Goal: Task Accomplishment & Management: Complete application form

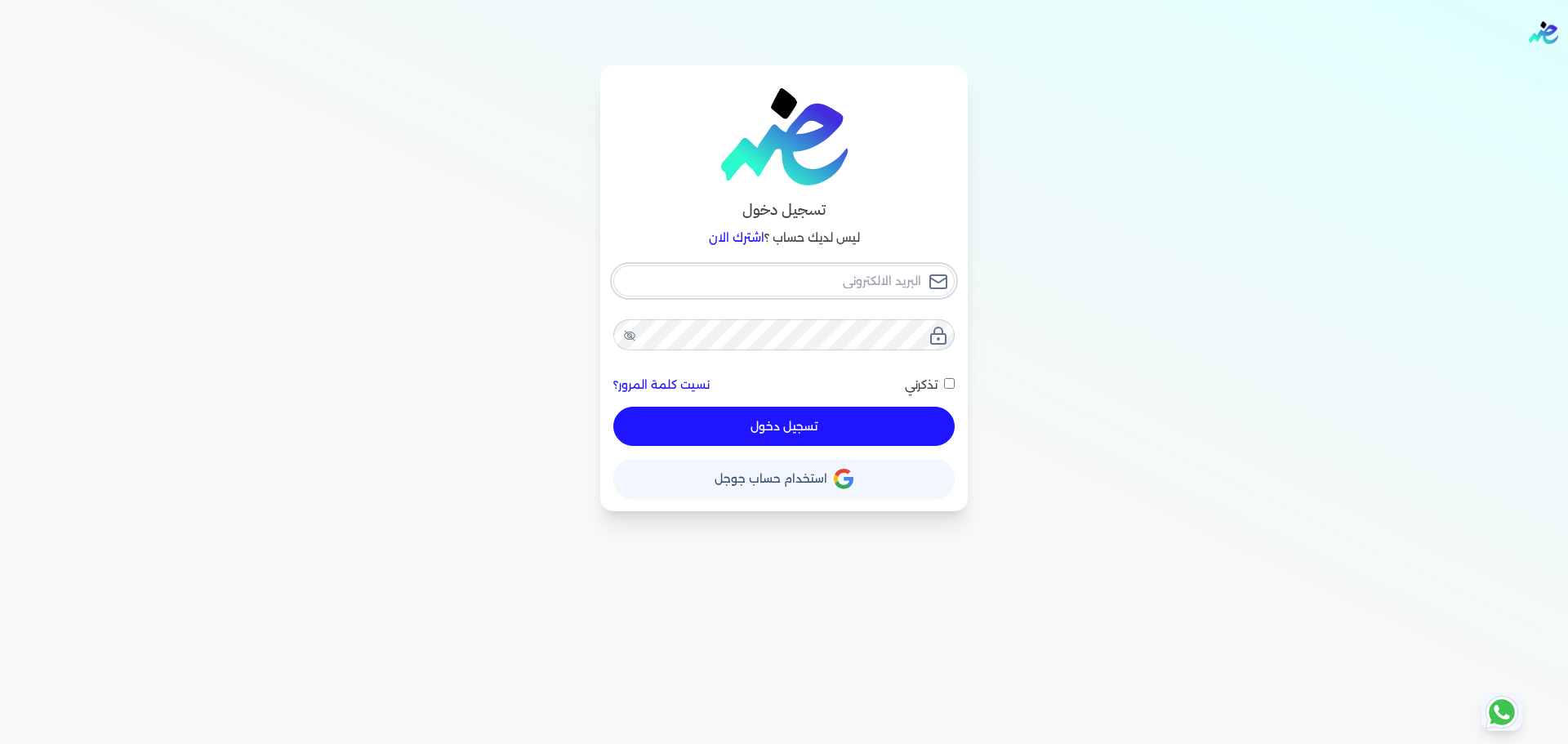
type input "[EMAIL_ADDRESS][DOMAIN_NAME]"
click at [809, 427] on div "[EMAIL_ADDRESS][DOMAIN_NAME] نسيت كلمة المرور؟ تذكرني تسجيل دخول" at bounding box center [783, 356] width 341 height 181
click at [857, 441] on button "تسجيل دخول" at bounding box center [783, 426] width 341 height 39
checkbox input "false"
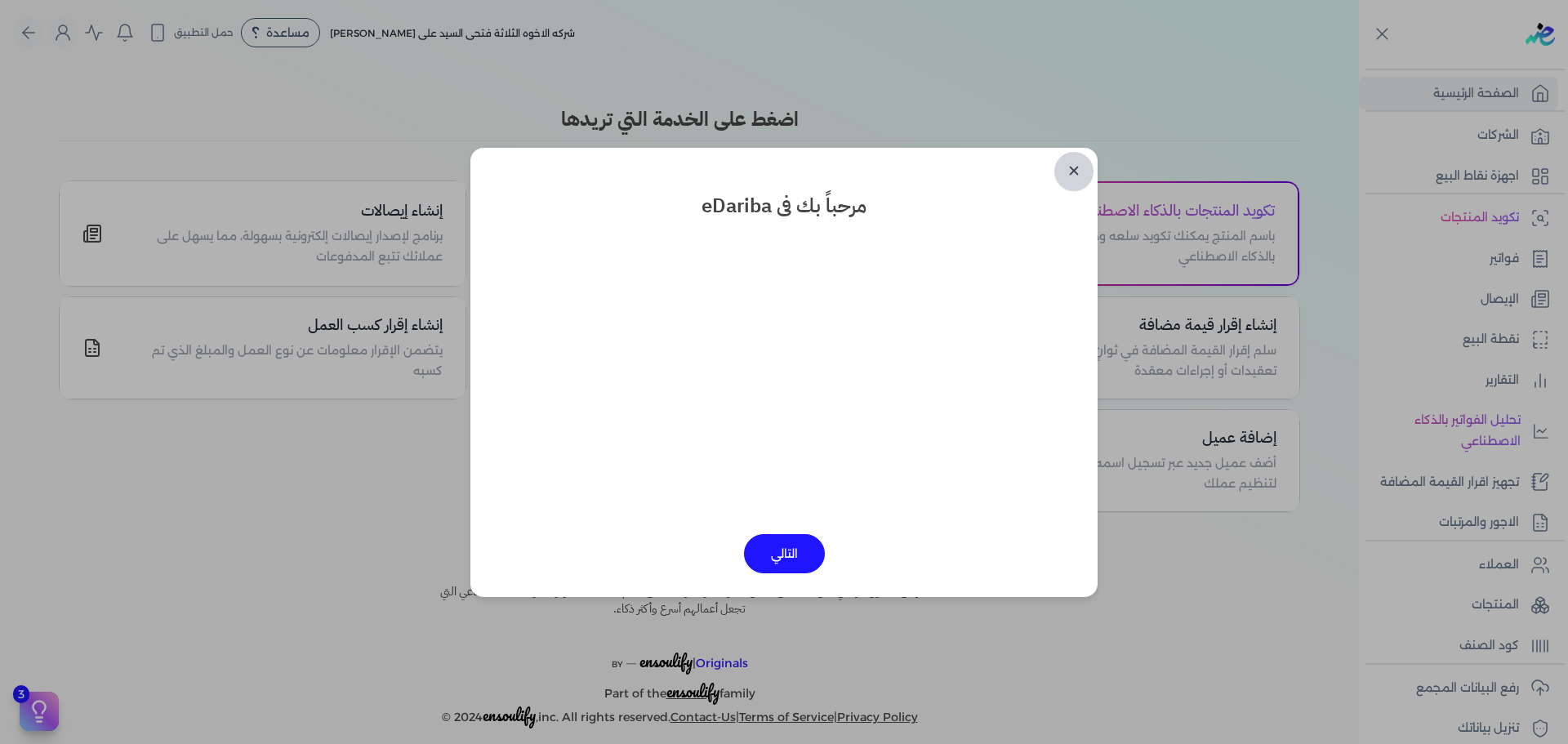
click at [1069, 162] on link "✕" at bounding box center [1074, 171] width 39 height 39
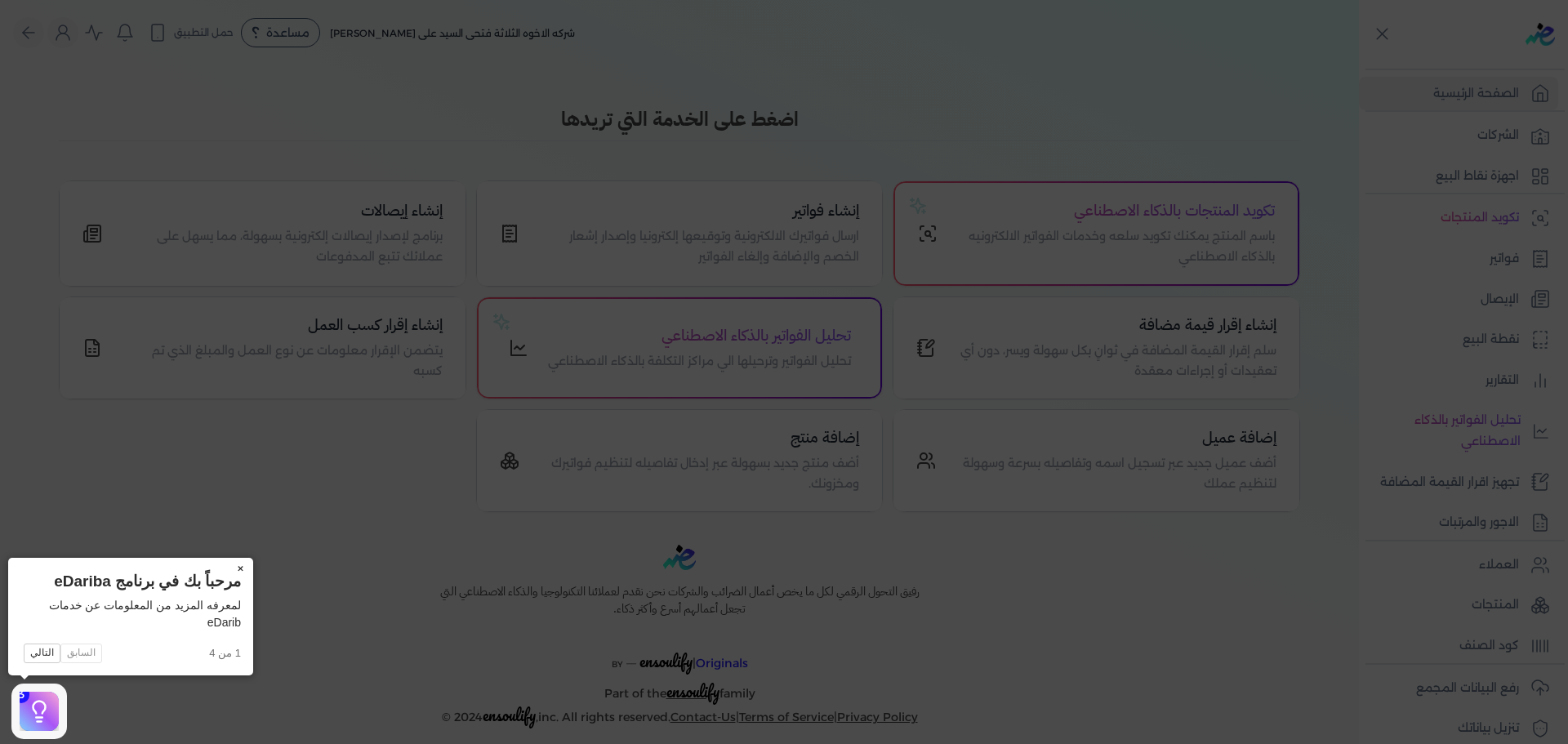
click at [249, 568] on button "×" at bounding box center [240, 569] width 26 height 23
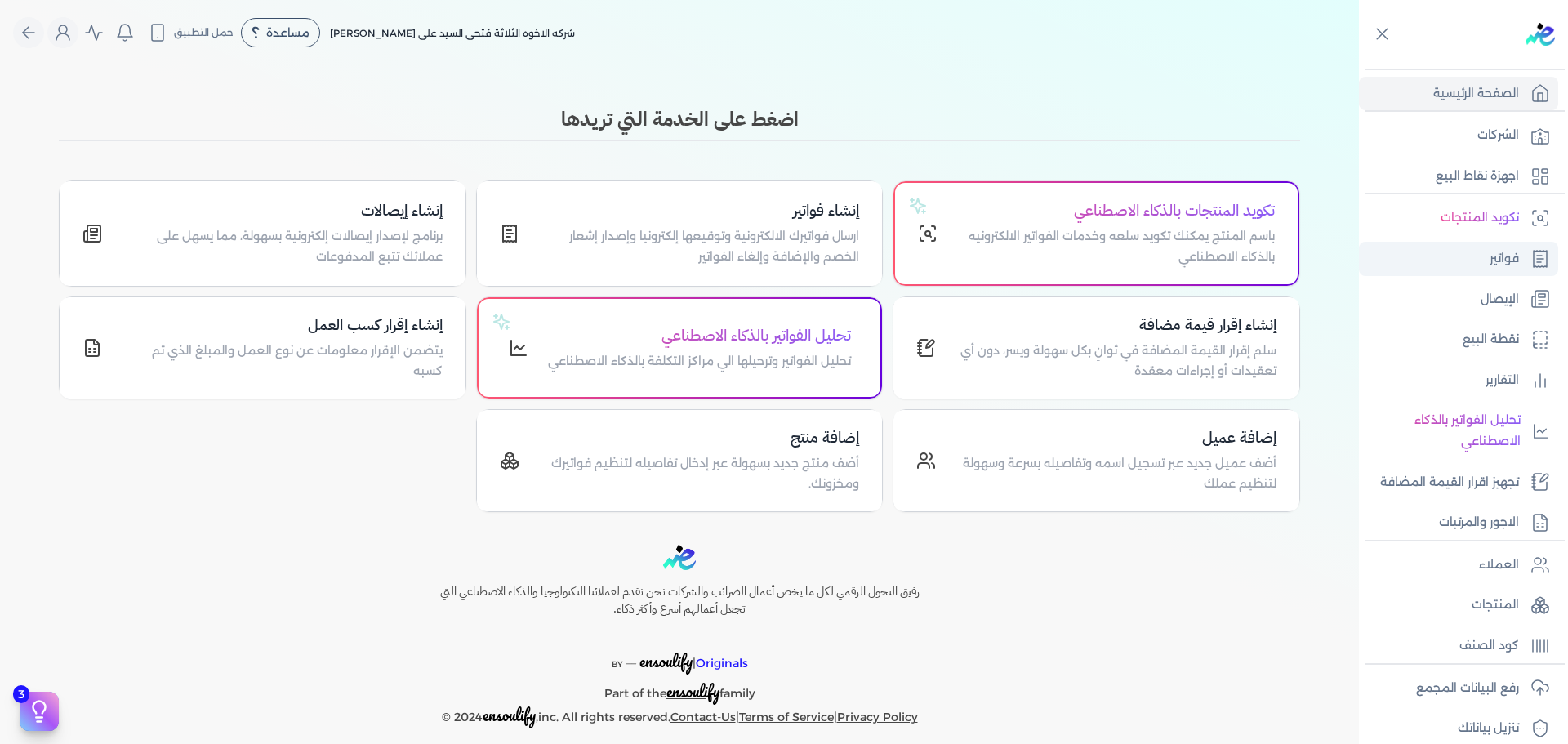
click at [1492, 270] on link "فواتير" at bounding box center [1458, 258] width 200 height 34
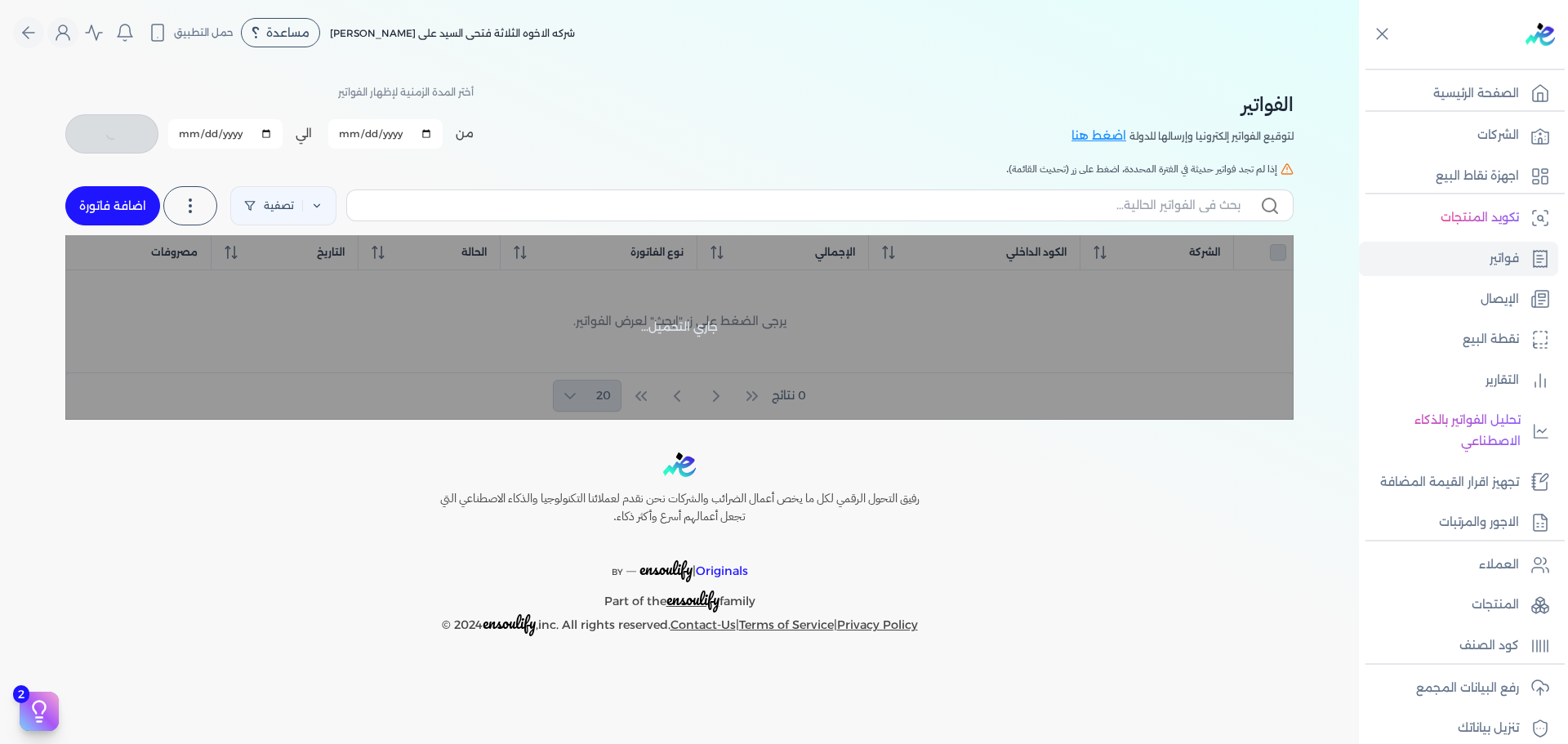
checkbox input "false"
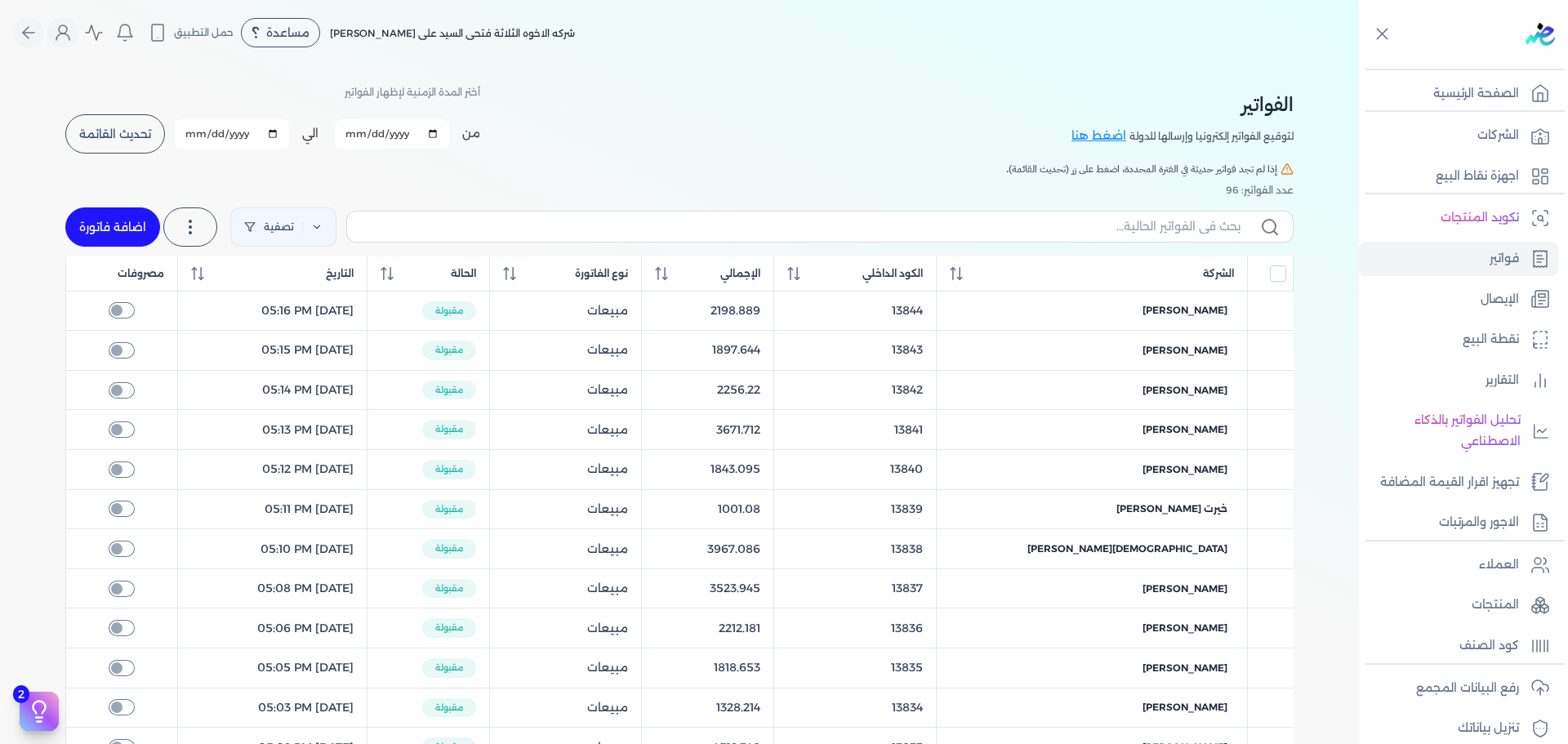
click at [101, 208] on link "اضافة فاتورة" at bounding box center [112, 227] width 94 height 39
select select "EGP"
select select "B"
select select "EGS"
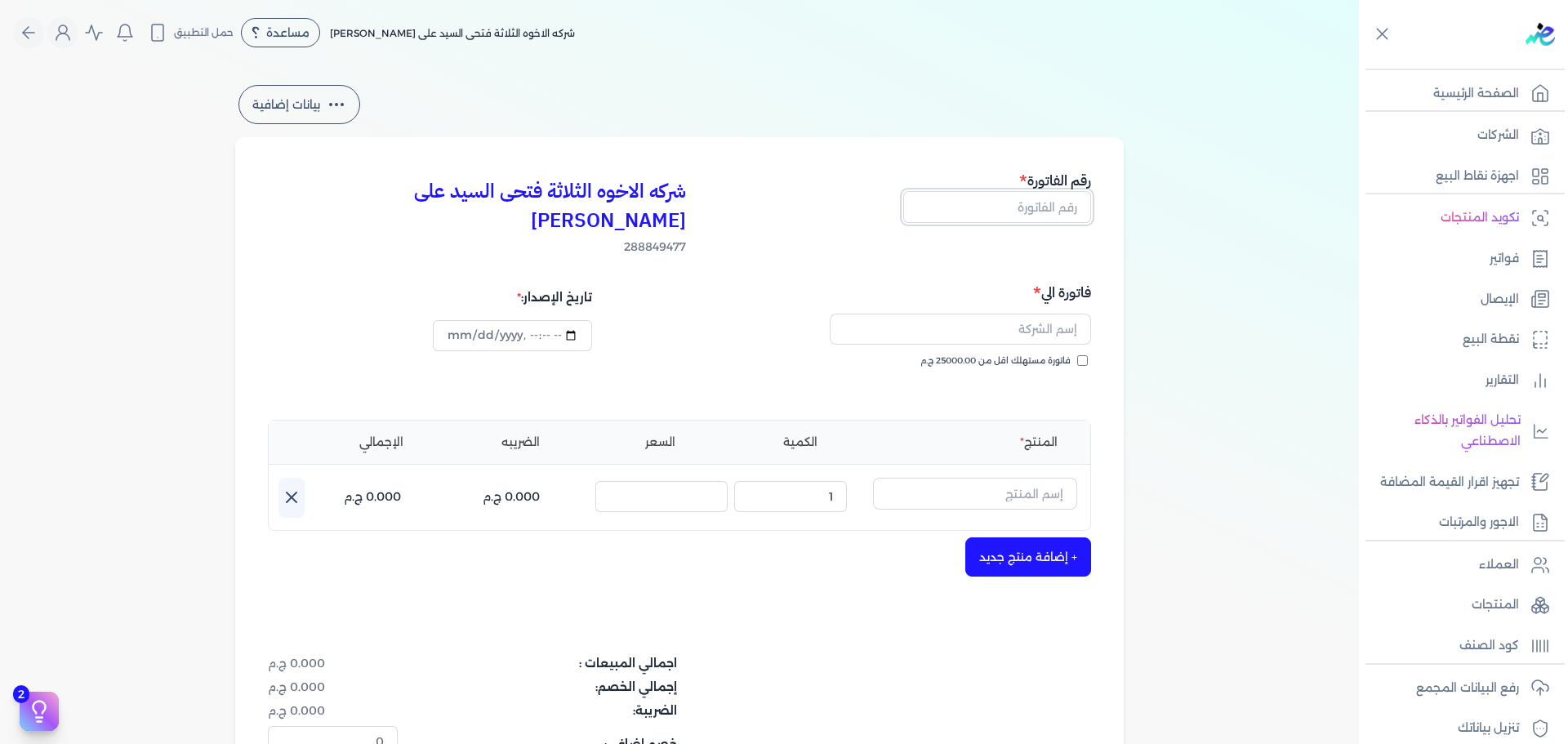
click at [1048, 217] on input "text" at bounding box center [997, 206] width 188 height 31
drag, startPoint x: 867, startPoint y: 217, endPoint x: 862, endPoint y: 240, distance: 23.5
click at [865, 217] on div "شركه الاخوه الثلاثة فتحى السيد على [PERSON_NAME] 288849477 رقم الفاتورة" at bounding box center [680, 213] width 823 height 86
drag, startPoint x: 1057, startPoint y: 206, endPoint x: 1086, endPoint y: 213, distance: 29.8
click at [1057, 206] on input "text" at bounding box center [997, 206] width 188 height 31
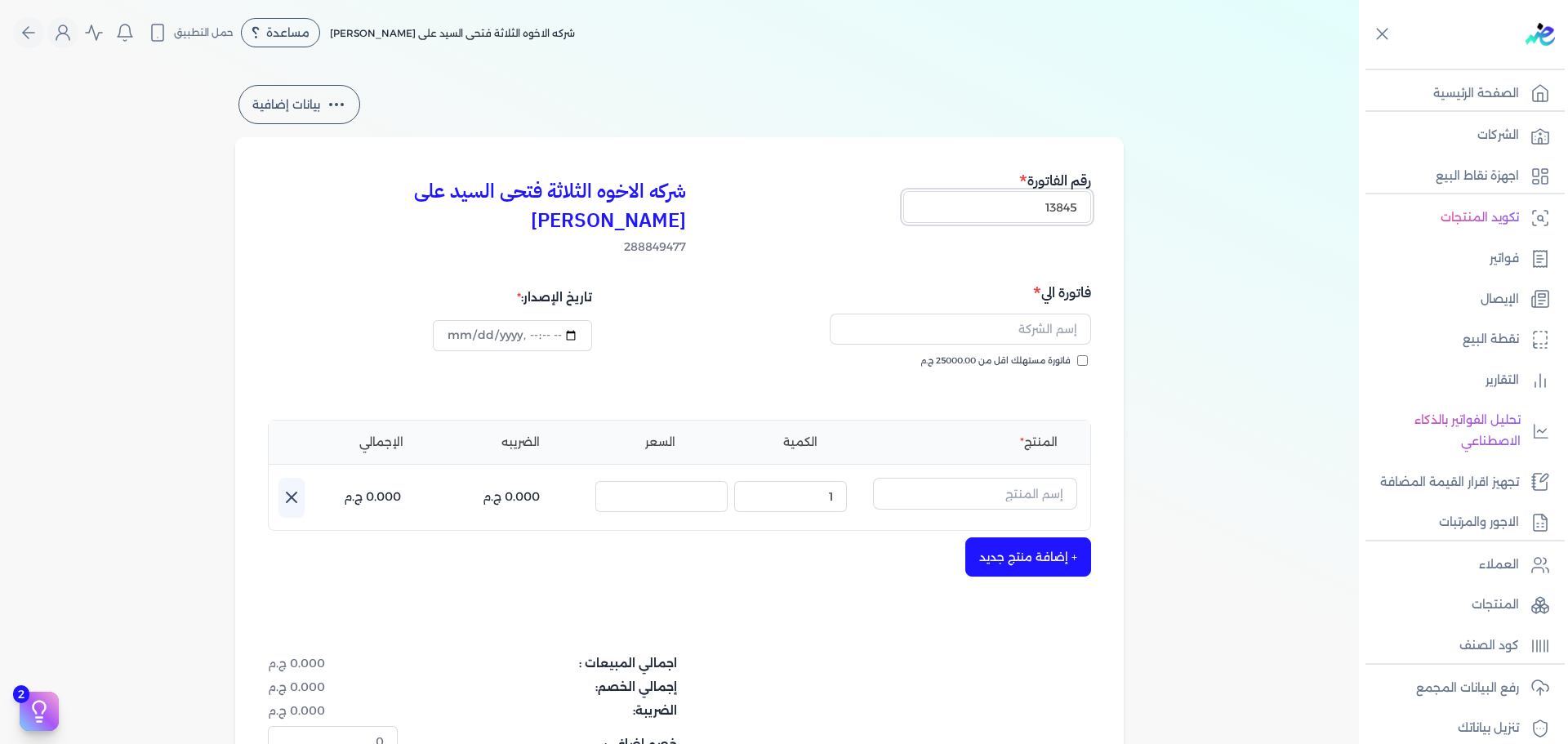
type input "13845"
type input "[DATE]T14:10:24"
drag, startPoint x: 1026, startPoint y: 298, endPoint x: 1031, endPoint y: 318, distance: 20.6
click at [1026, 314] on input "text" at bounding box center [960, 329] width 261 height 31
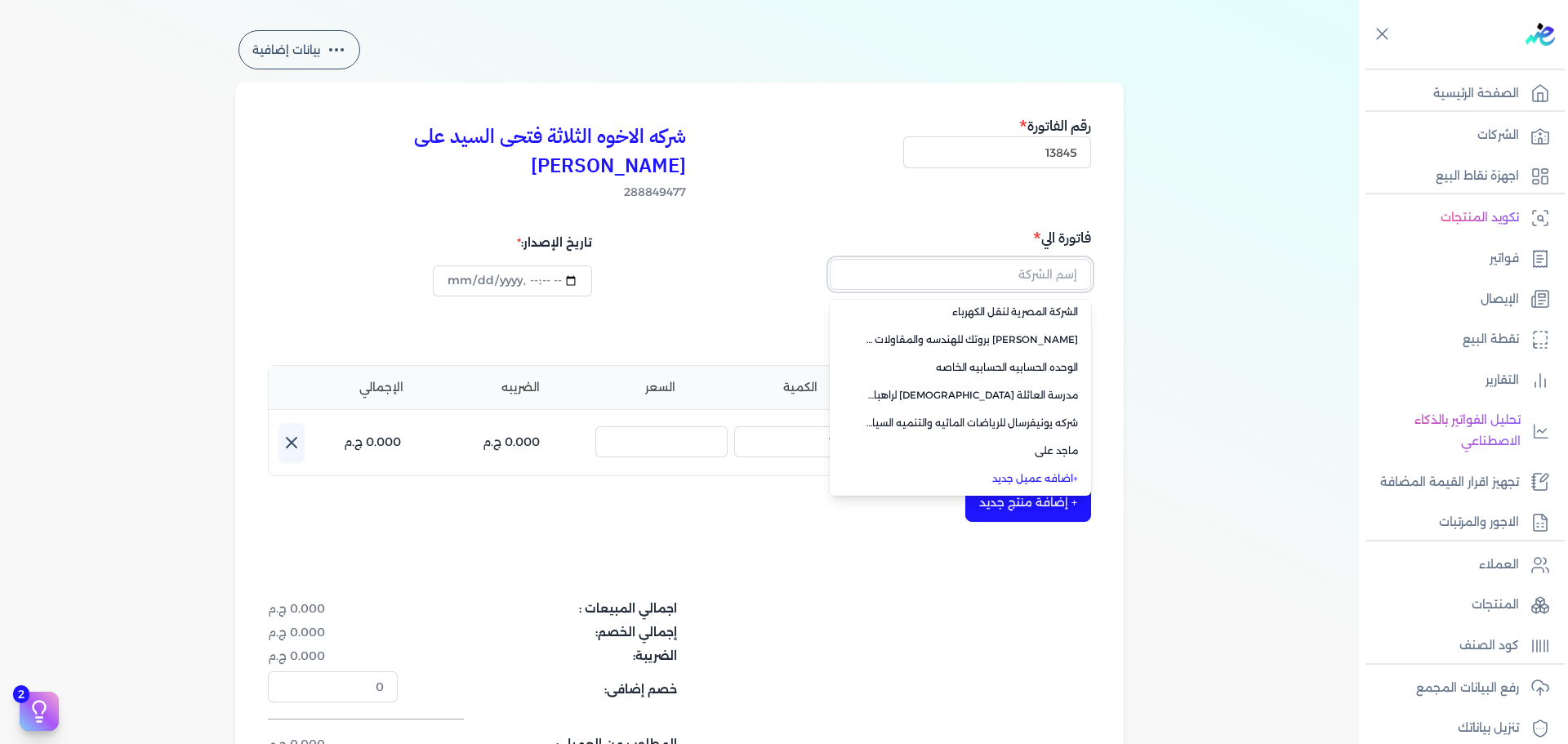
scroll to position [82, 0]
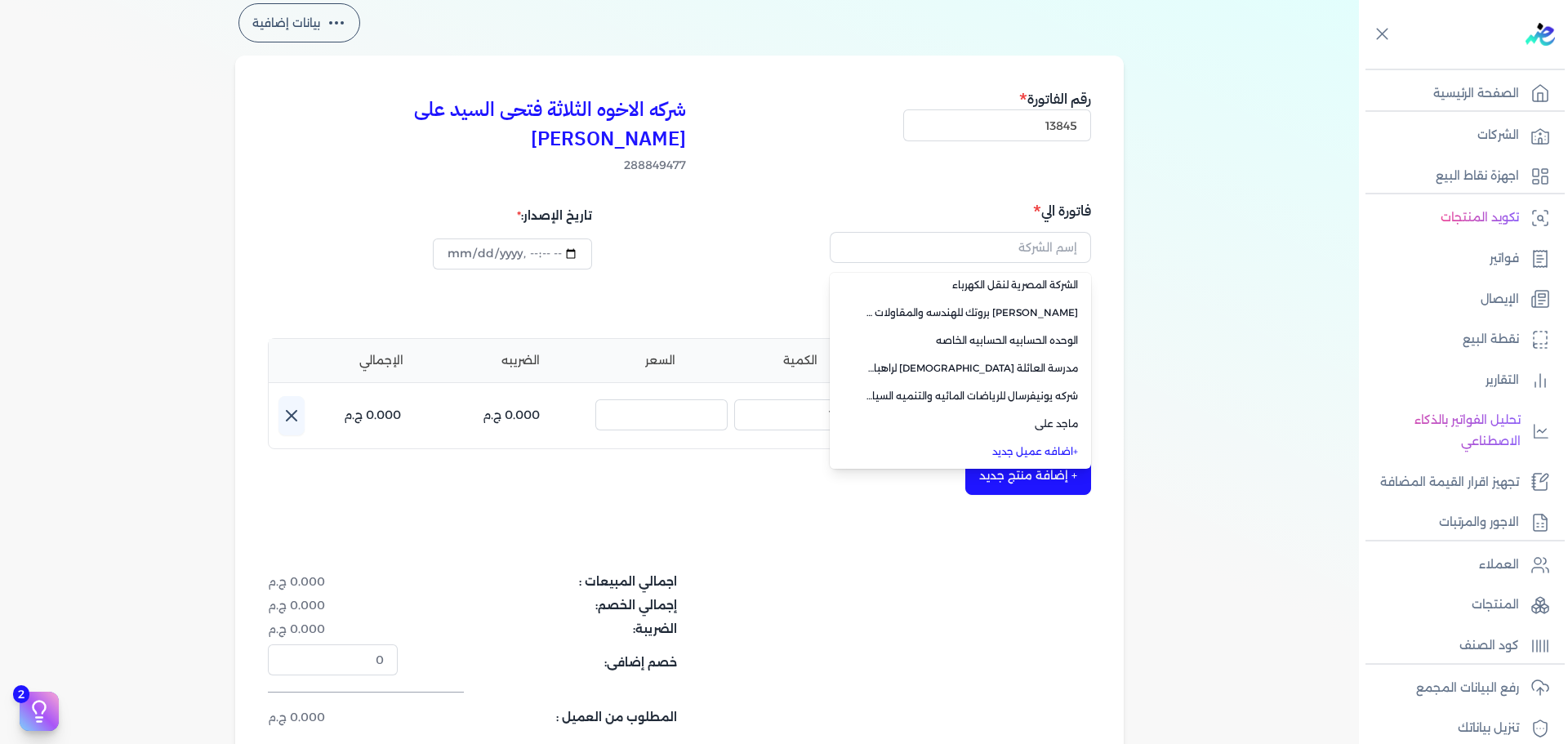
click at [1042, 445] on link "+ اضافه عميل جديد" at bounding box center [970, 452] width 216 height 14
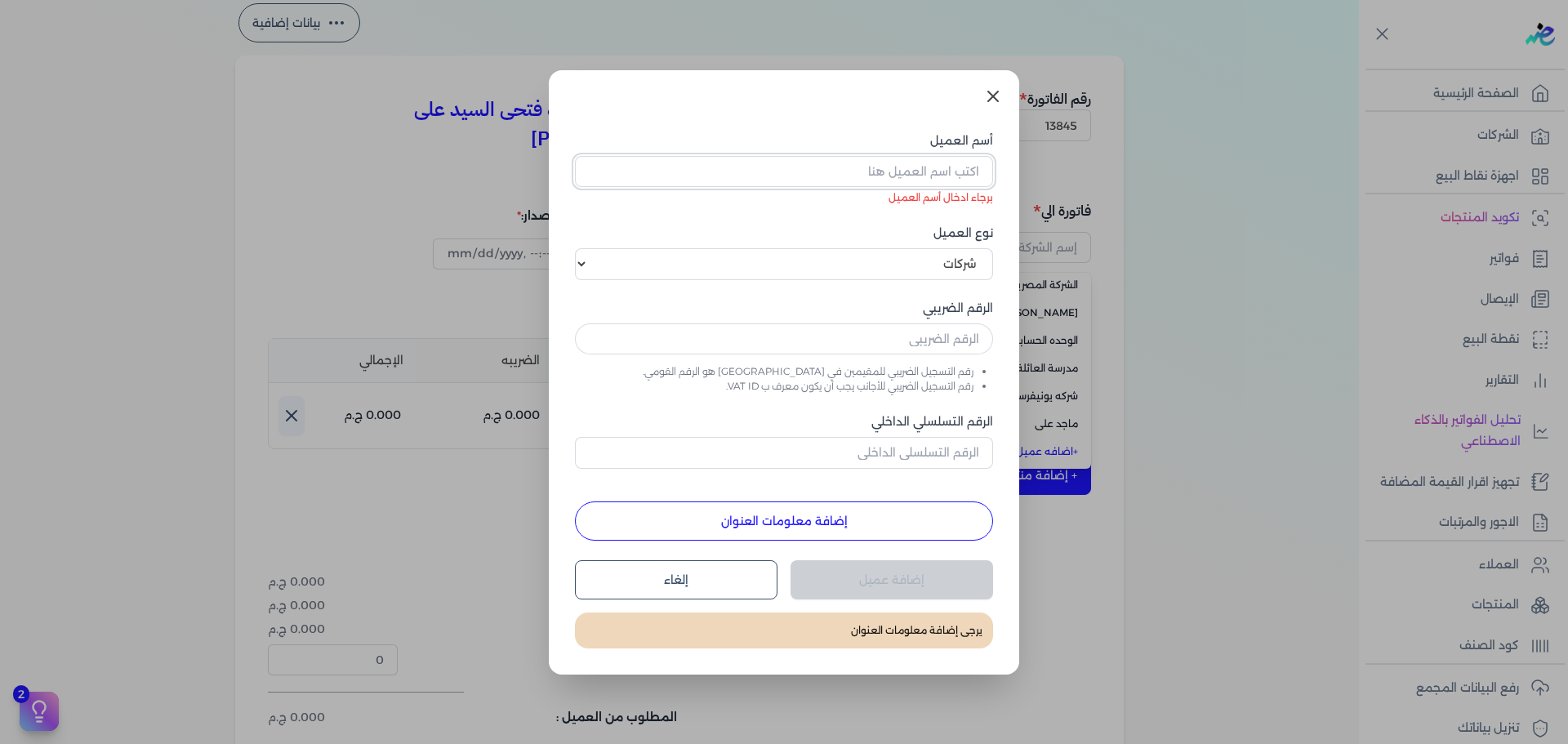
click at [871, 169] on input "أسم العميل" at bounding box center [783, 171] width 418 height 31
paste input "شركة اوراسكوم لانشاء الطرق"
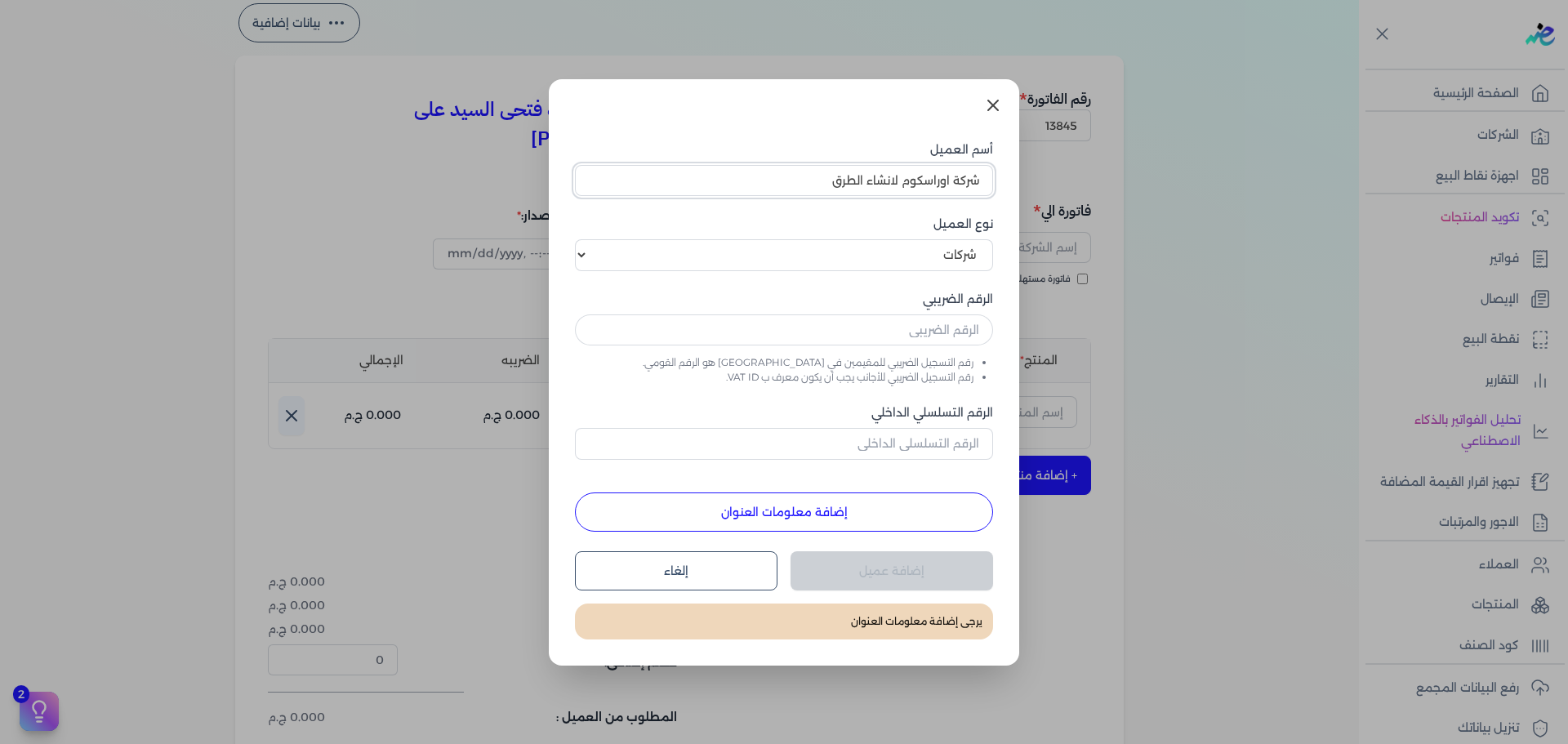
type input "شركة اوراسكوم لانشاء الطرق"
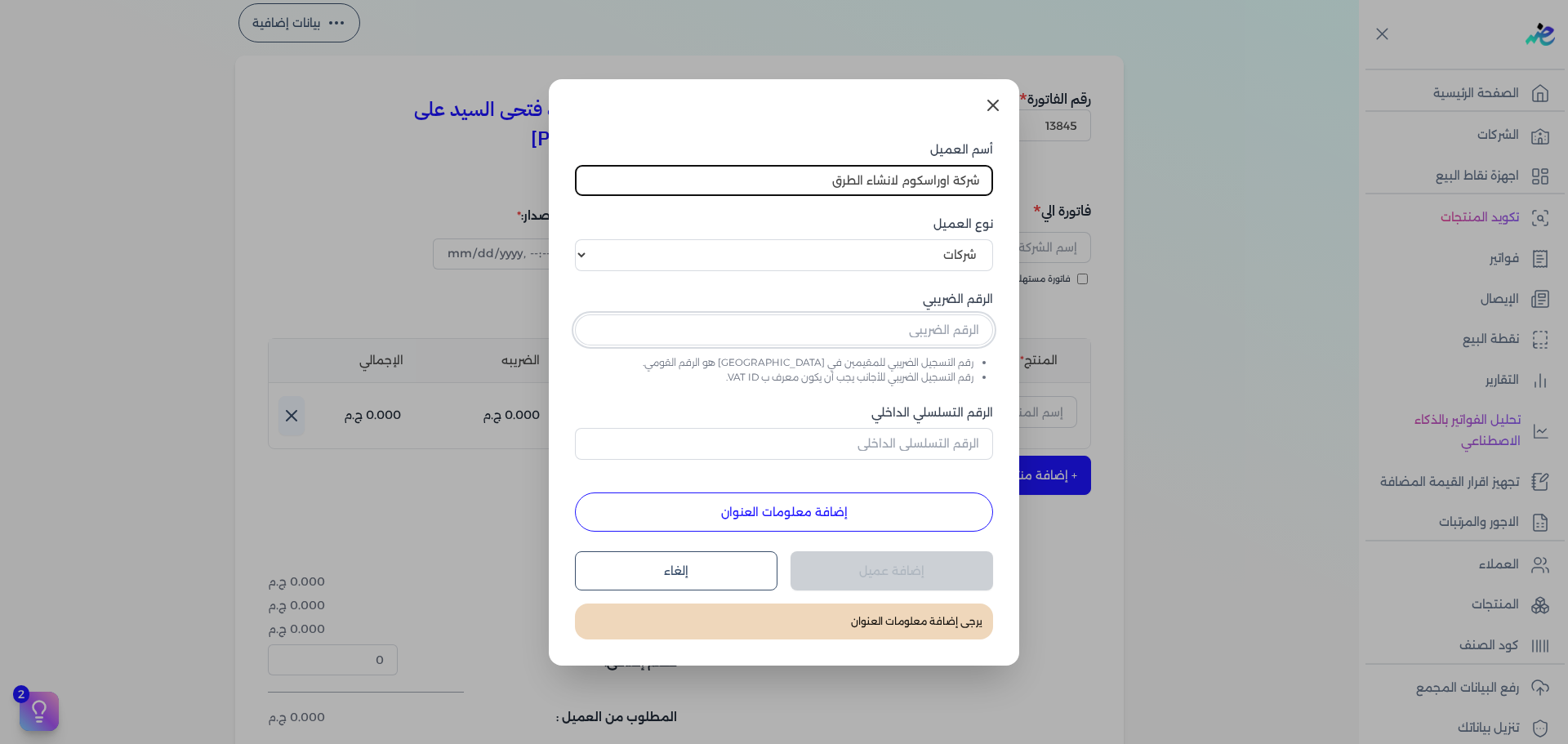
click at [884, 343] on input "text" at bounding box center [783, 330] width 418 height 31
paste input "200181874"
type input "200181874"
click at [889, 448] on input "الرقم التسلسلي الداخلي" at bounding box center [783, 443] width 418 height 31
type input "21365"
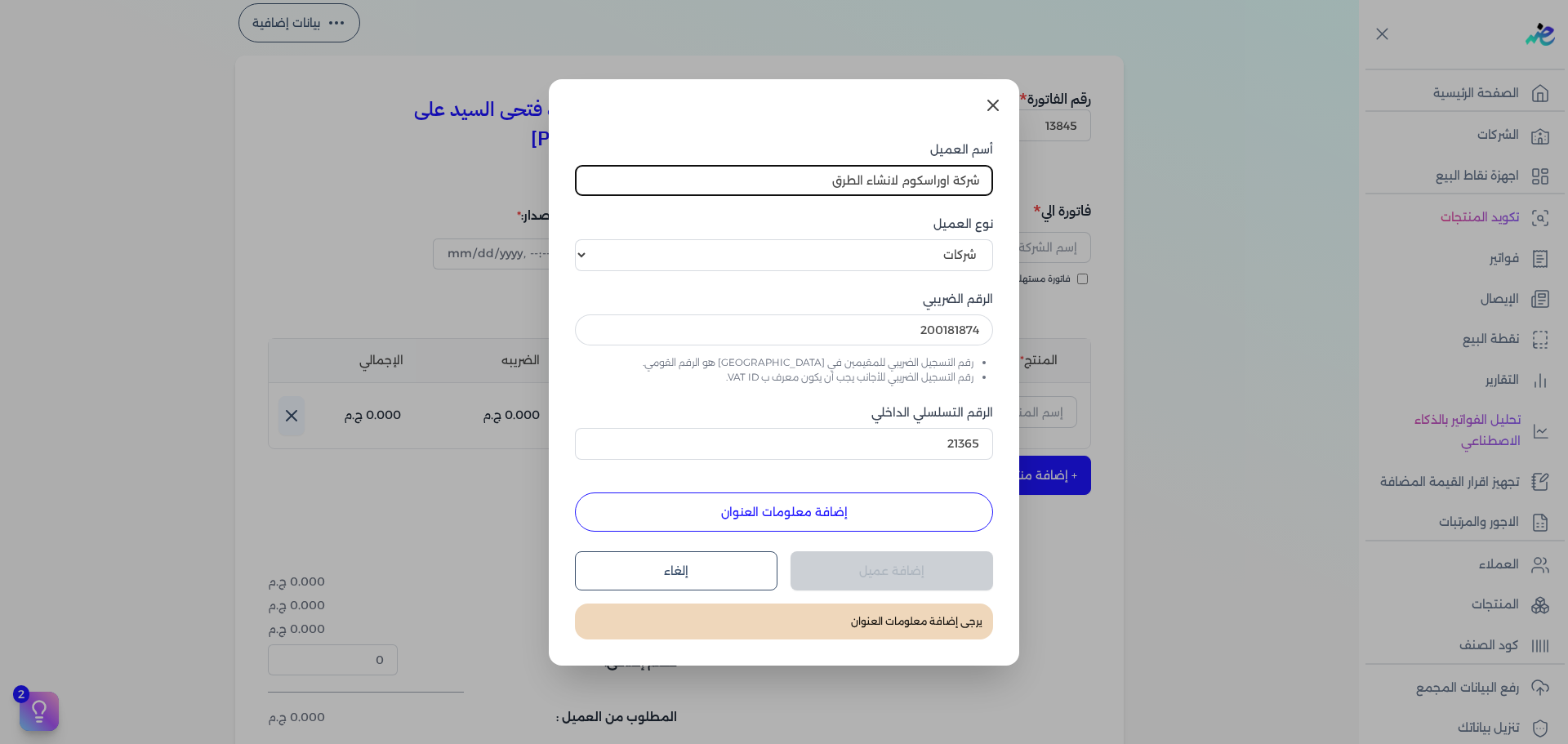
click at [882, 527] on button "إضافة معلومات العنوان" at bounding box center [783, 512] width 418 height 39
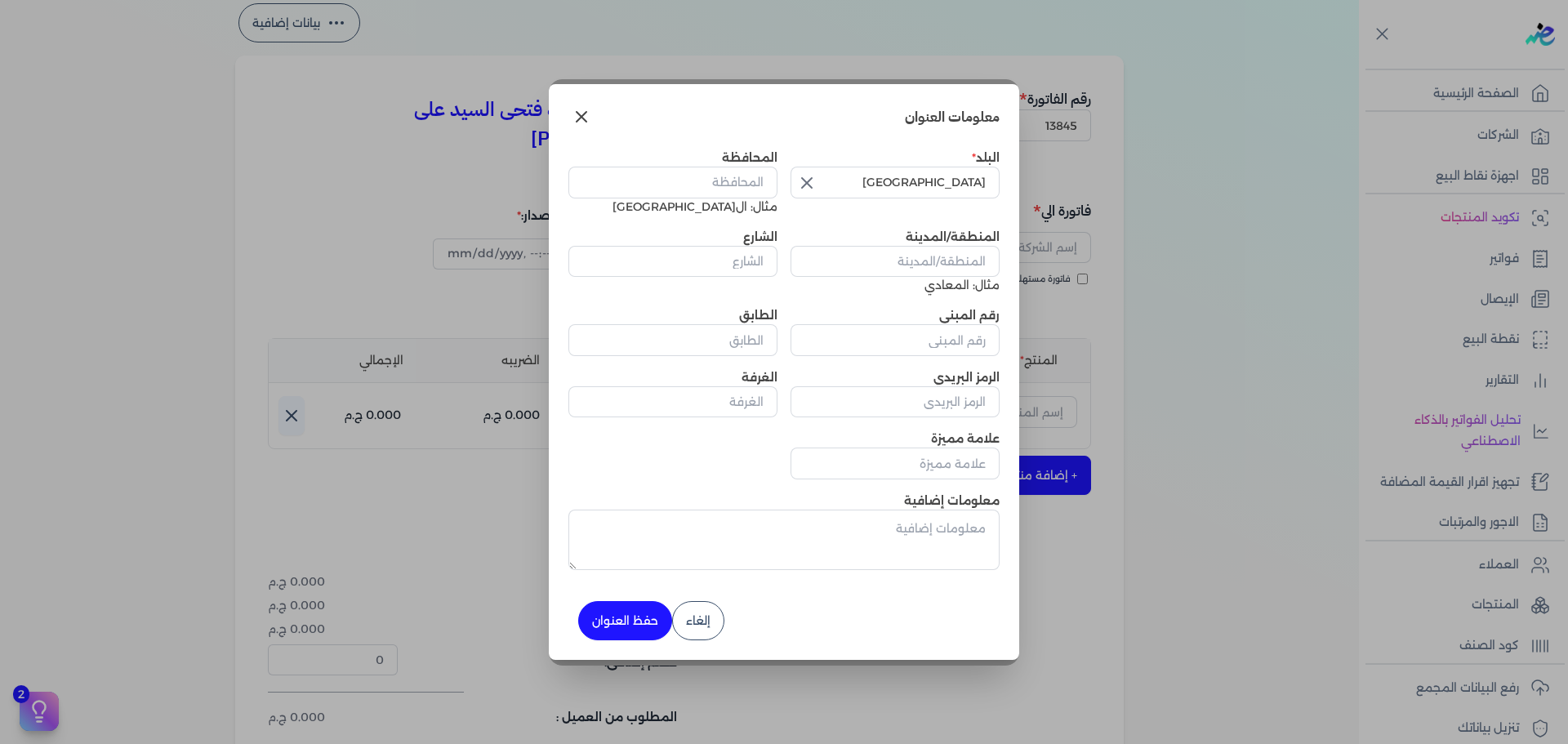
click at [807, 187] on icon "button" at bounding box center [807, 183] width 20 height 20
click at [892, 176] on input "text" at bounding box center [894, 182] width 209 height 31
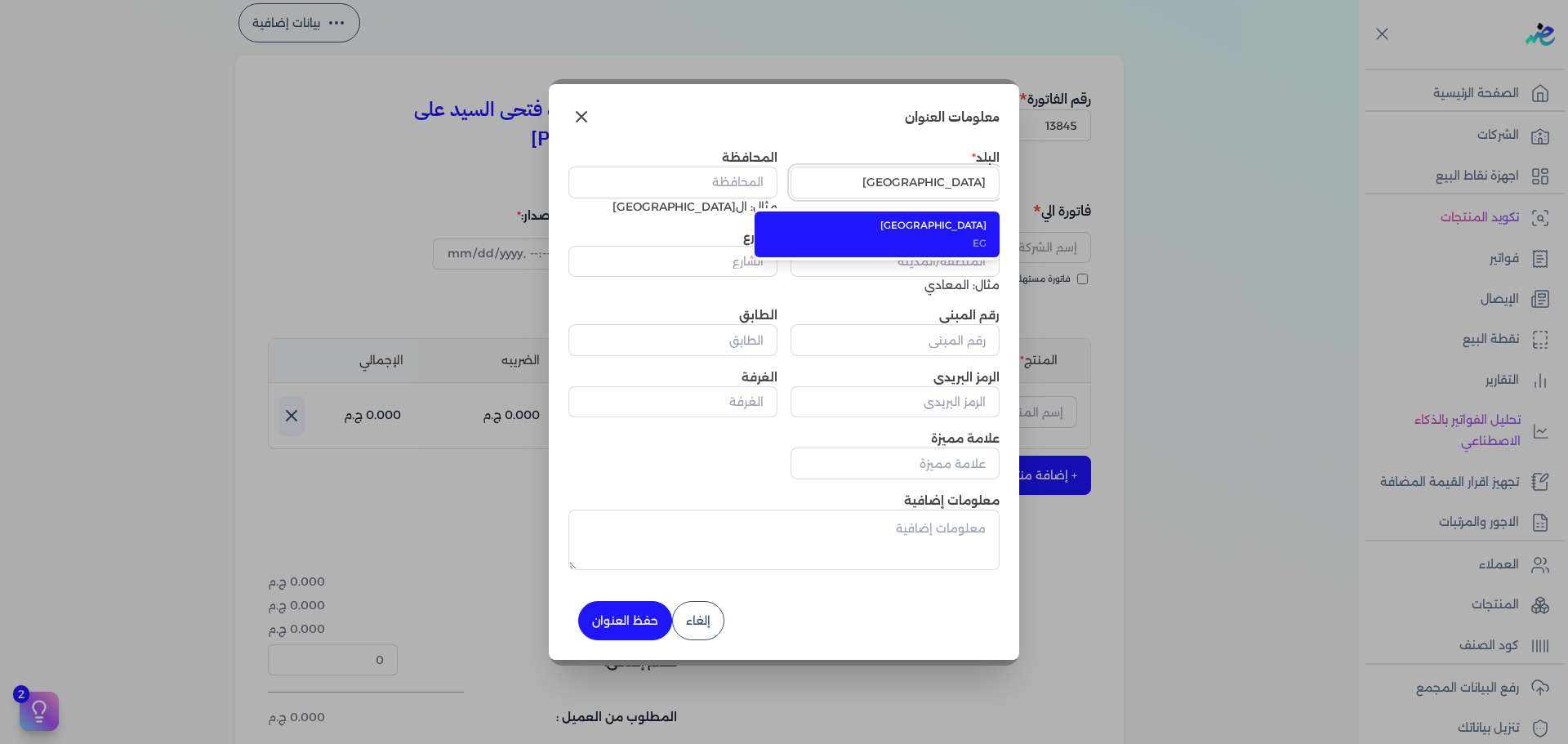
type input "[GEOGRAPHIC_DATA]"
click at [926, 248] on span "EG" at bounding box center [887, 243] width 200 height 14
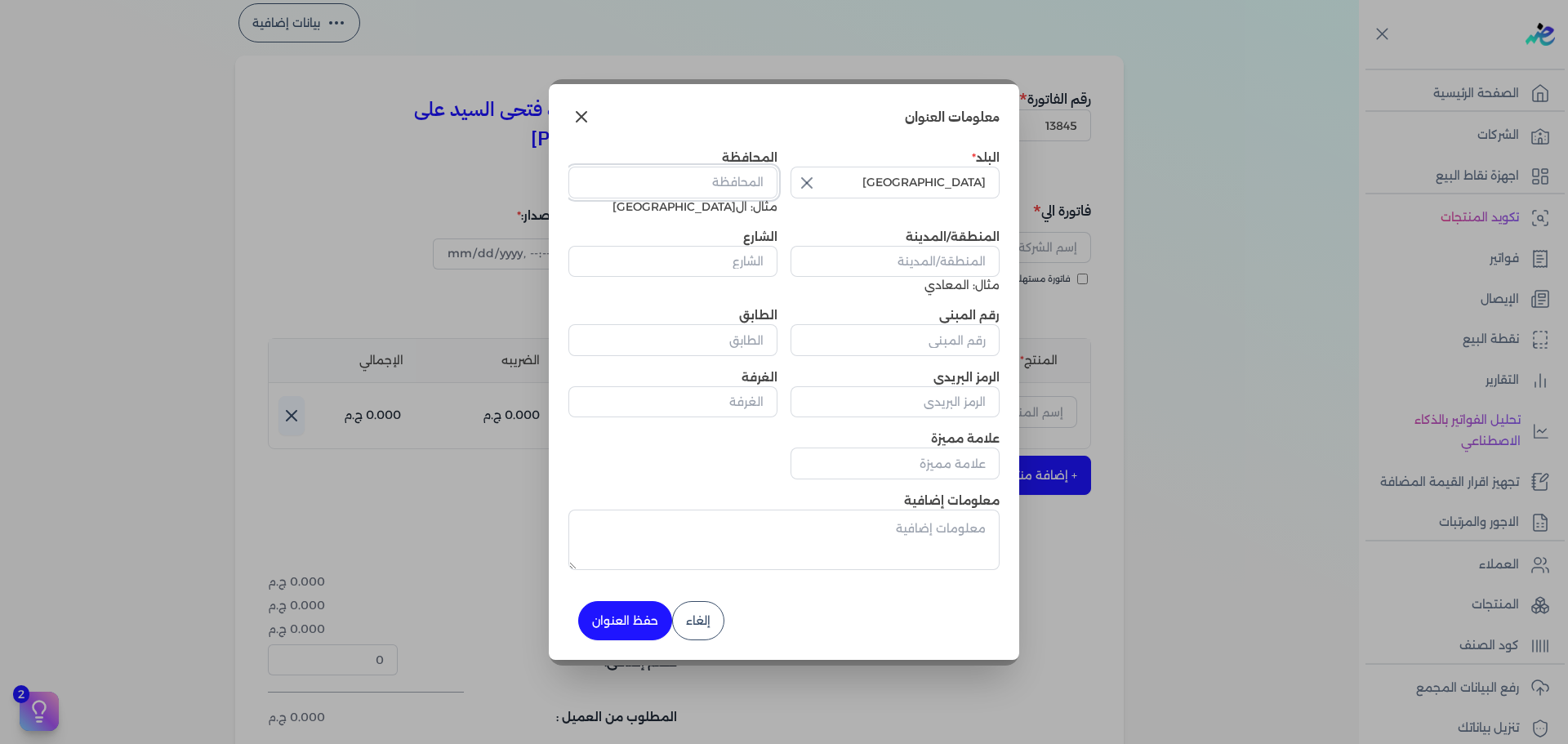
drag, startPoint x: 720, startPoint y: 187, endPoint x: 717, endPoint y: 195, distance: 8.5
click at [720, 187] on input "المحافظة" at bounding box center [673, 182] width 209 height 31
type input "الجيزه"
click at [899, 258] on input "المنطقة/المدينة" at bounding box center [894, 261] width 209 height 31
paste input "شارع [DATE] العجوزه الجيزه"
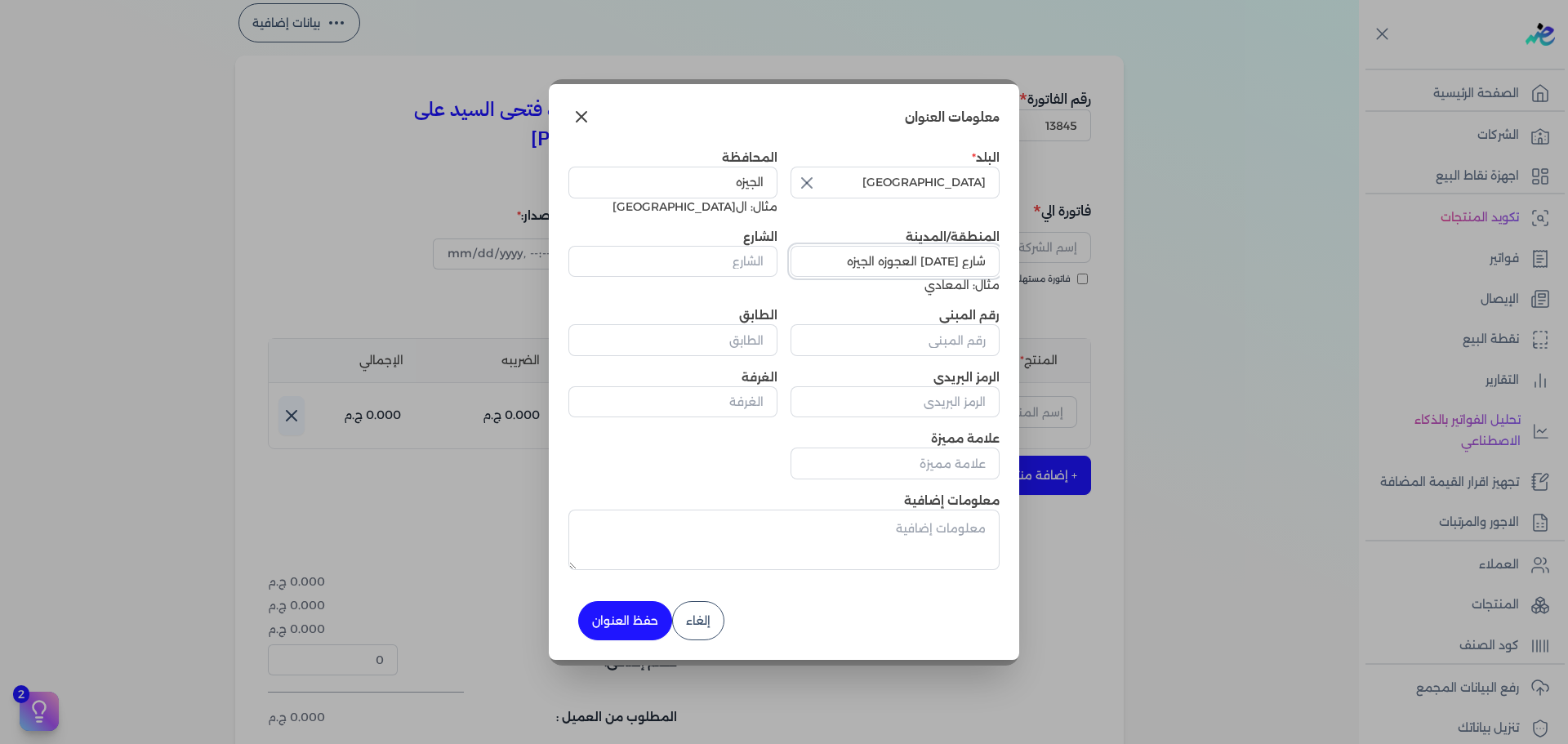
type input "شارع [DATE] العجوزه الجيزه"
click at [697, 260] on input "الشارع" at bounding box center [673, 261] width 209 height 31
paste input "شارع [DATE] العجوزه الجيزه"
type input "شارع [DATE] العجوزه الجيزه"
drag, startPoint x: 837, startPoint y: 340, endPoint x: 846, endPoint y: 349, distance: 12.7
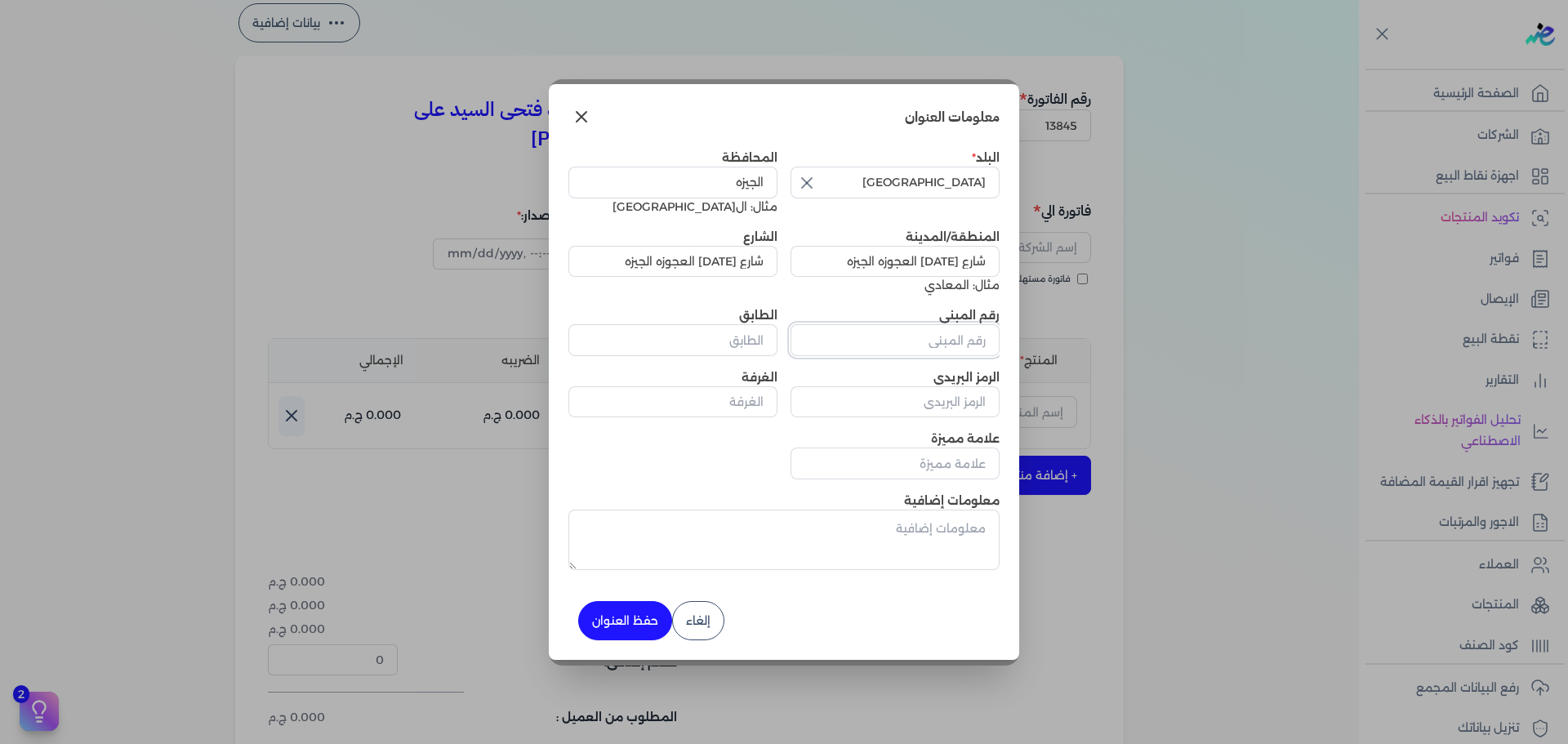
click at [837, 340] on input "رقم المبنى" at bounding box center [894, 339] width 209 height 31
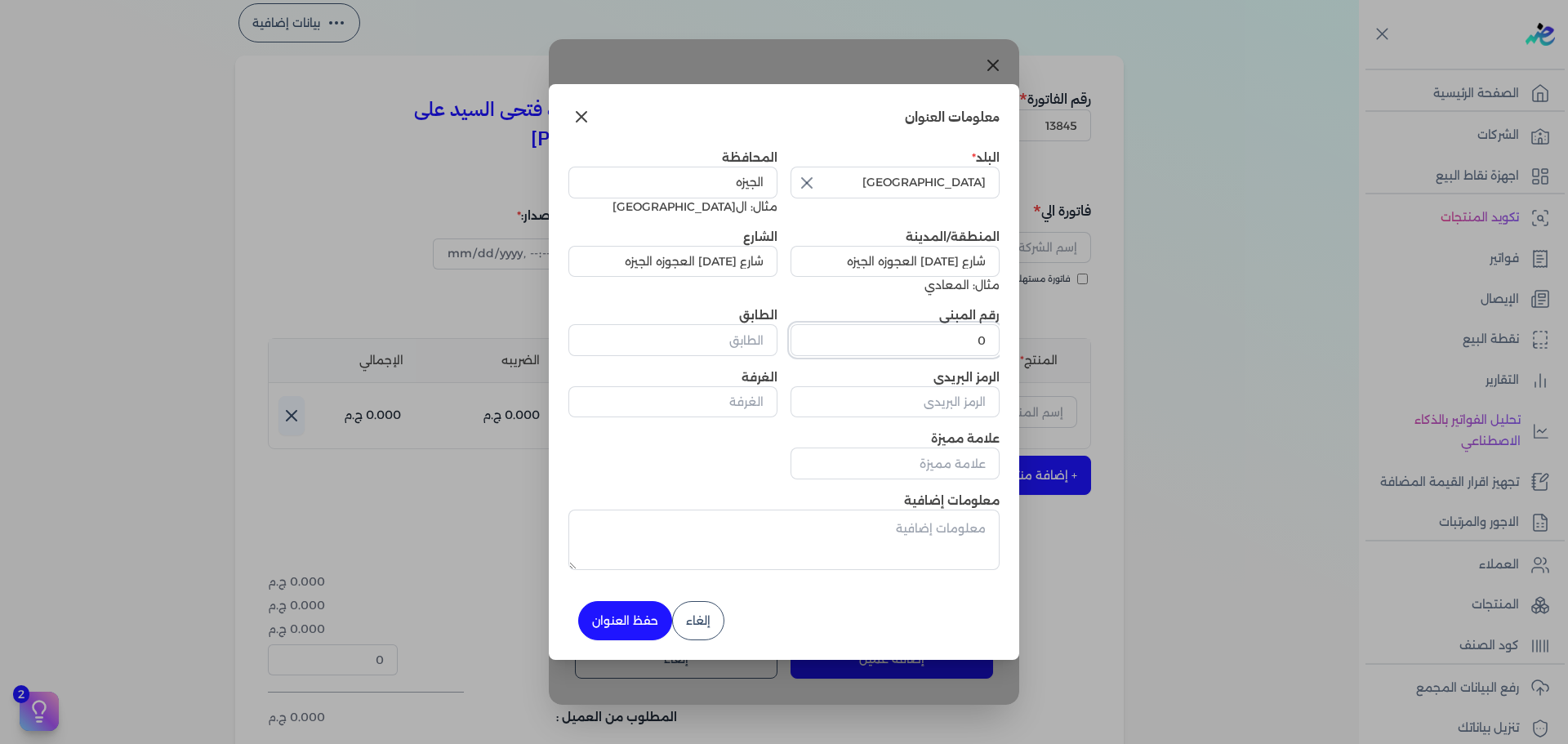
type input "0"
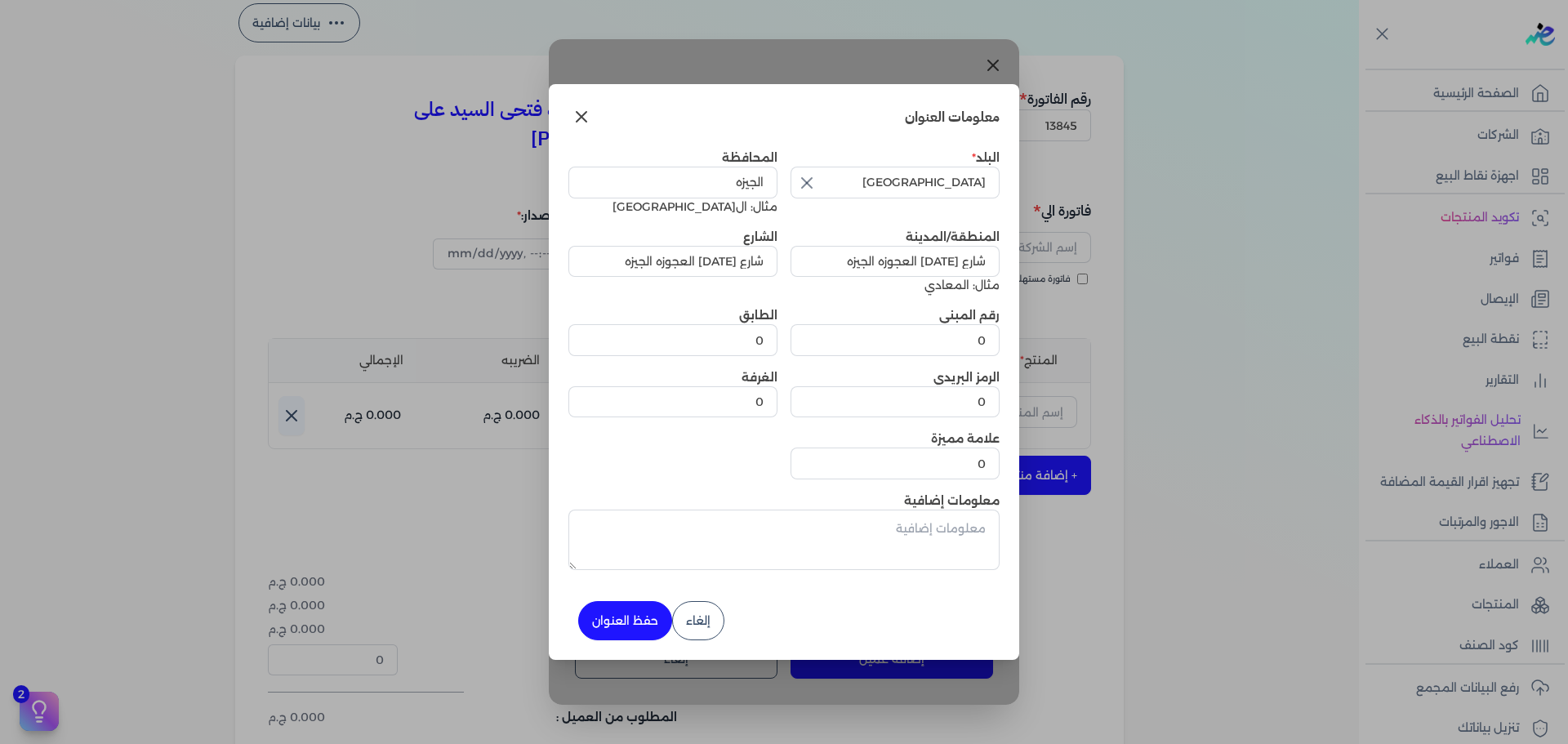
click at [654, 622] on button "حفظ العنوان" at bounding box center [625, 621] width 94 height 39
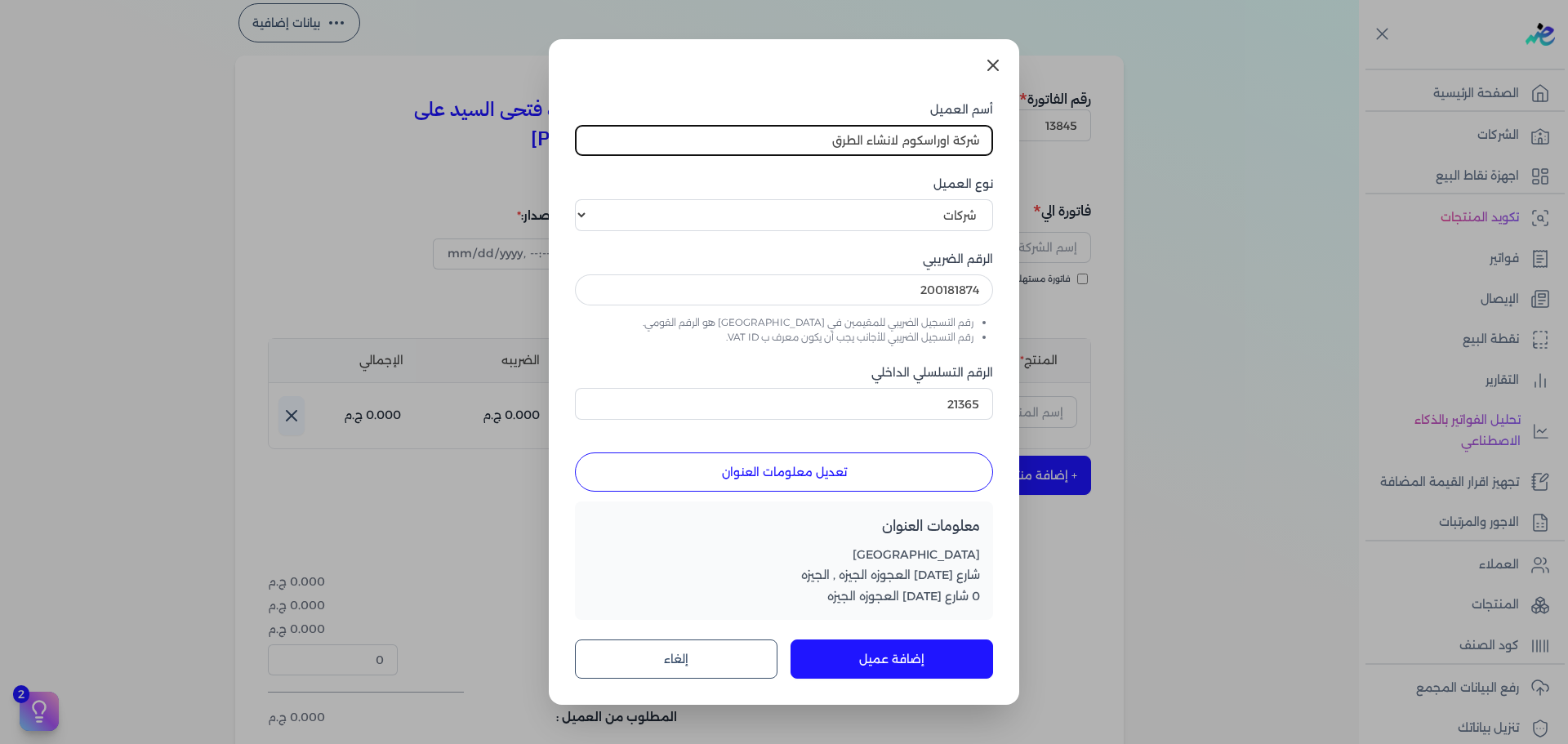
click at [906, 668] on button "إضافة عميل" at bounding box center [891, 659] width 202 height 39
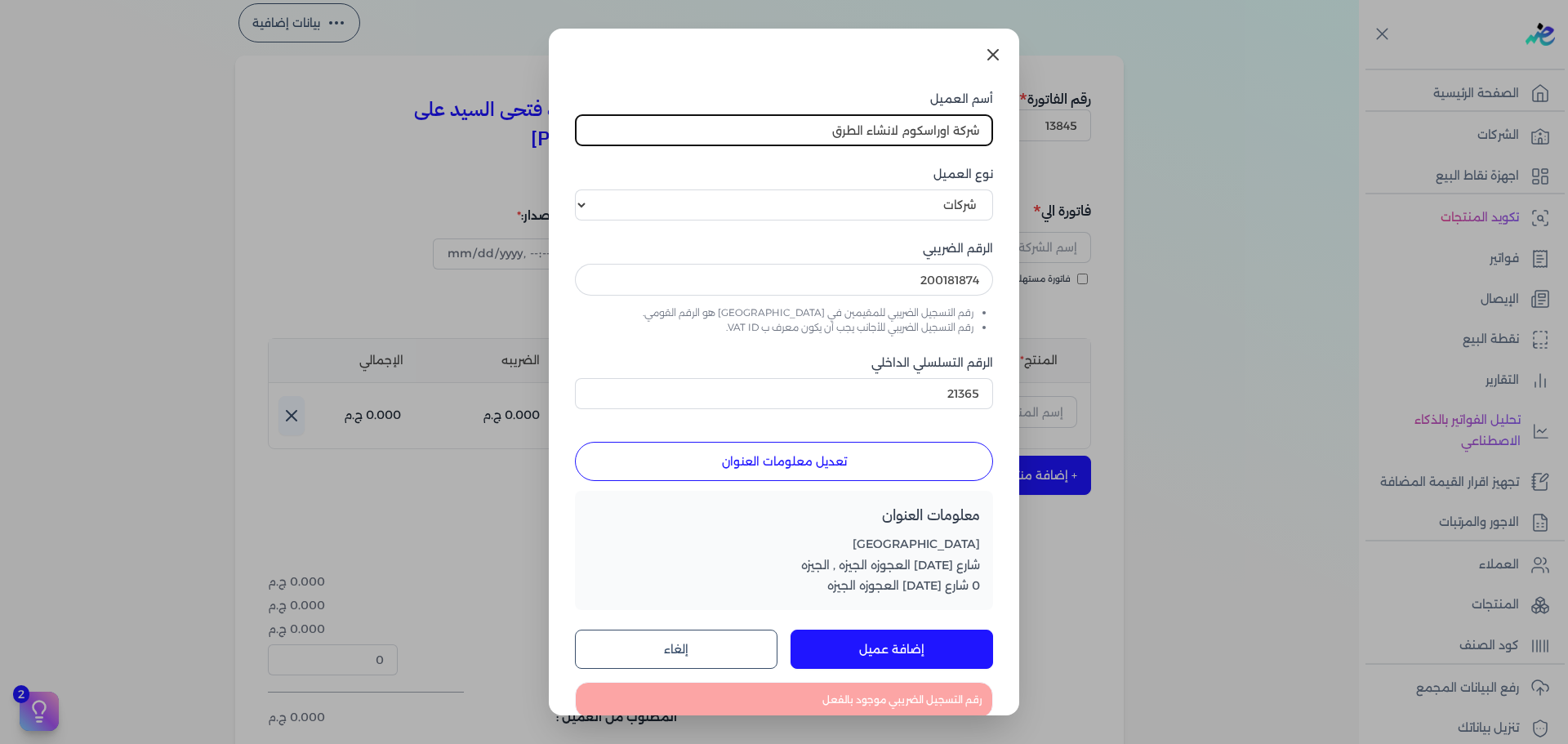
scroll to position [29, 0]
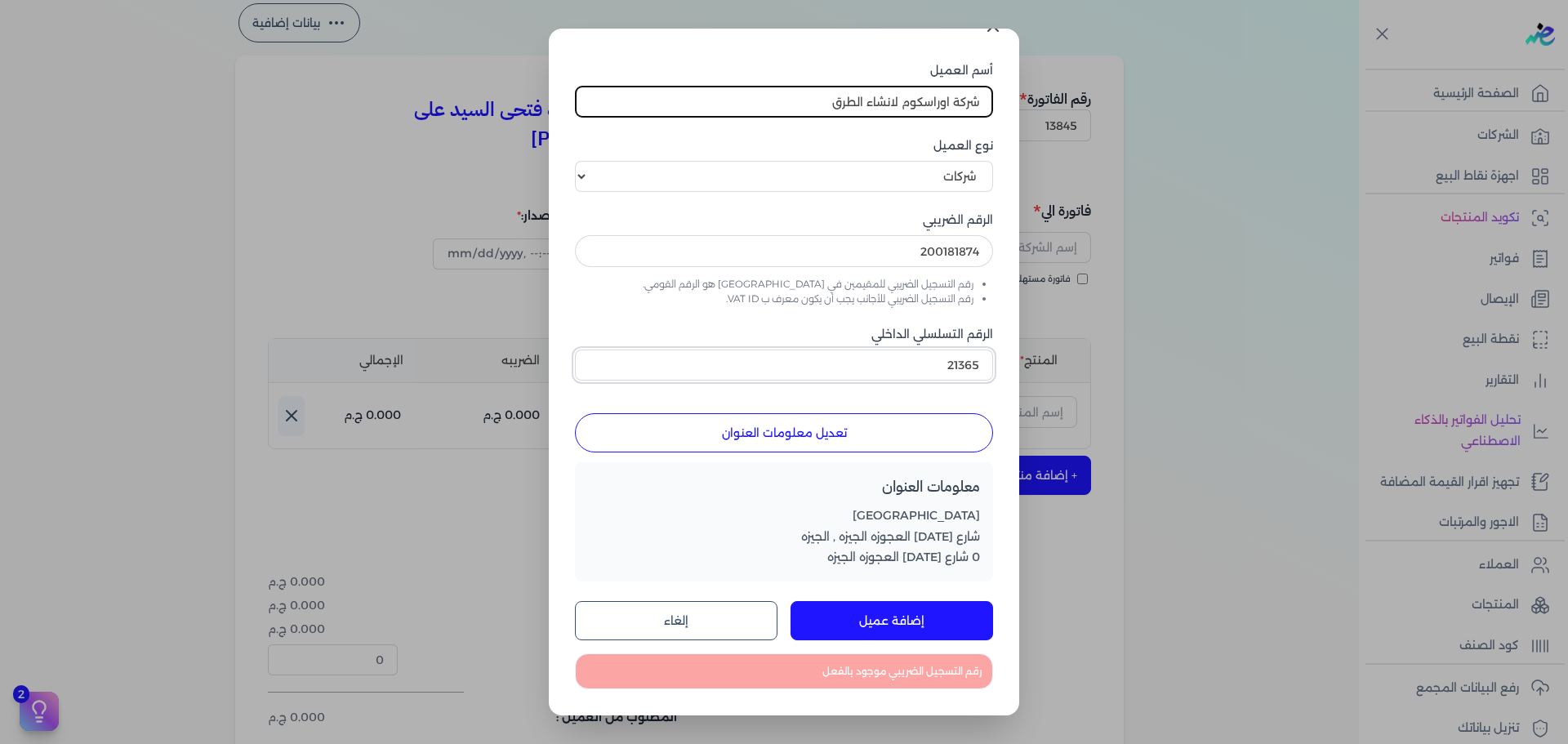
click at [902, 369] on input "21365" at bounding box center [783, 364] width 418 height 31
click at [927, 631] on button "إضافة عميل" at bounding box center [891, 621] width 202 height 39
drag, startPoint x: 926, startPoint y: 365, endPoint x: 960, endPoint y: 367, distance: 34.1
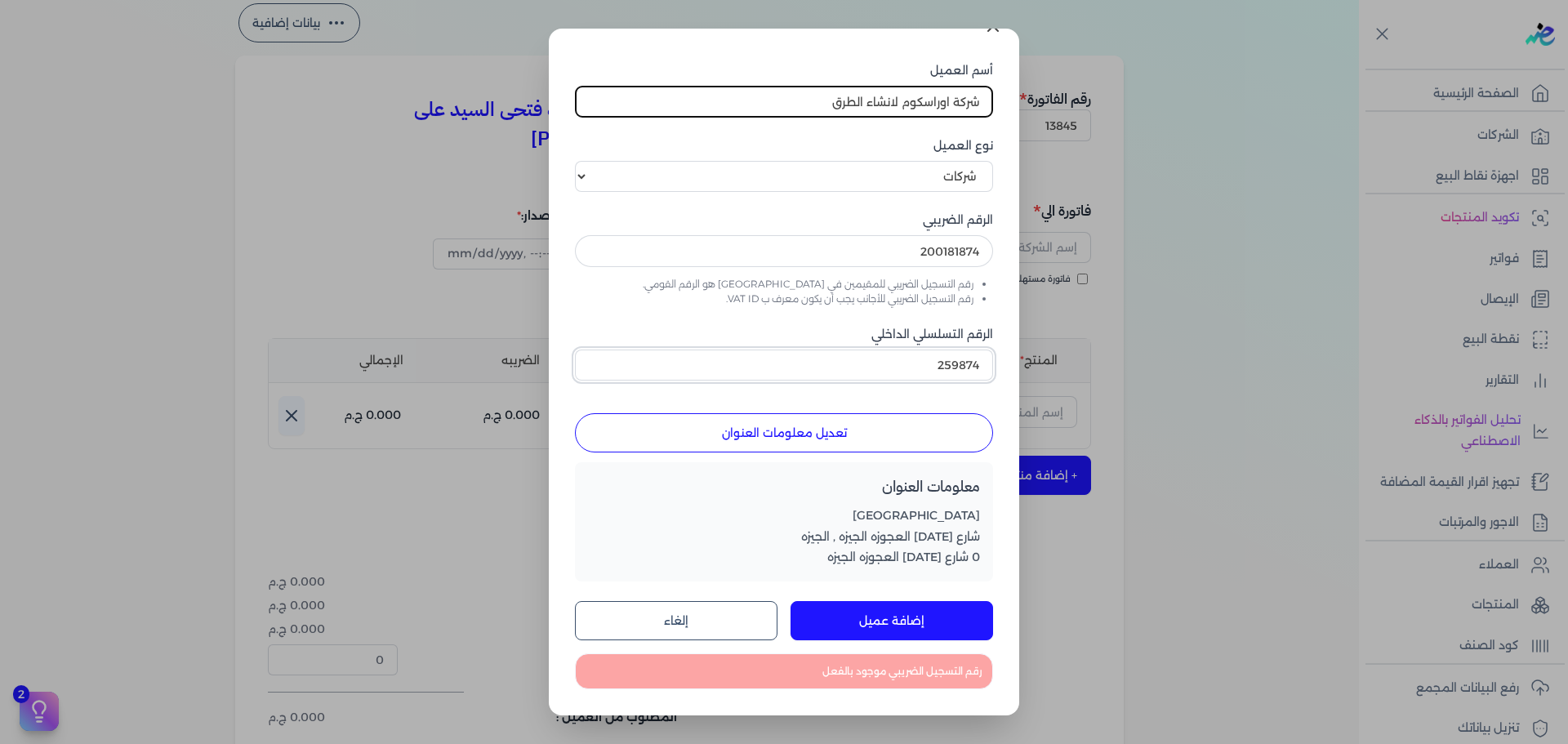
click at [946, 366] on input "259874" at bounding box center [783, 364] width 418 height 31
click at [981, 369] on input "259874" at bounding box center [783, 364] width 418 height 31
click at [960, 367] on input "259874" at bounding box center [783, 364] width 418 height 31
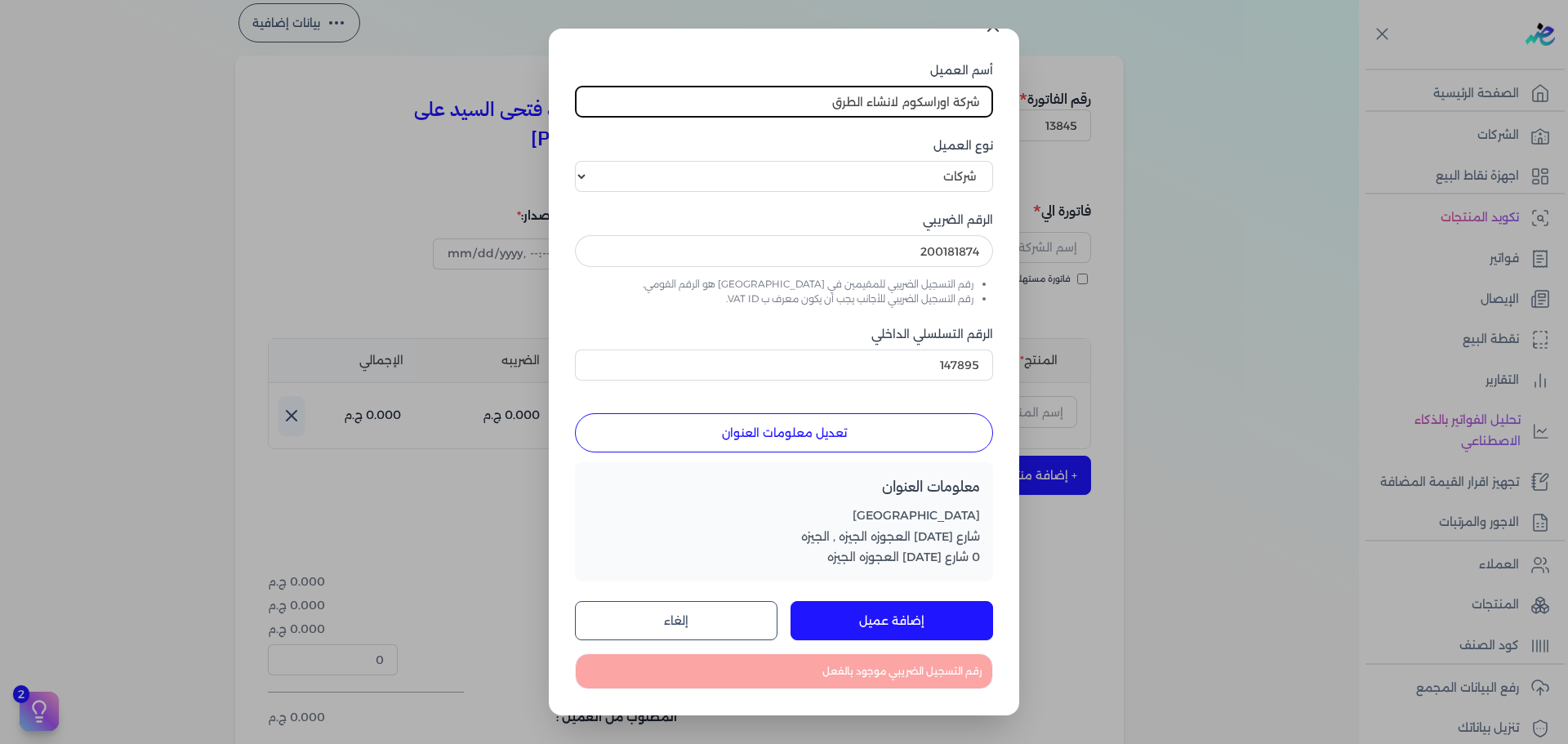
click at [916, 622] on button "إضافة عميل" at bounding box center [891, 621] width 202 height 39
drag, startPoint x: 919, startPoint y: 364, endPoint x: 1079, endPoint y: 386, distance: 161.5
click at [1079, 386] on dialog "أسم العميل شركة اوراسكوم لانشاء الطرق نوع العميل اختر نوع العميل شركات أفراد أج…" at bounding box center [784, 372] width 1568 height 744
click at [960, 625] on button "إضافة عميل" at bounding box center [891, 621] width 202 height 39
drag, startPoint x: 935, startPoint y: 368, endPoint x: 1063, endPoint y: 417, distance: 137.1
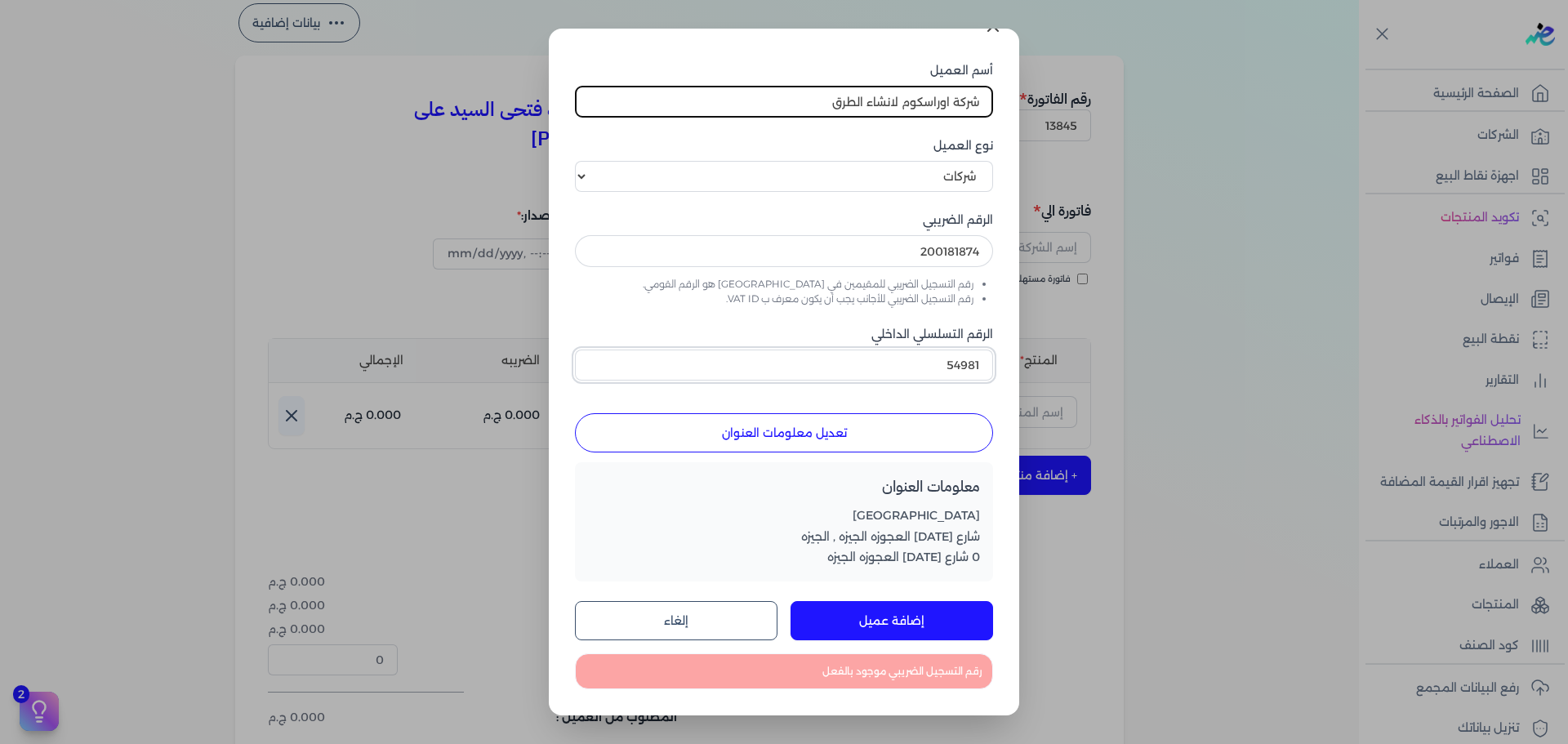
click at [1025, 379] on dialog "أسم العميل شركة اوراسكوم لانشاء الطرق نوع العميل اختر نوع العميل شركات أفراد أج…" at bounding box center [784, 372] width 1568 height 744
click at [938, 616] on button "إضافة عميل" at bounding box center [891, 621] width 202 height 39
drag, startPoint x: 935, startPoint y: 362, endPoint x: 1010, endPoint y: 364, distance: 75.0
click at [1010, 364] on div "أسم العميل شركة اوراسكوم لانشاء الطرق نوع العميل اختر نوع العميل شركات أفراد أج…" at bounding box center [784, 372] width 470 height 687
click at [933, 621] on button "إضافة عميل" at bounding box center [891, 621] width 202 height 39
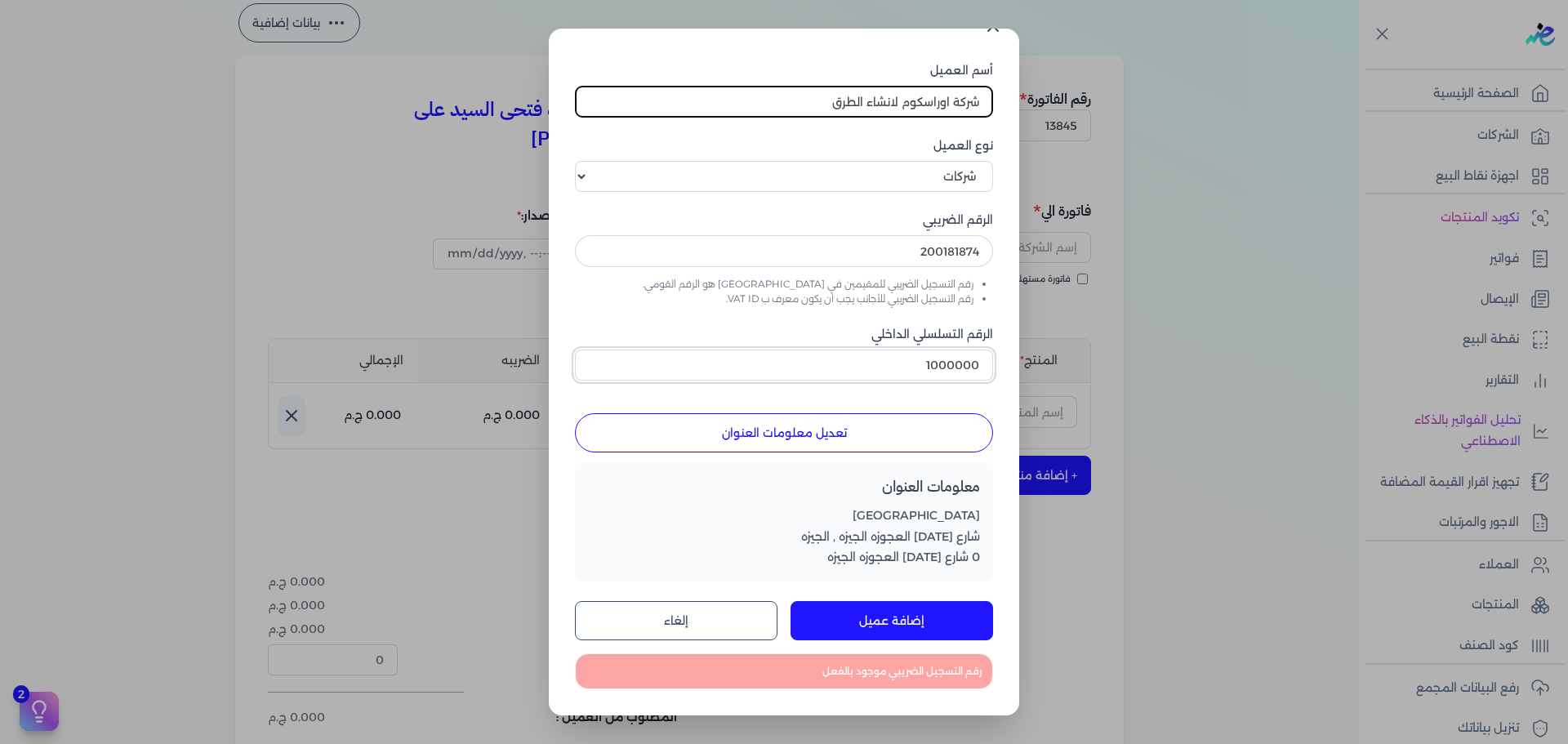
drag, startPoint x: 928, startPoint y: 365, endPoint x: 1129, endPoint y: 384, distance: 201.9
click at [1129, 384] on dialog "أسم العميل شركة اوراسكوم لانشاء الطرق نوع العميل اختر نوع العميل شركات أفراد أج…" at bounding box center [784, 372] width 1568 height 744
type input "195284"
click at [691, 610] on button "إلغاء" at bounding box center [675, 621] width 202 height 39
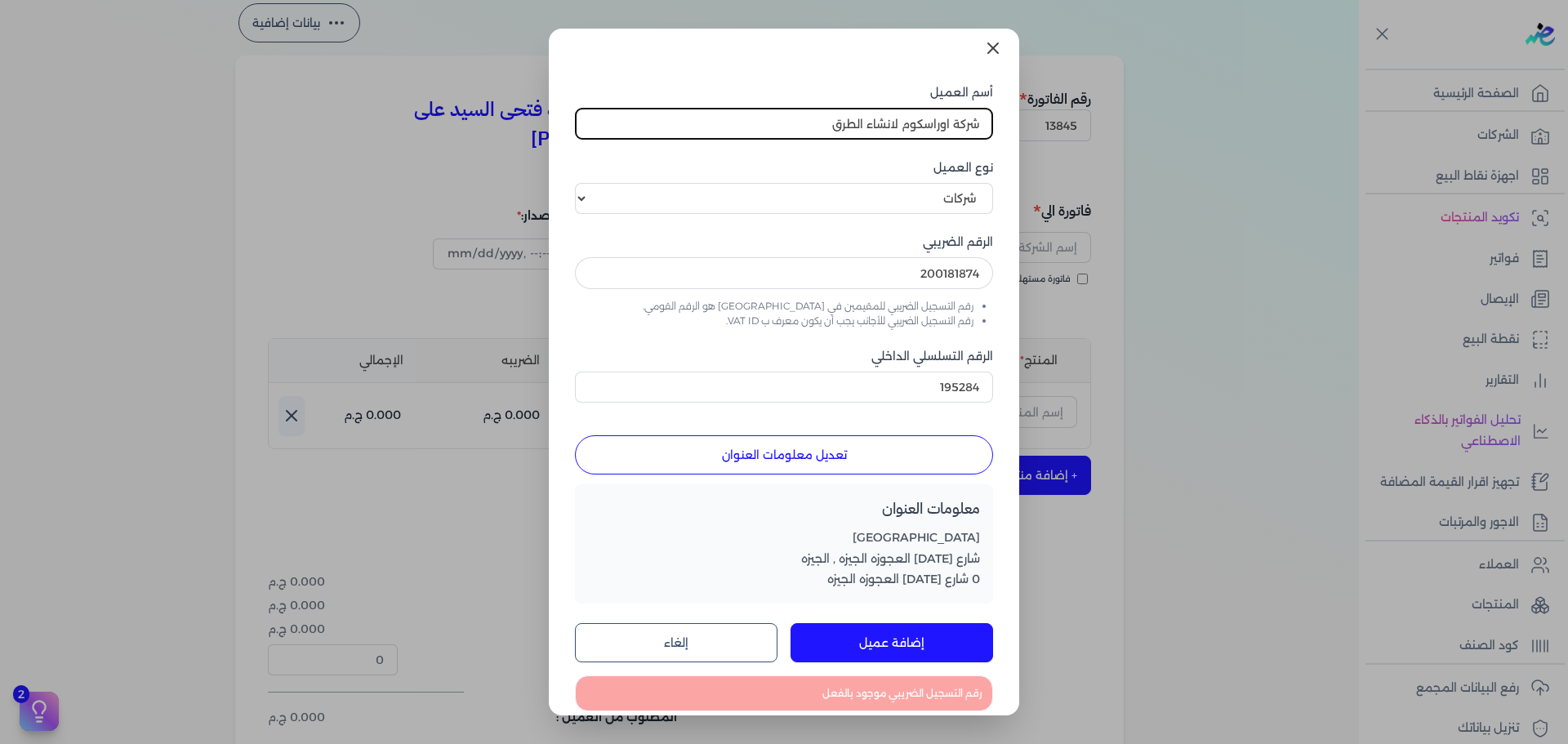
scroll to position [0, 0]
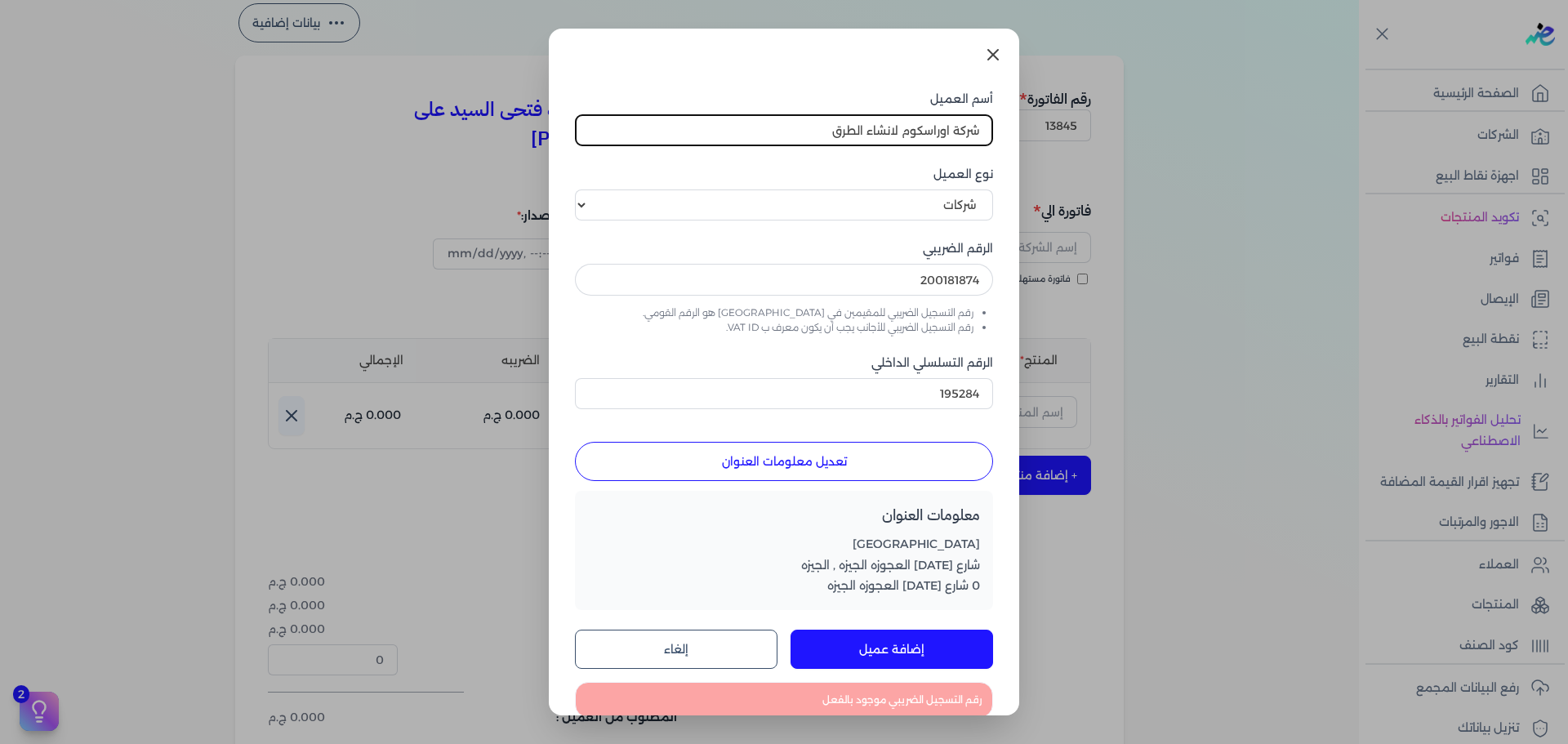
click at [991, 52] on icon at bounding box center [992, 54] width 10 height 10
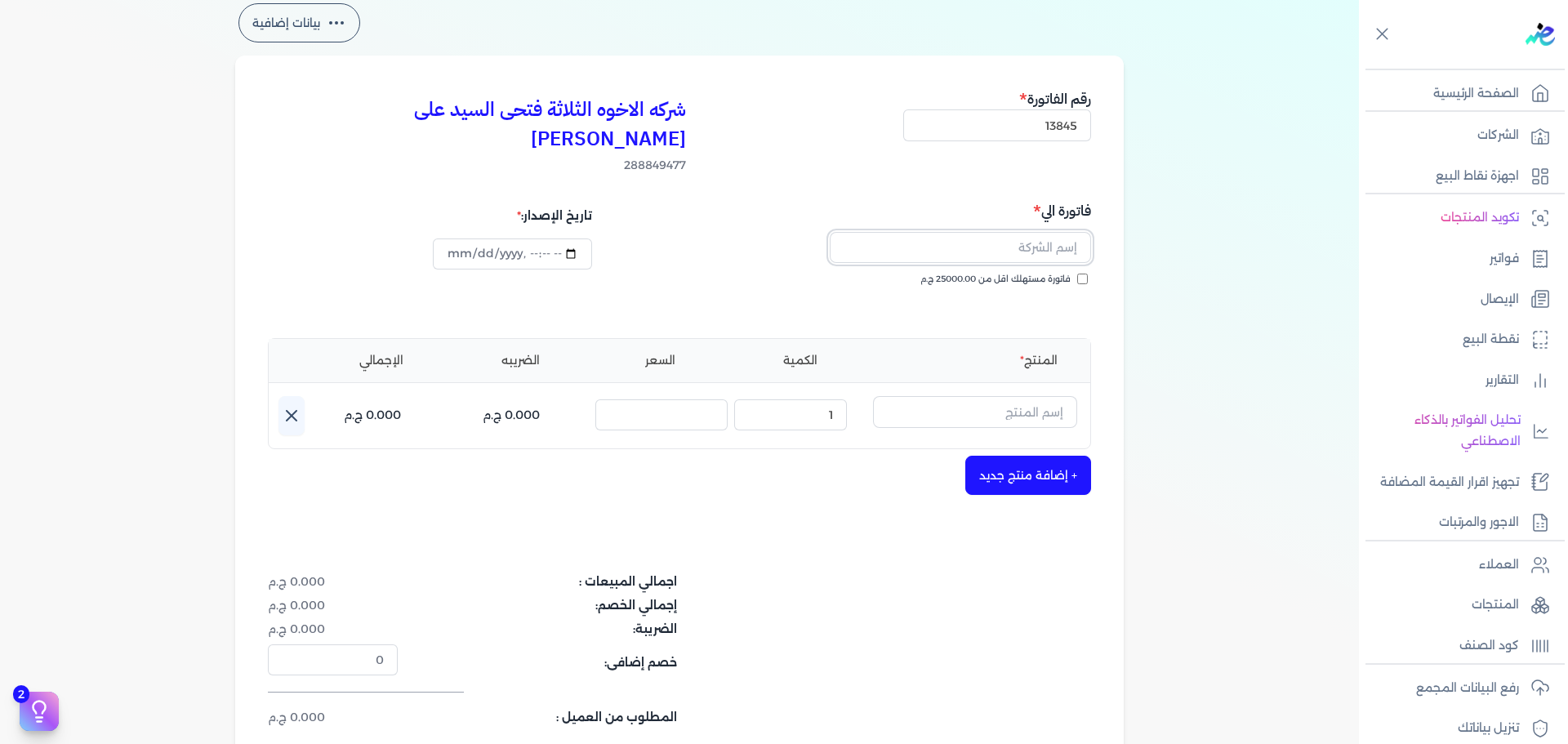
click at [997, 232] on input "text" at bounding box center [960, 247] width 261 height 31
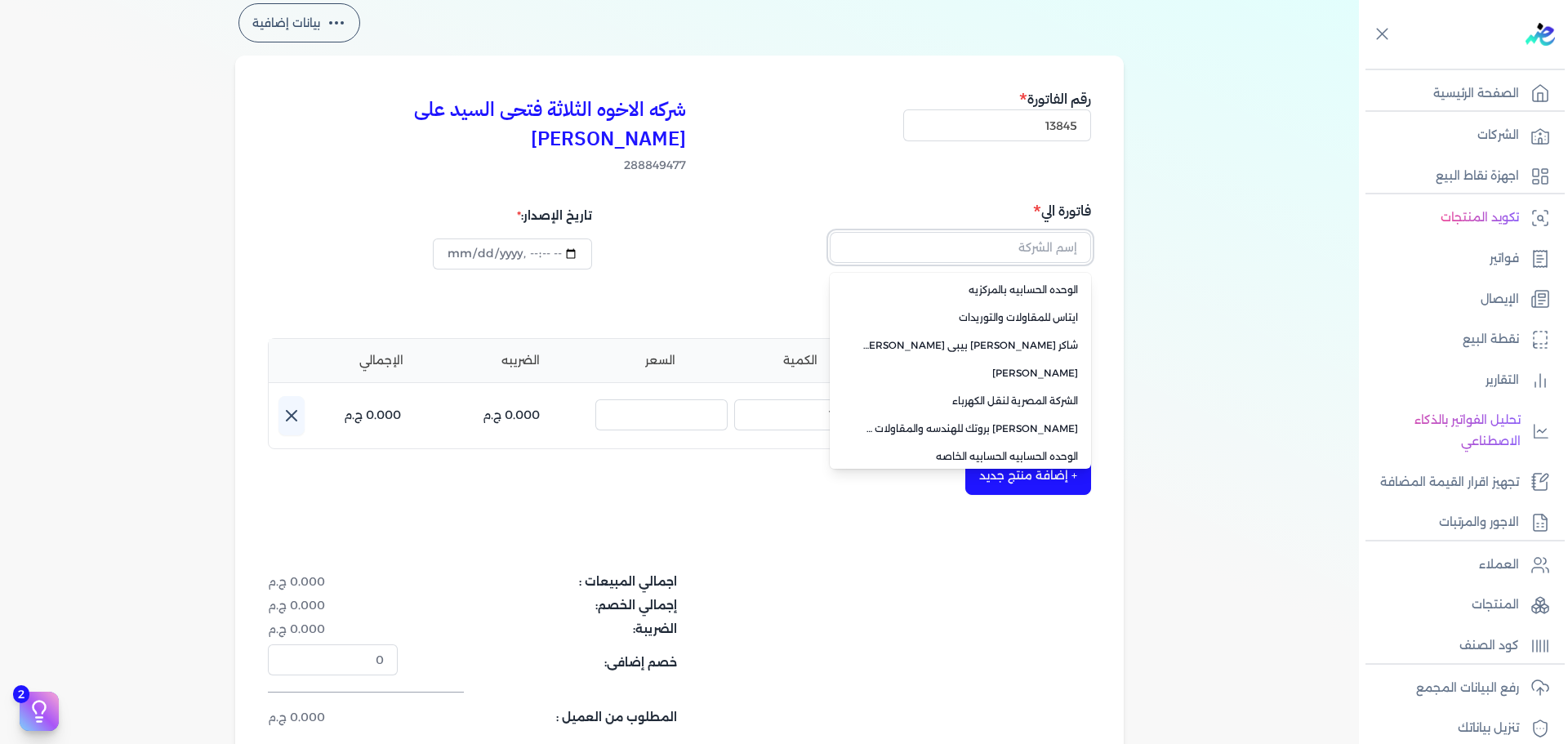
click at [1034, 232] on input "text" at bounding box center [960, 247] width 261 height 31
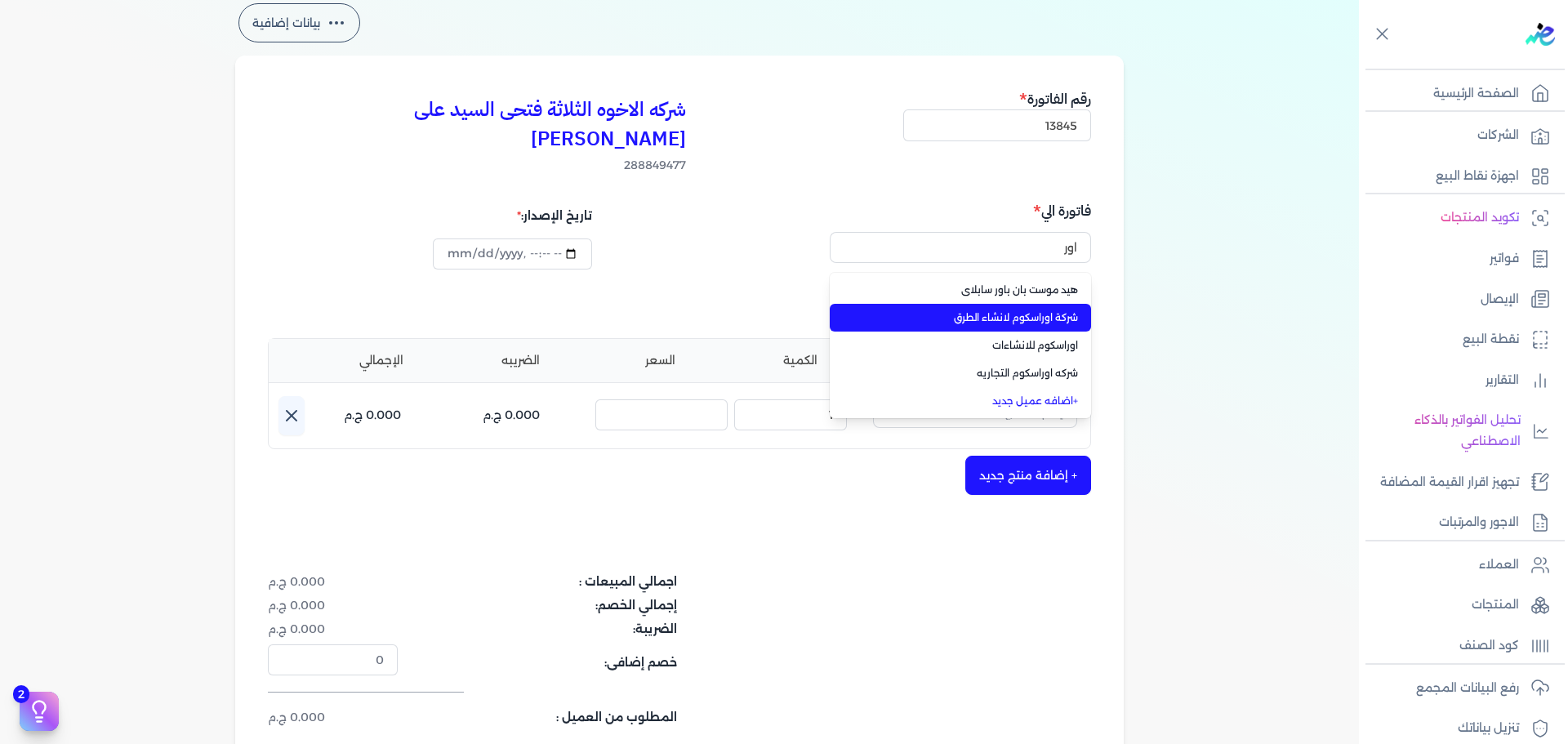
click at [1034, 304] on li "شركة اوراسكوم لانشاء الطرق" at bounding box center [960, 317] width 261 height 28
type input "شركة اوراسكوم لانشاء الطرق"
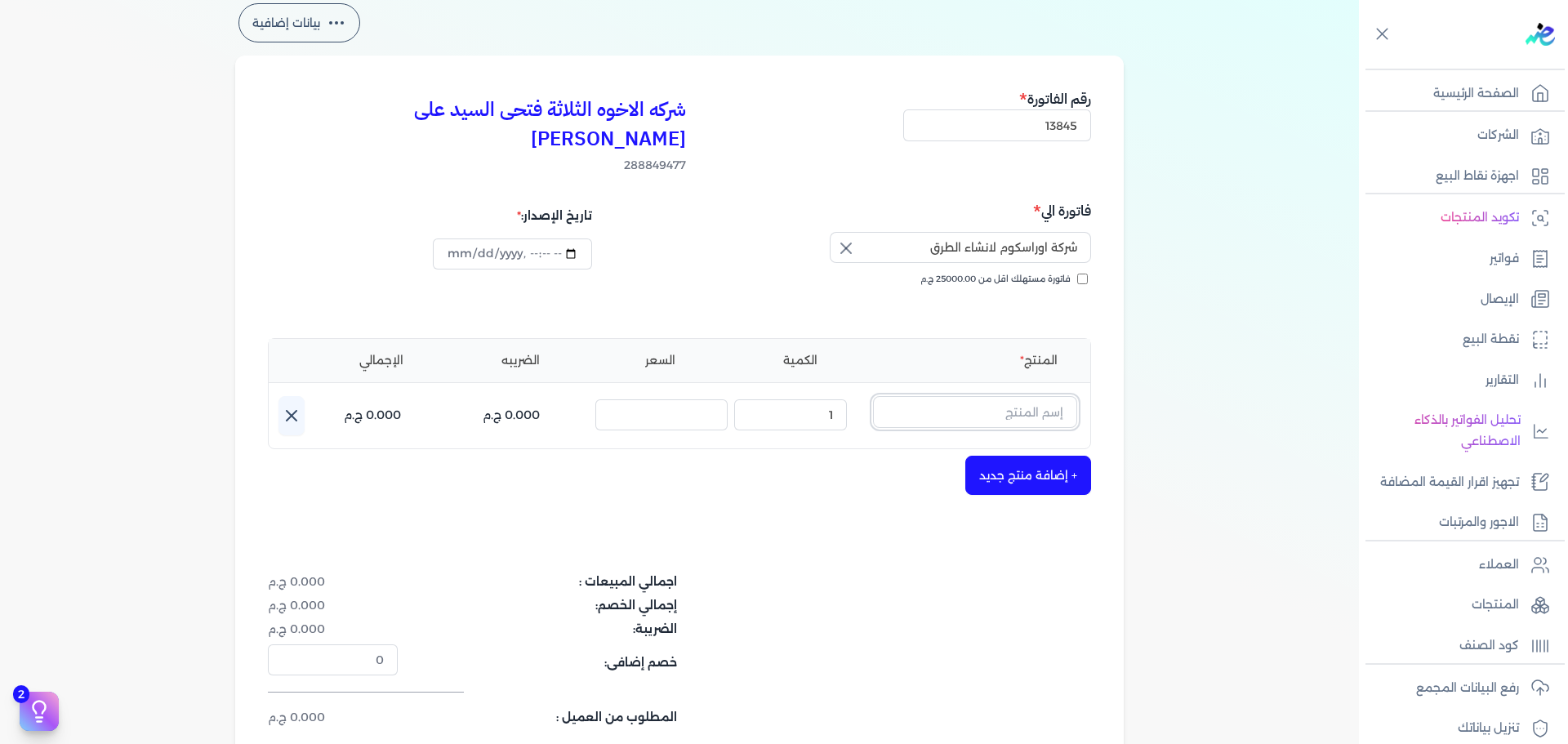
click at [1030, 397] on input "text" at bounding box center [975, 412] width 204 height 31
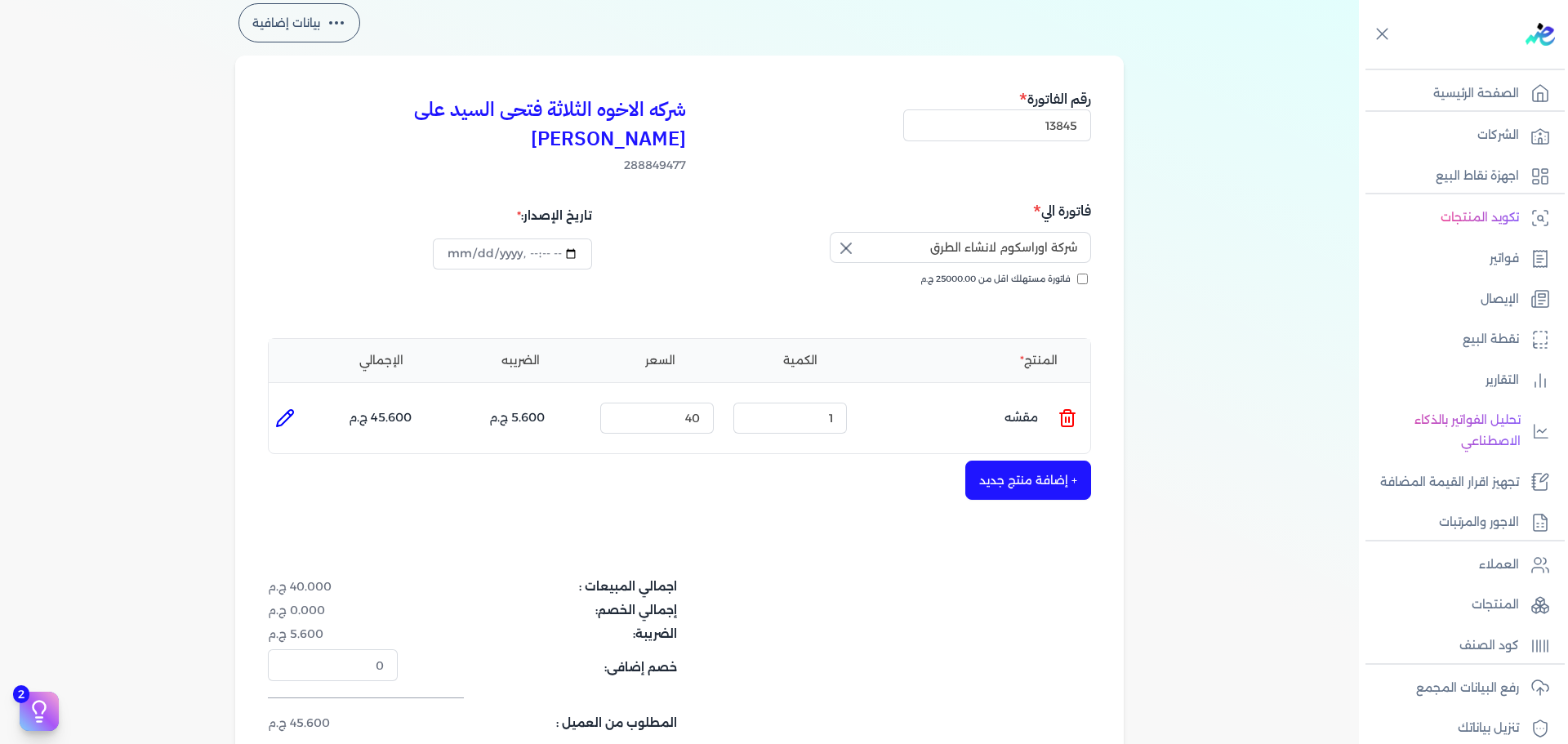
click at [1071, 408] on icon at bounding box center [1067, 418] width 20 height 20
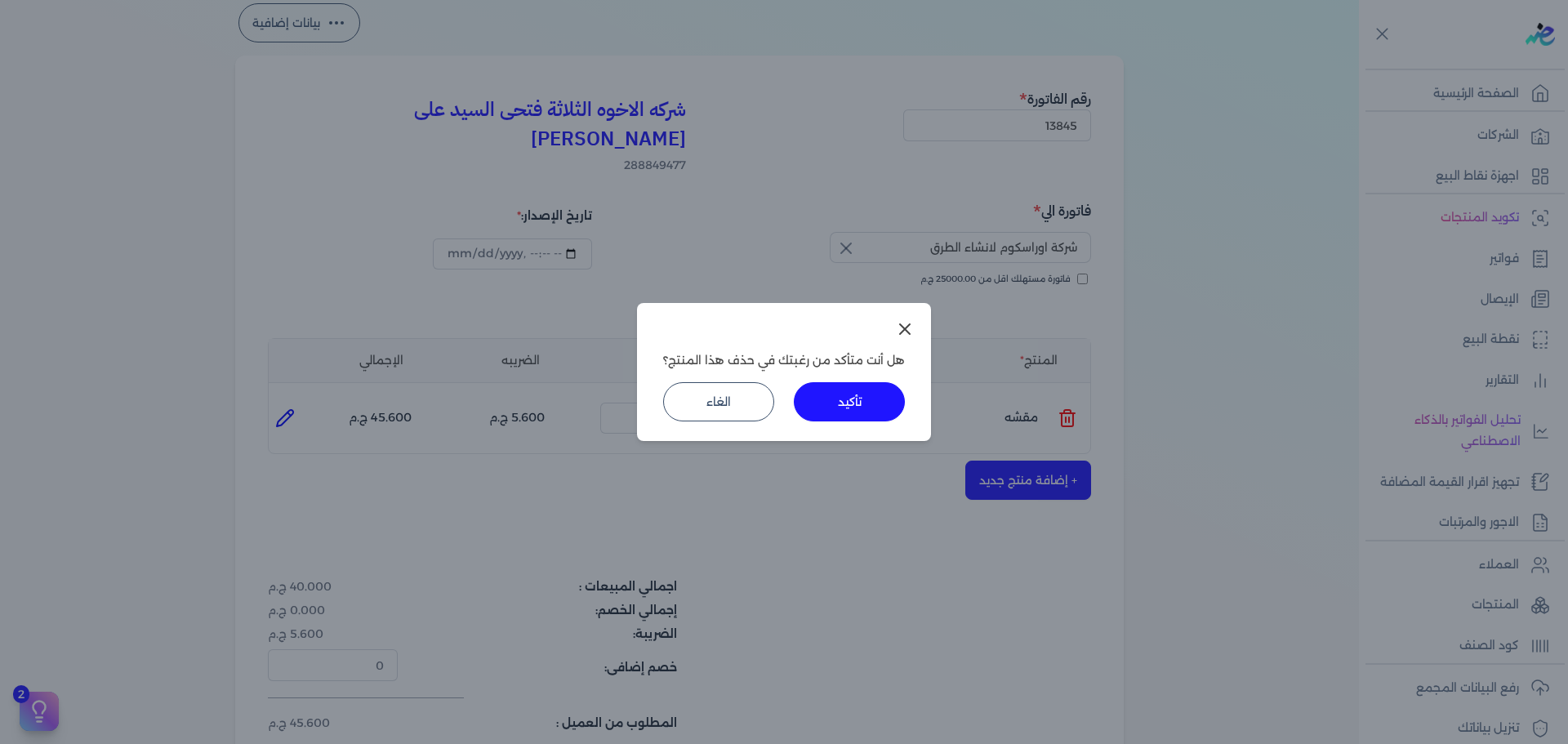
click at [871, 406] on button "تأكيد" at bounding box center [849, 402] width 111 height 39
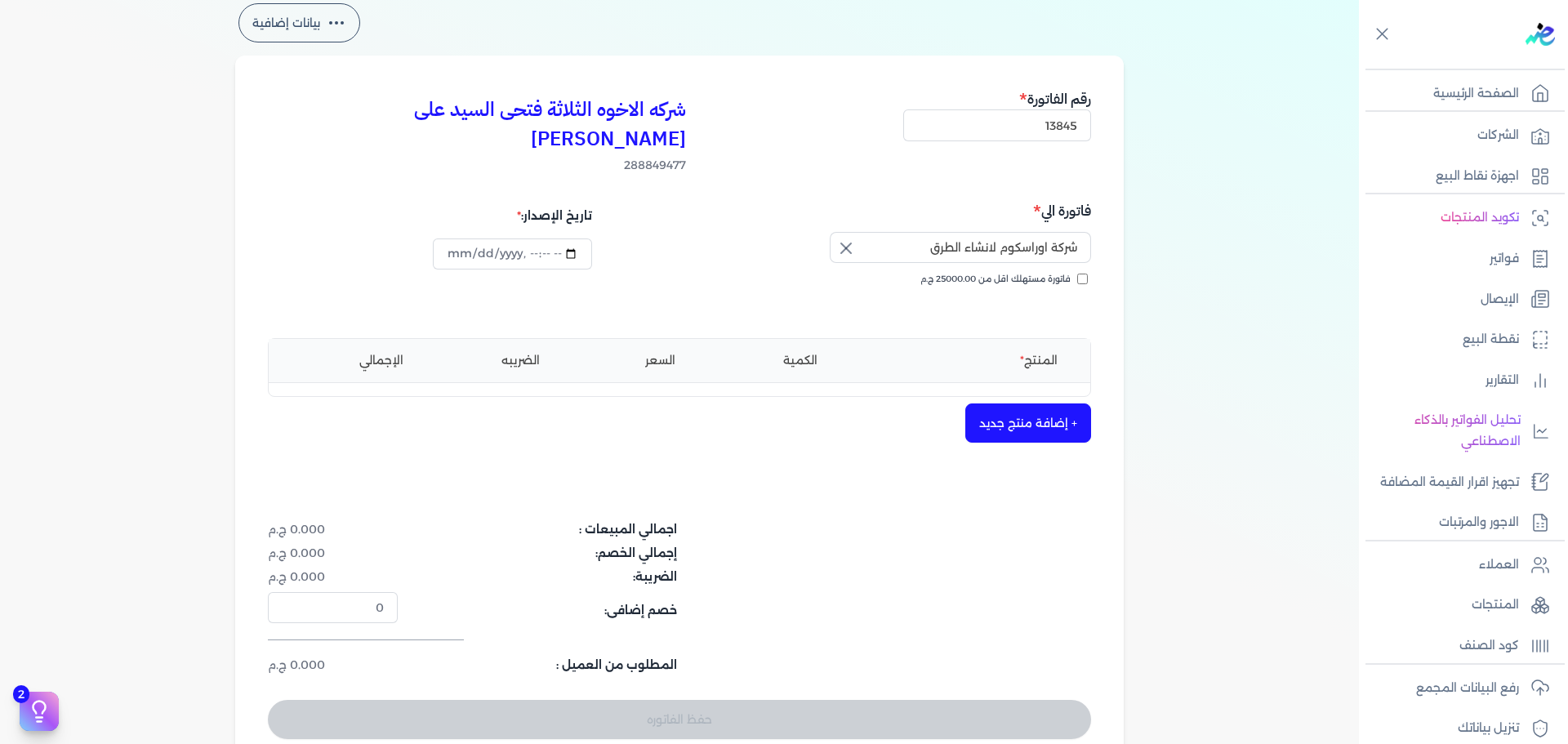
click at [1032, 404] on button "+ إضافة منتج جديد" at bounding box center [1027, 423] width 126 height 39
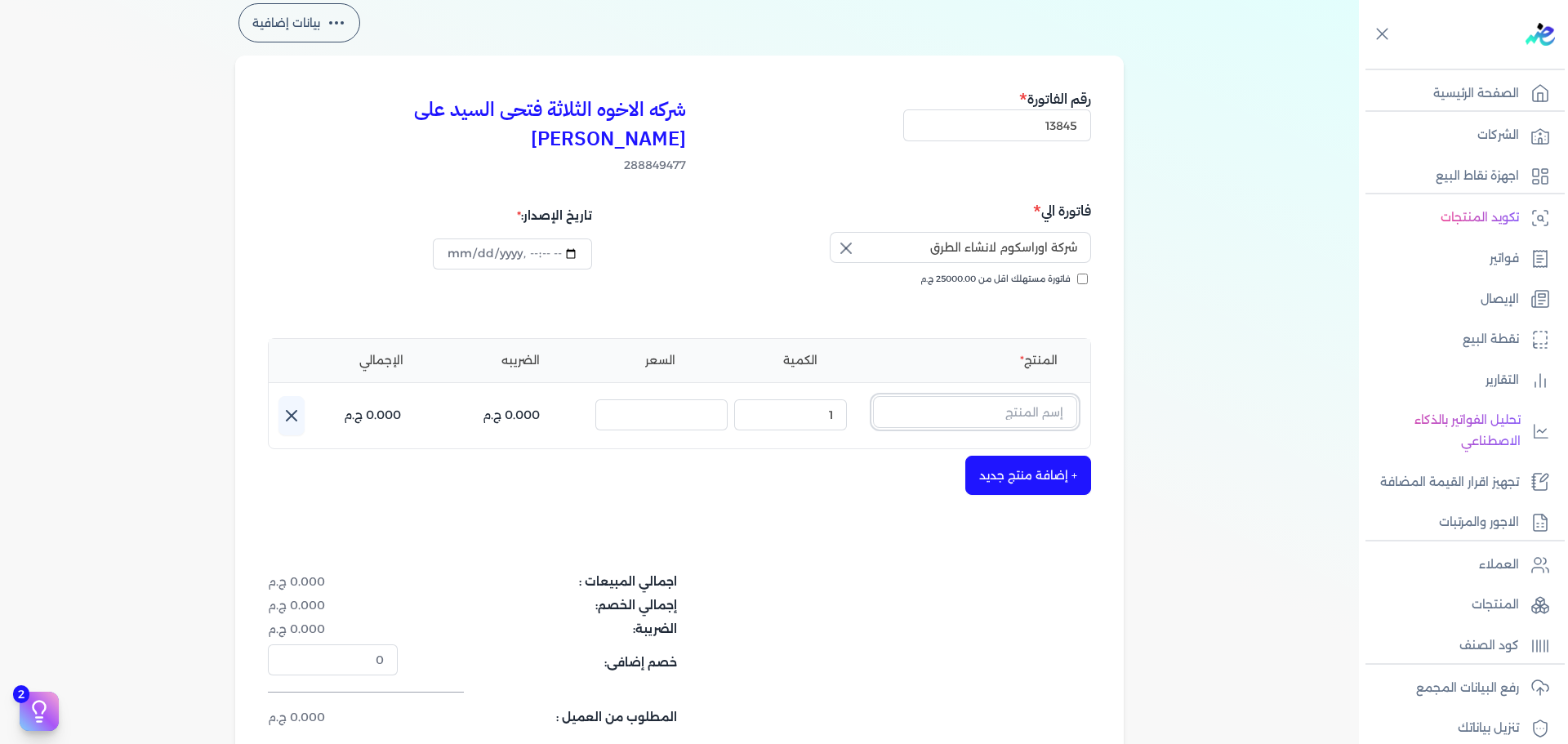
drag, startPoint x: 1032, startPoint y: 395, endPoint x: 1025, endPoint y: 387, distance: 10.6
click at [1025, 397] on input "text" at bounding box center [975, 412] width 204 height 31
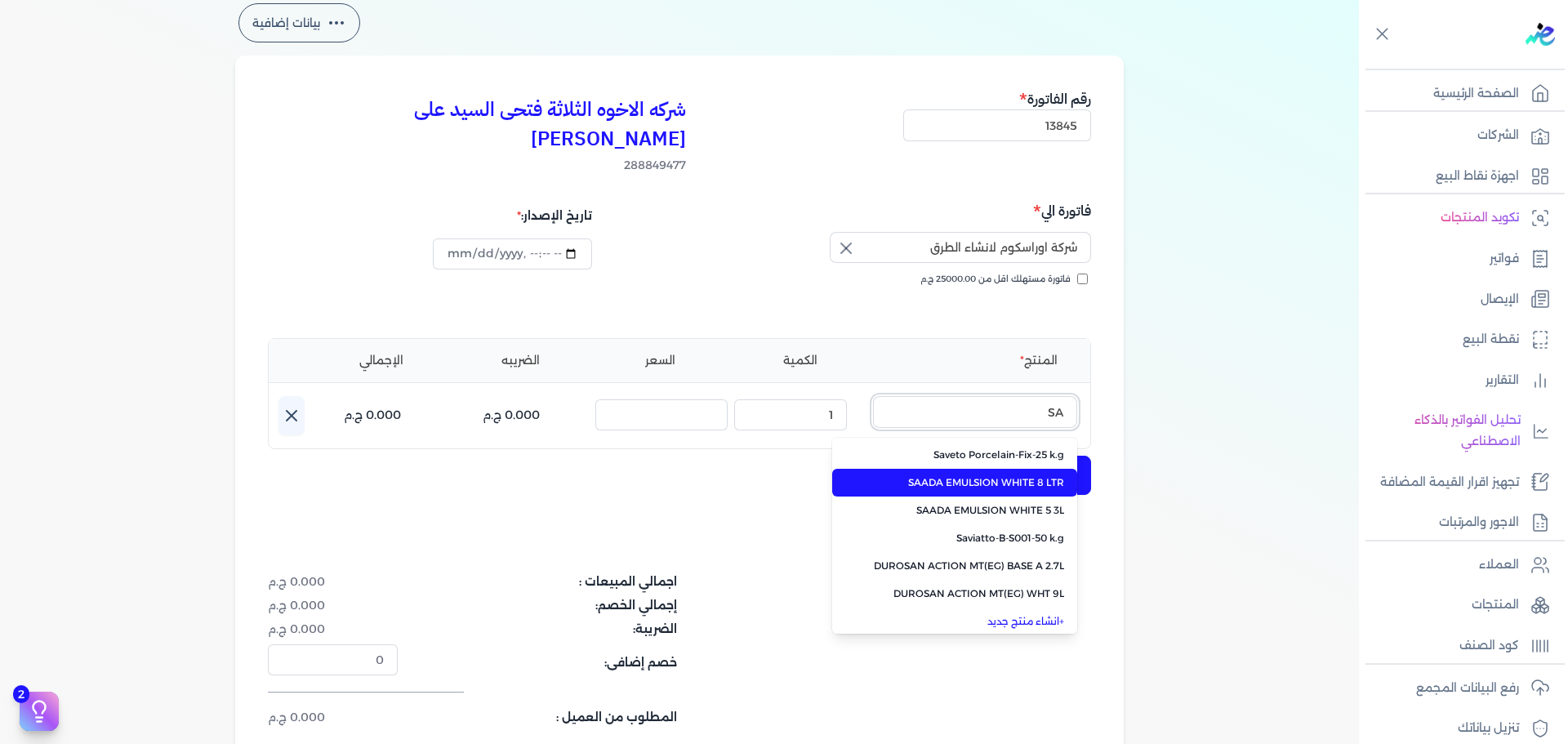
type input "SA"
click at [1016, 475] on span "SAADA EMULSION WHITE 8 LTR" at bounding box center [965, 482] width 200 height 14
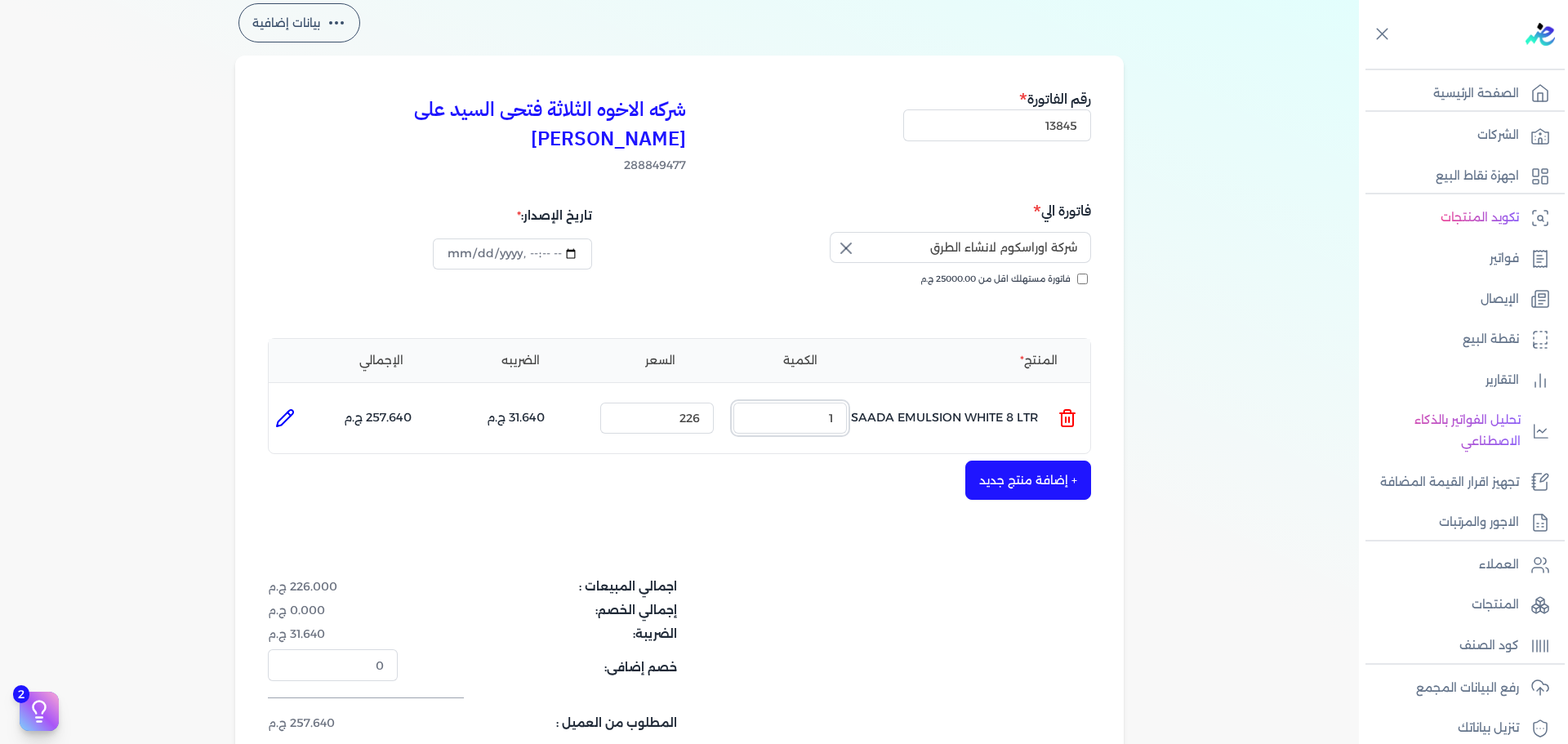
drag, startPoint x: 822, startPoint y: 386, endPoint x: 937, endPoint y: 395, distance: 115.4
click at [924, 397] on ul "المنتج : SAADA EMULSION WHITE 8 LTR الكمية : 1 السعر : 226 الضريبه : 31.640 ج.م…" at bounding box center [680, 418] width 821 height 44
type input "3"
drag, startPoint x: 671, startPoint y: 394, endPoint x: 888, endPoint y: 422, distance: 218.8
click at [886, 422] on div "المنتج الكمية السعر الضريبه الإجمالي المنتج : SAADA EMULSION WHITE 8 LTR الكمية…" at bounding box center [680, 396] width 823 height 117
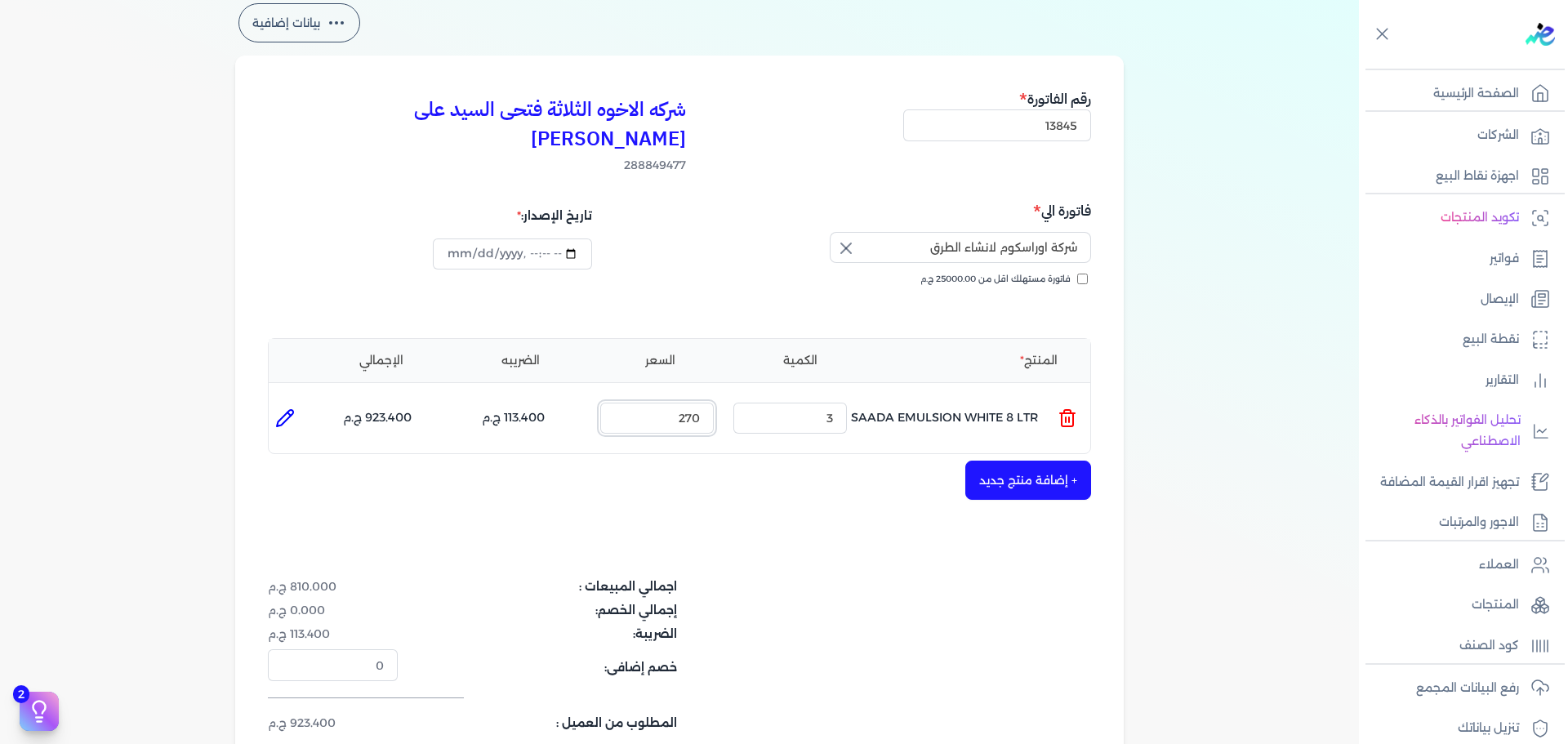
type input "270"
click at [288, 408] on icon at bounding box center [285, 418] width 20 height 20
type input "SAADA EMULSION WHITE 8 LTR"
type input "270"
type input "3"
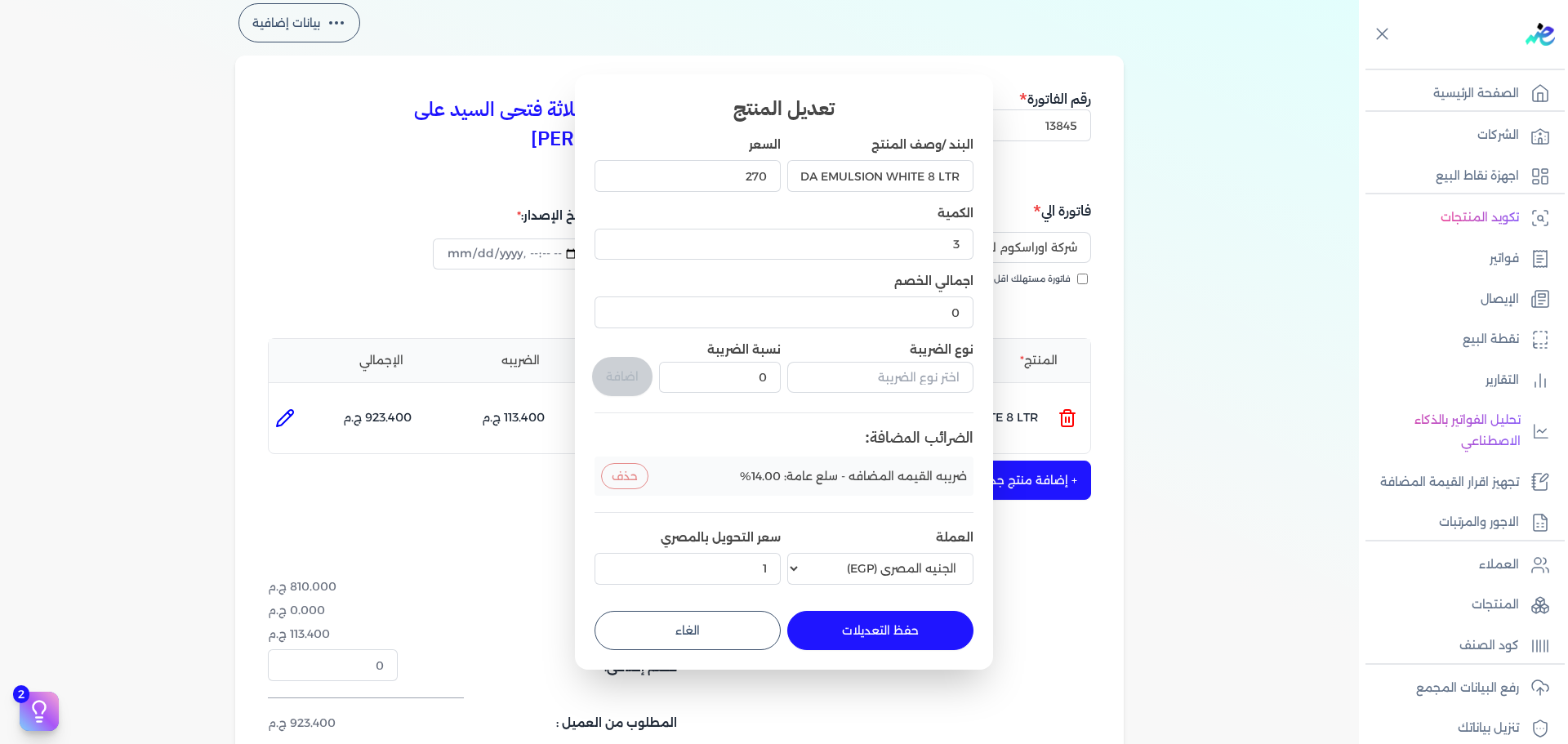
click at [849, 629] on button "حفظ التعديلات" at bounding box center [880, 631] width 186 height 39
type input "0"
type input "1"
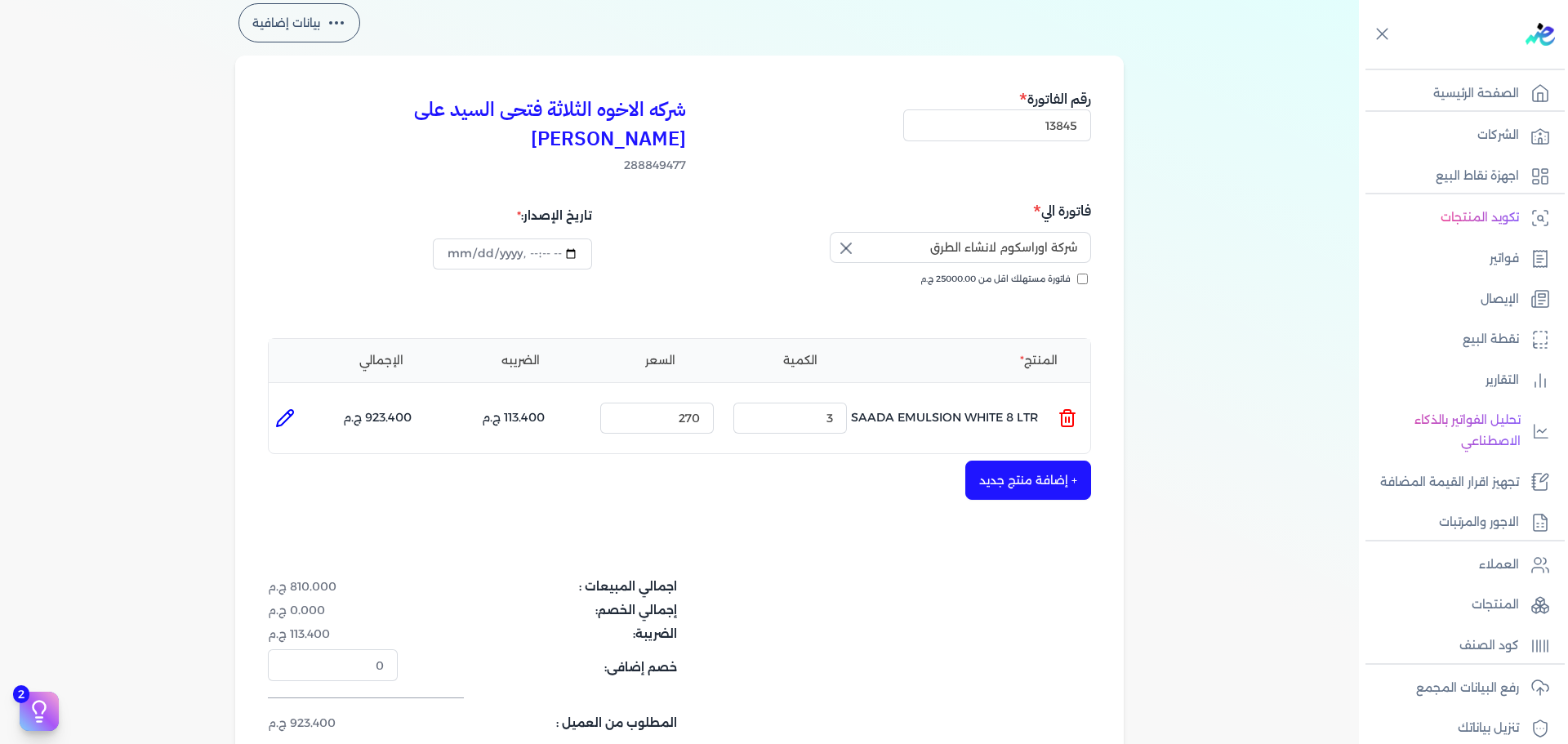
click at [1060, 461] on button "+ إضافة منتج جديد" at bounding box center [1027, 480] width 126 height 39
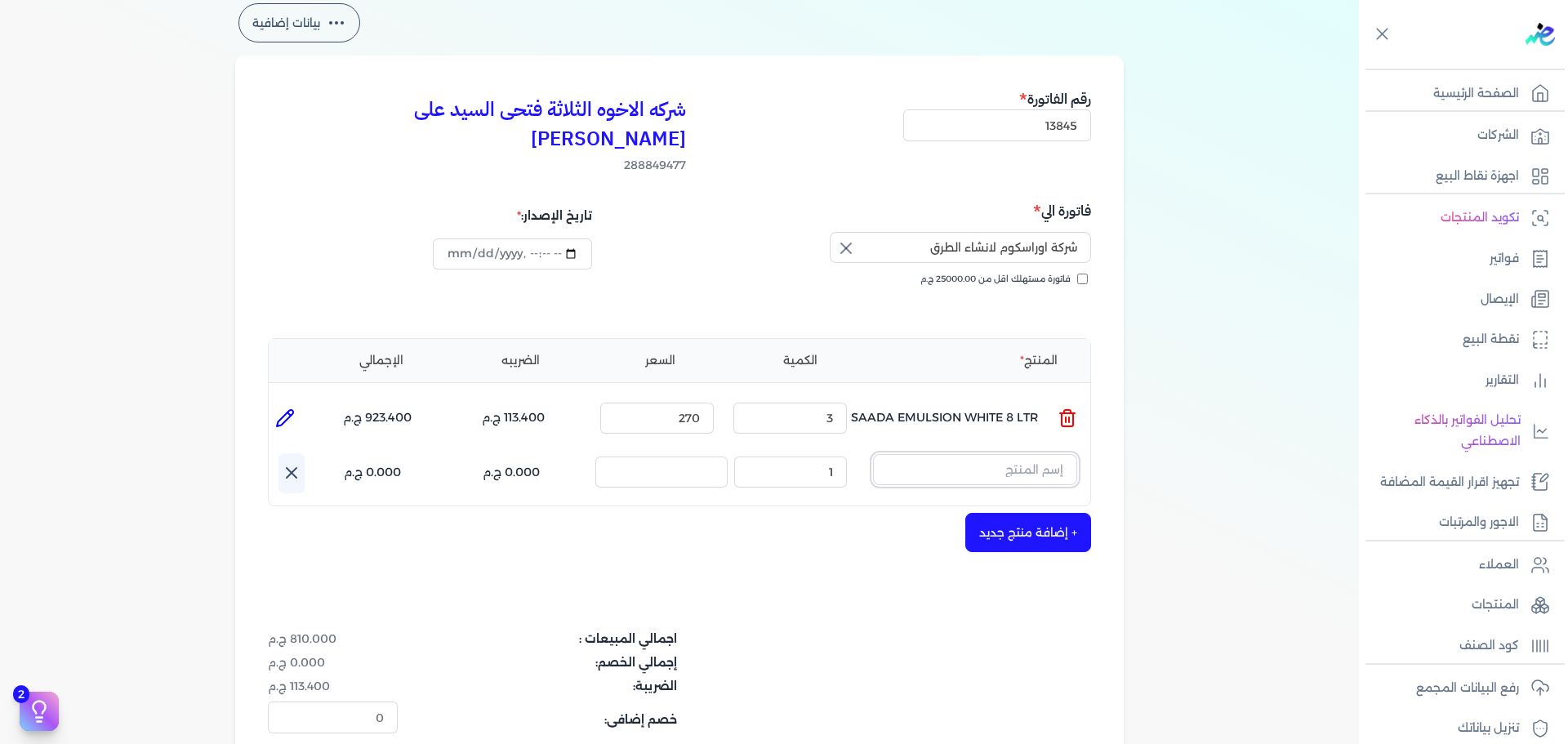
click at [966, 454] on input "text" at bounding box center [975, 470] width 204 height 31
type input "H"
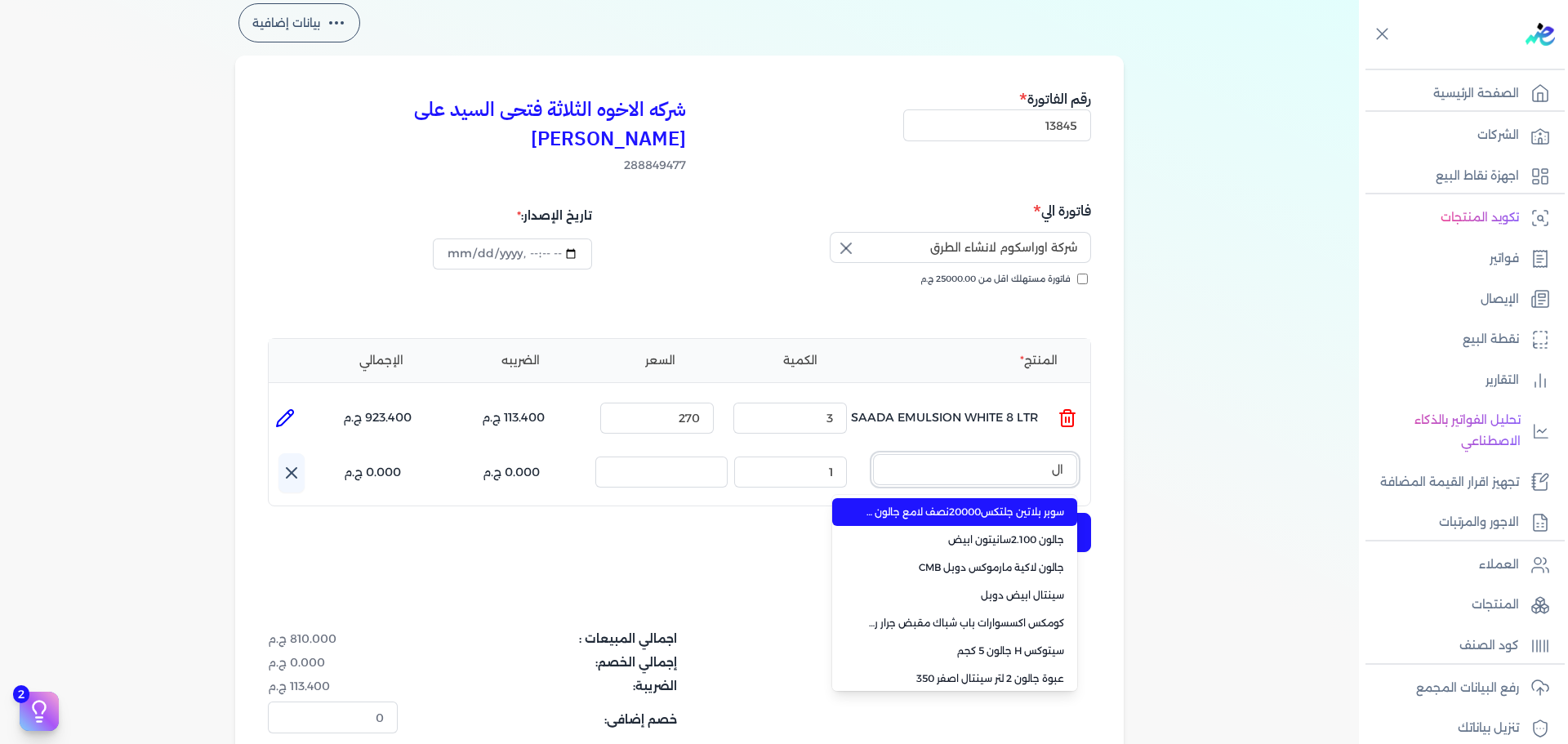
type input "ا"
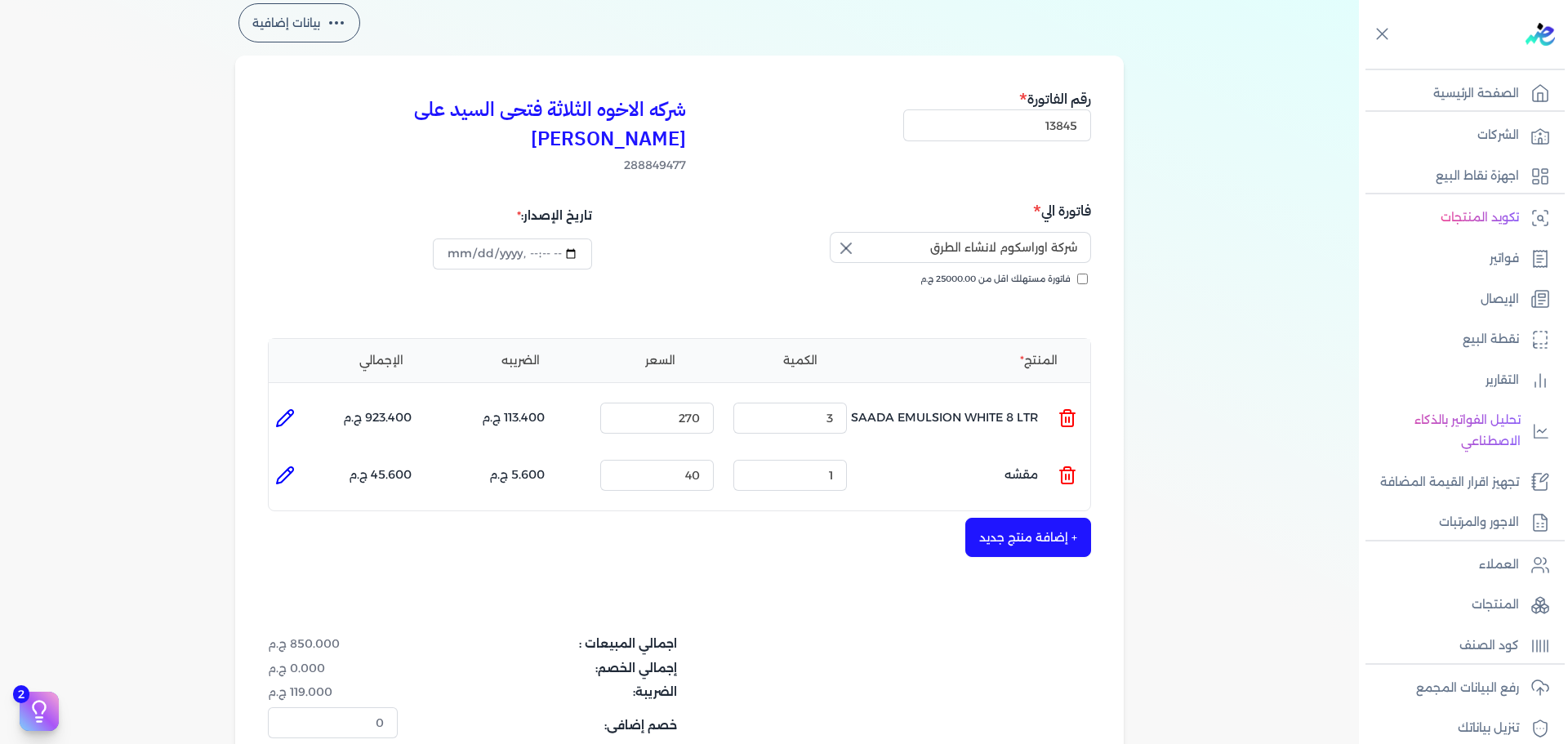
click at [1073, 470] on icon at bounding box center [1067, 477] width 12 height 13
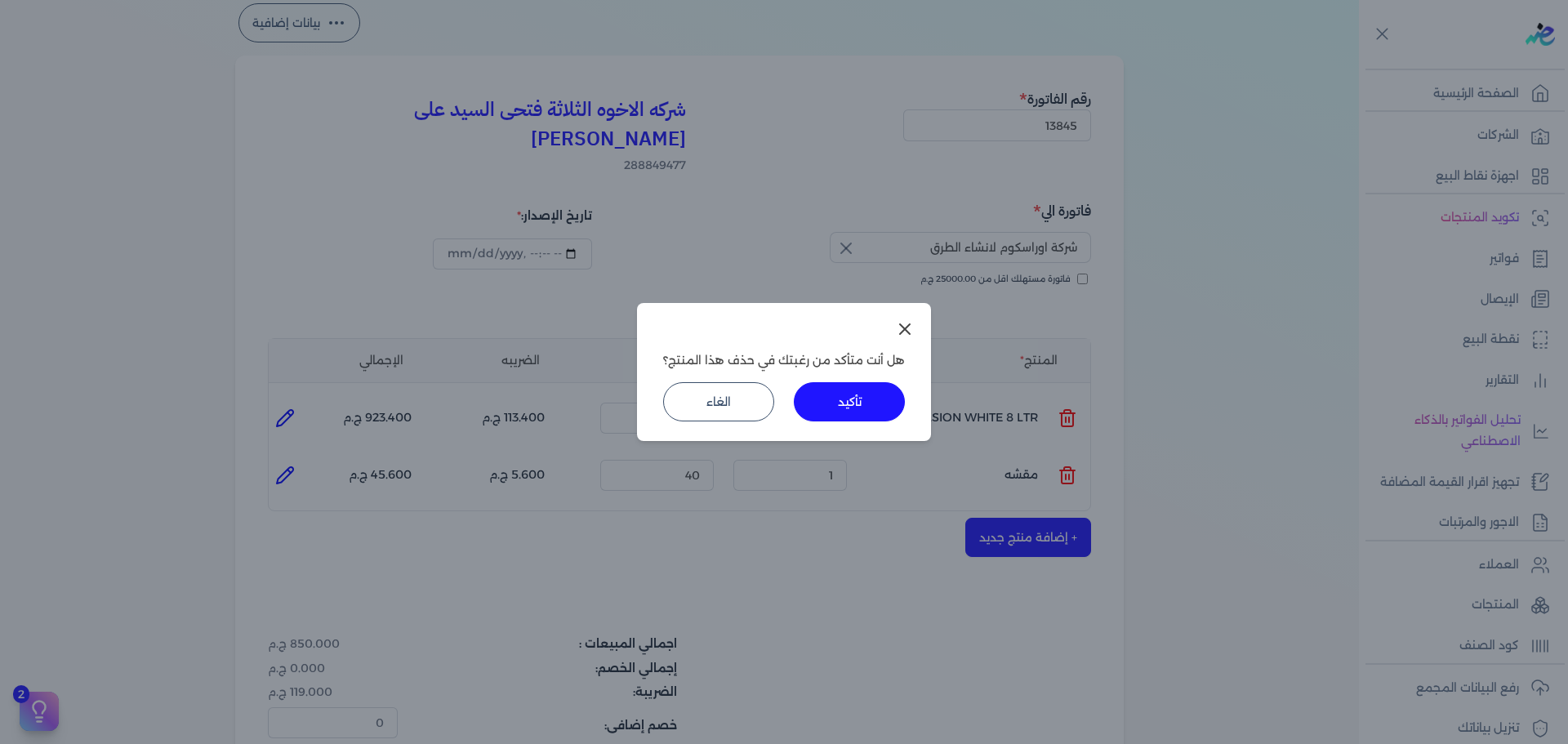
drag, startPoint x: 894, startPoint y: 408, endPoint x: 951, endPoint y: 438, distance: 64.4
click at [892, 408] on button "تأكيد" at bounding box center [849, 402] width 111 height 39
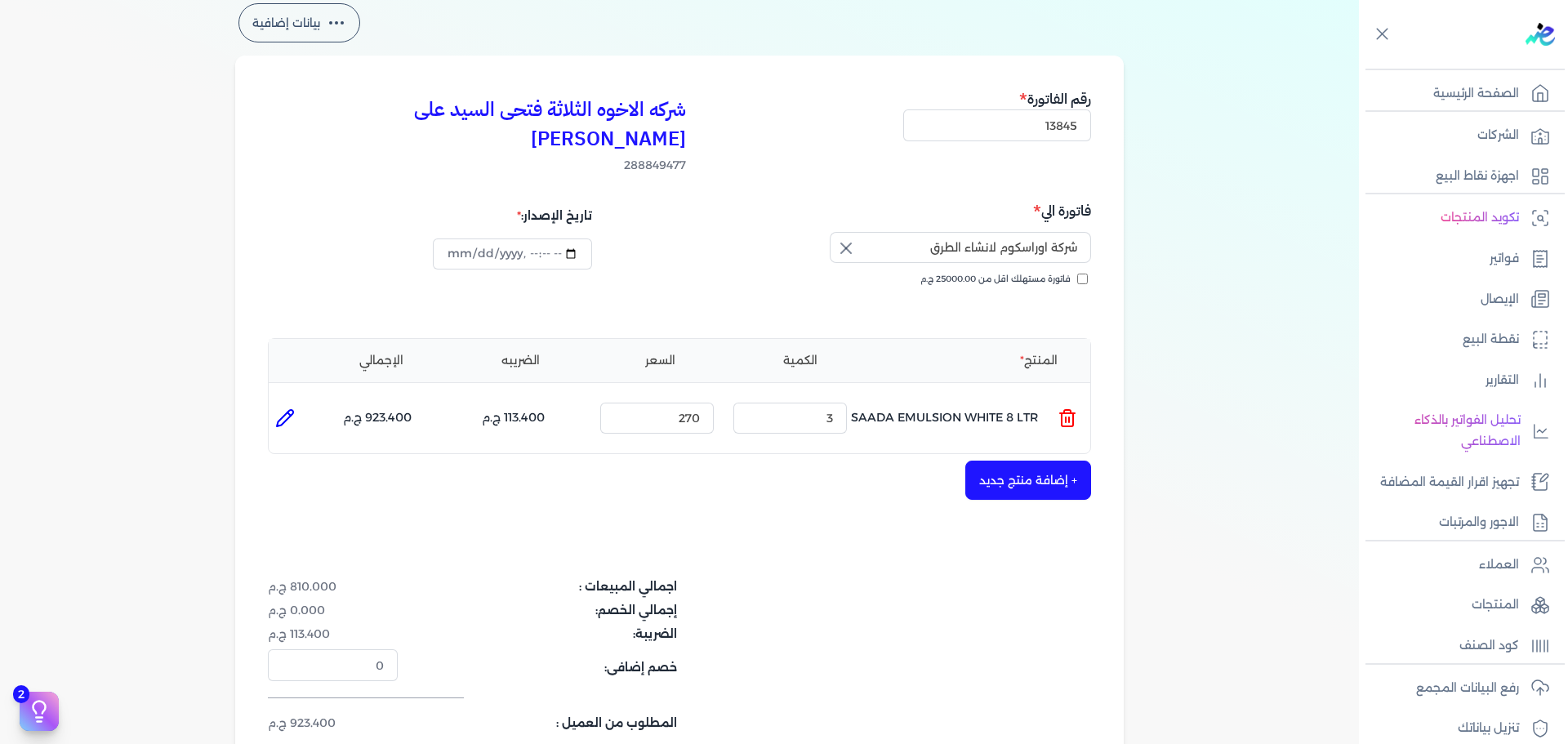
click at [1006, 461] on button "+ إضافة منتج جديد" at bounding box center [1027, 480] width 126 height 39
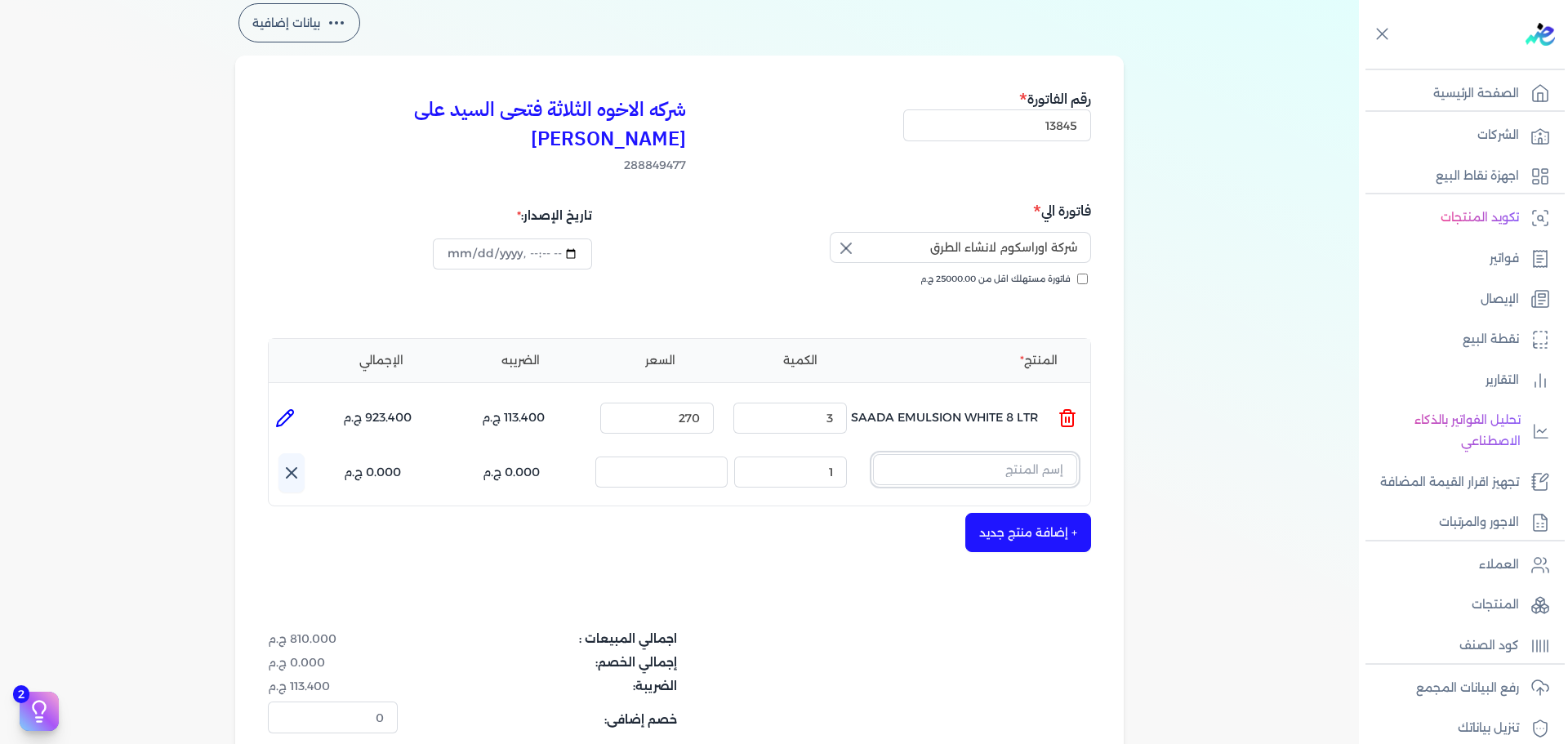
click at [1012, 454] on input "text" at bounding box center [975, 470] width 204 height 31
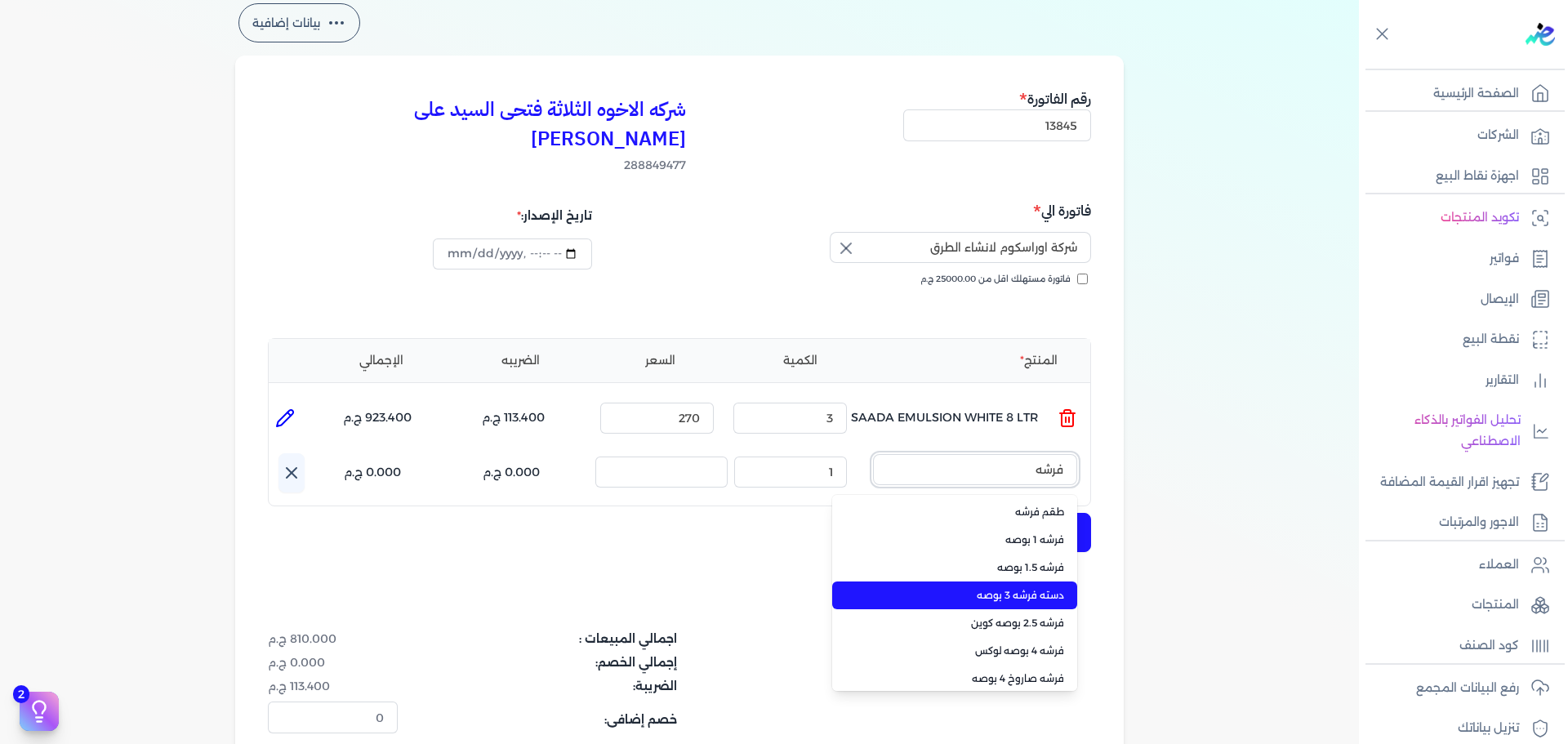
type input "فرشه"
click at [1029, 588] on span "دسته فرشه 3 بوصه" at bounding box center [965, 595] width 200 height 14
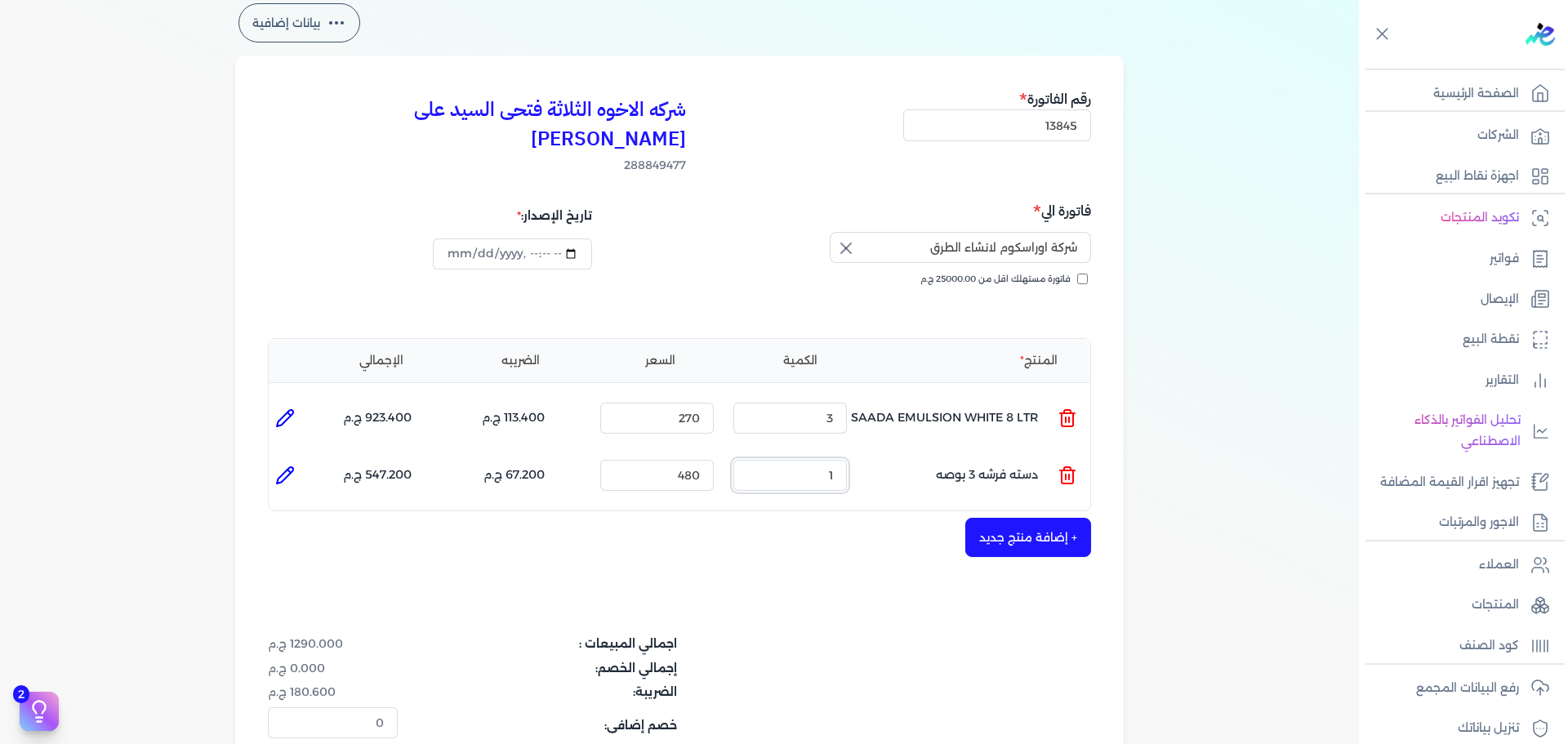
drag, startPoint x: 812, startPoint y: 441, endPoint x: 1087, endPoint y: 465, distance: 276.0
click at [1057, 465] on ul "المنتج : دسته فرشه 3 بوصه الكمية : 1 السعر : 480 الضريبه : 67.200 ج.م الإجمالي …" at bounding box center [680, 475] width 821 height 44
drag, startPoint x: 677, startPoint y: 444, endPoint x: 764, endPoint y: 441, distance: 87.1
click at [764, 454] on ul "المنتج : دسته فرشه 3 بوصه الكمية : 1 السعر : 480 الضريبه : 67.200 ج.م الإجمالي …" at bounding box center [680, 475] width 821 height 44
type input "400"
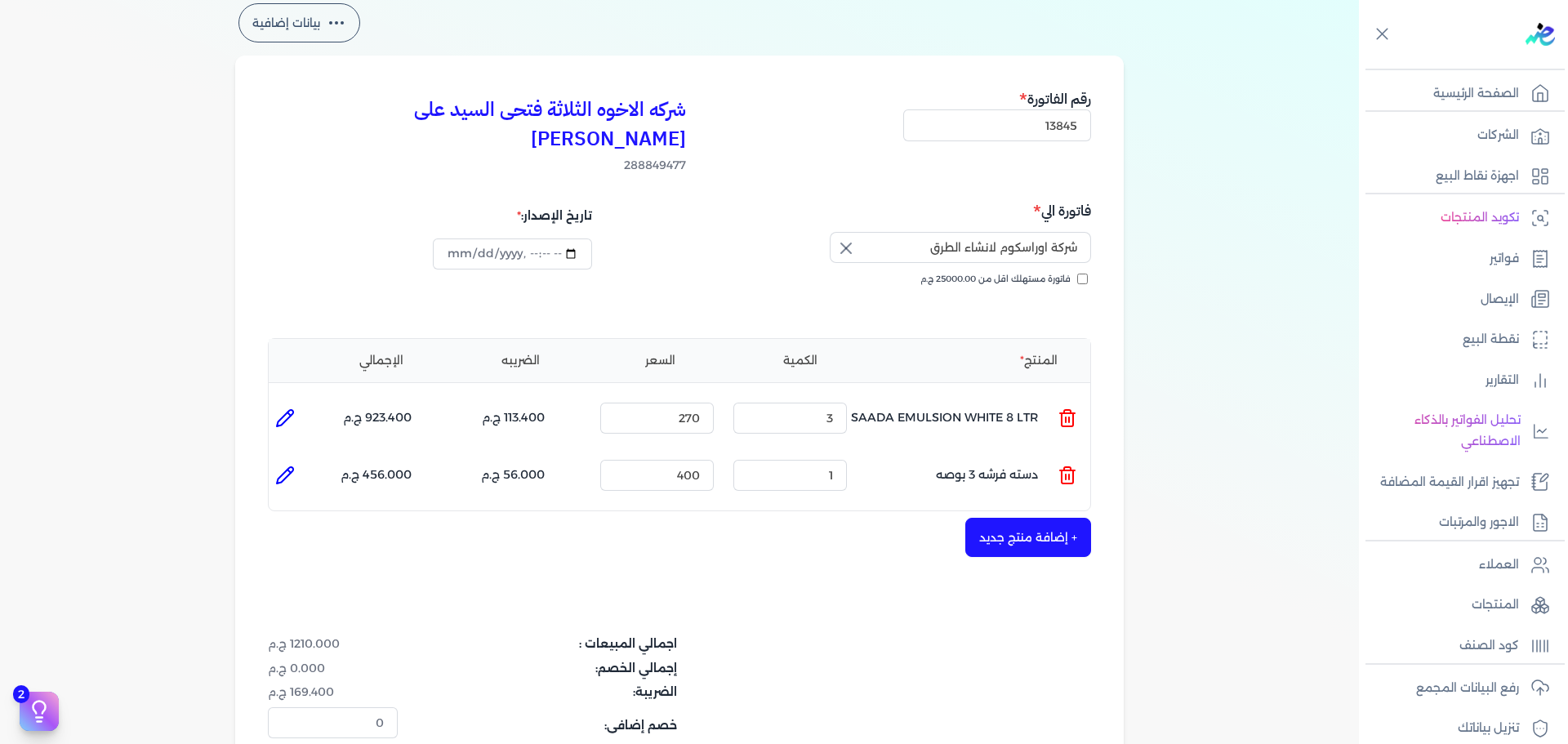
click at [289, 459] on li at bounding box center [285, 475] width 33 height 33
type input "دسته فرشه 3 بوصه"
type input "400"
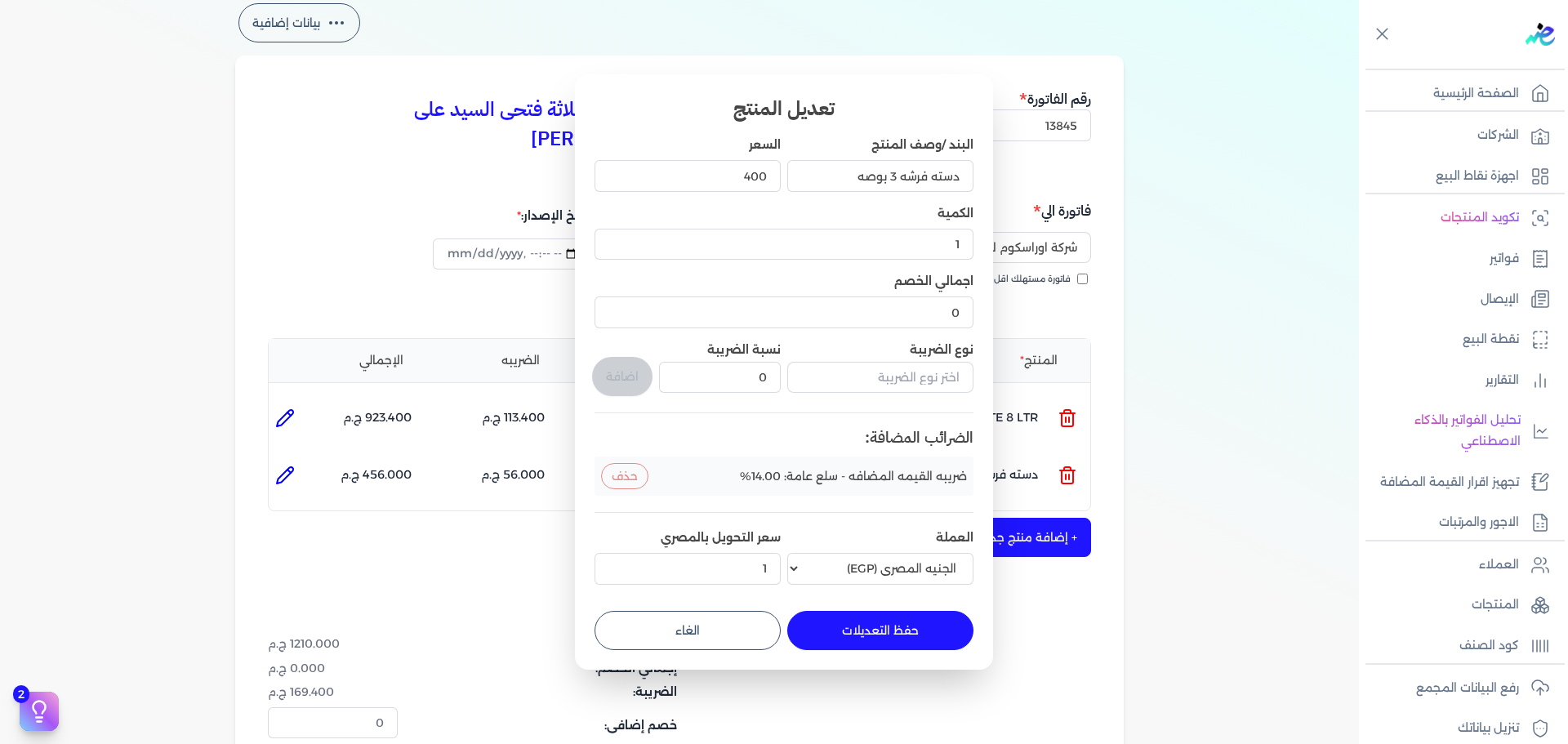
drag, startPoint x: 734, startPoint y: 616, endPoint x: 1081, endPoint y: 535, distance: 356.3
click at [735, 616] on button "الغاء" at bounding box center [687, 631] width 186 height 39
type input "0"
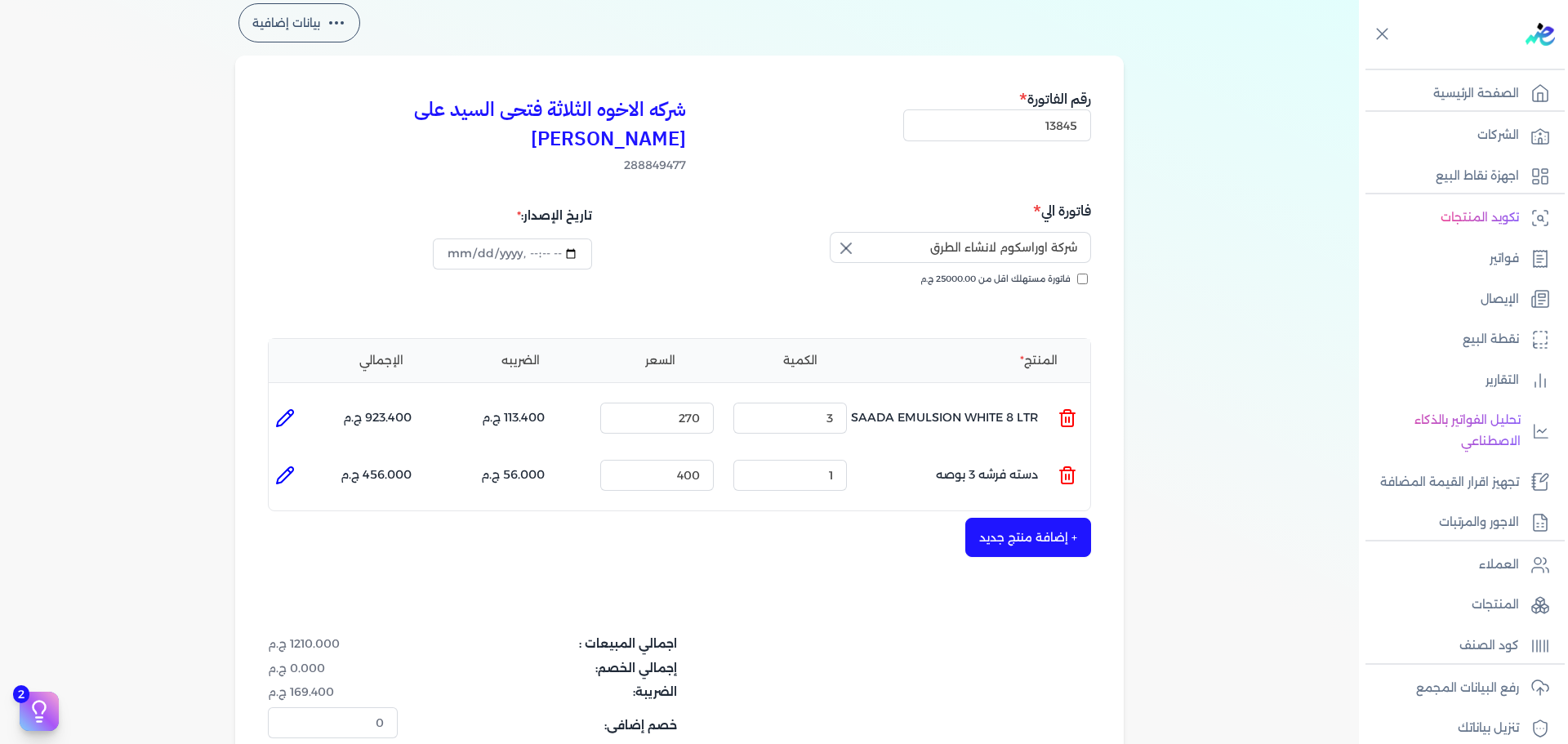
click at [1073, 518] on button "+ إضافة منتج جديد" at bounding box center [1027, 537] width 126 height 39
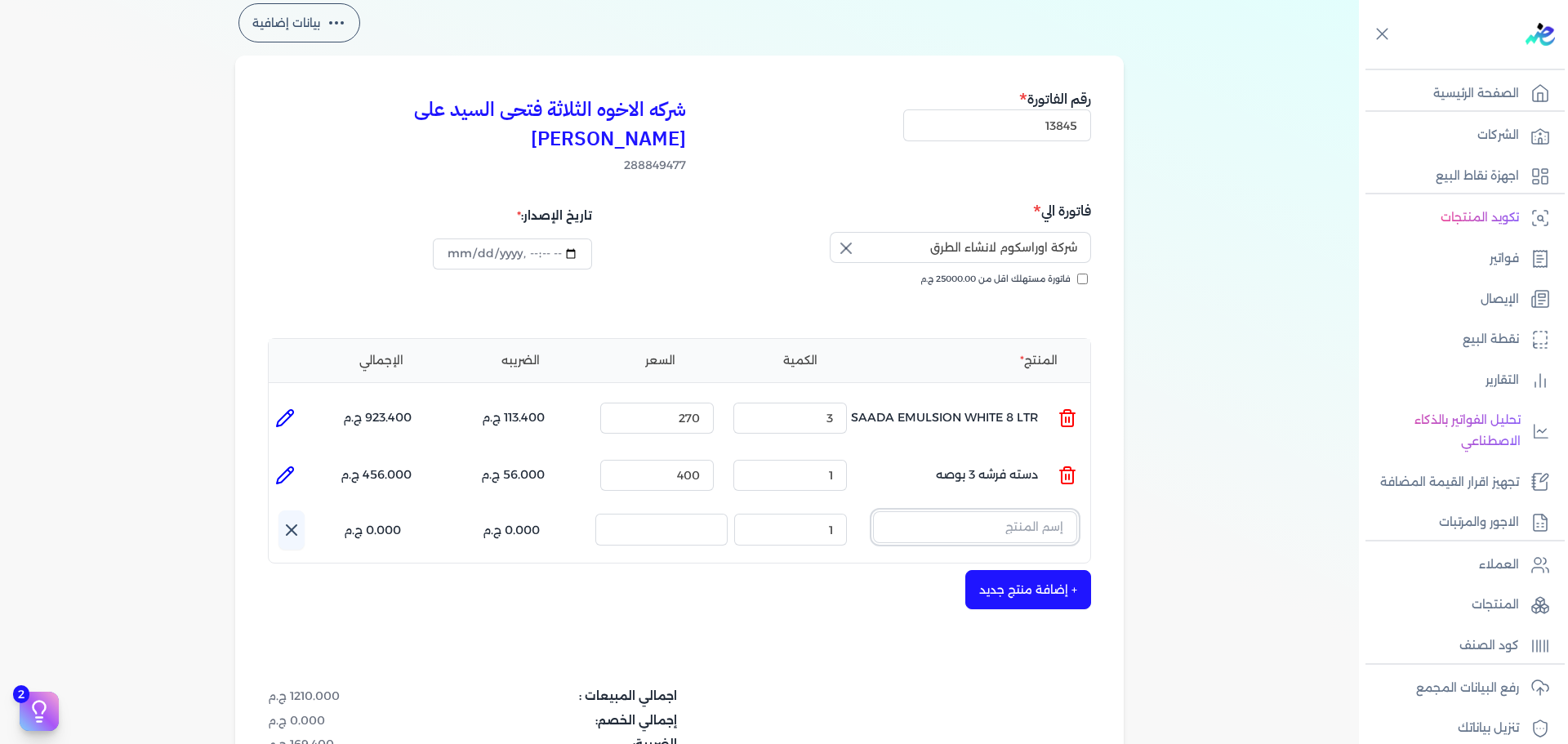
click at [1025, 511] on input "text" at bounding box center [975, 527] width 204 height 31
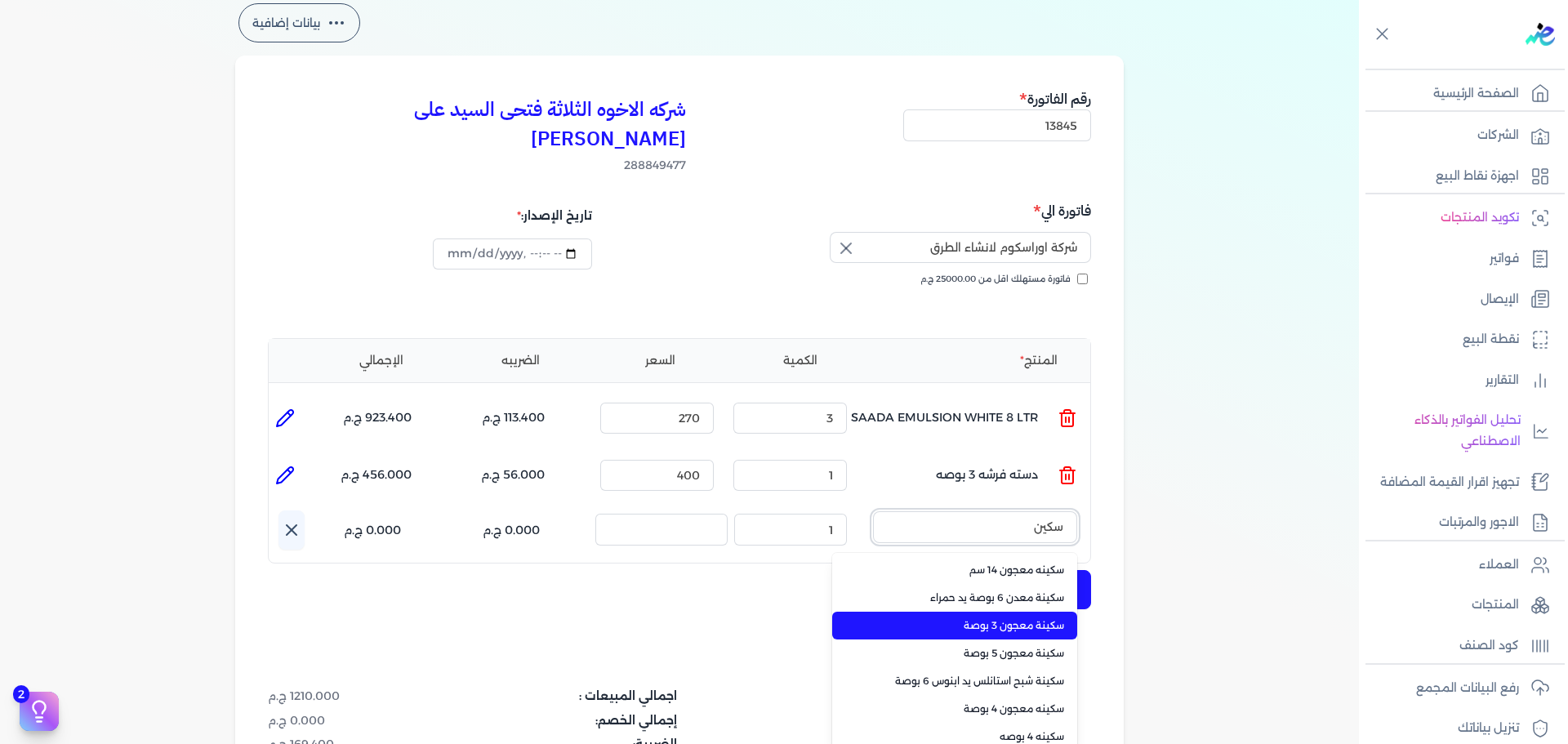
type input "سكين"
click at [1040, 612] on li "سكينة معجون 3 بوصة" at bounding box center [954, 625] width 245 height 28
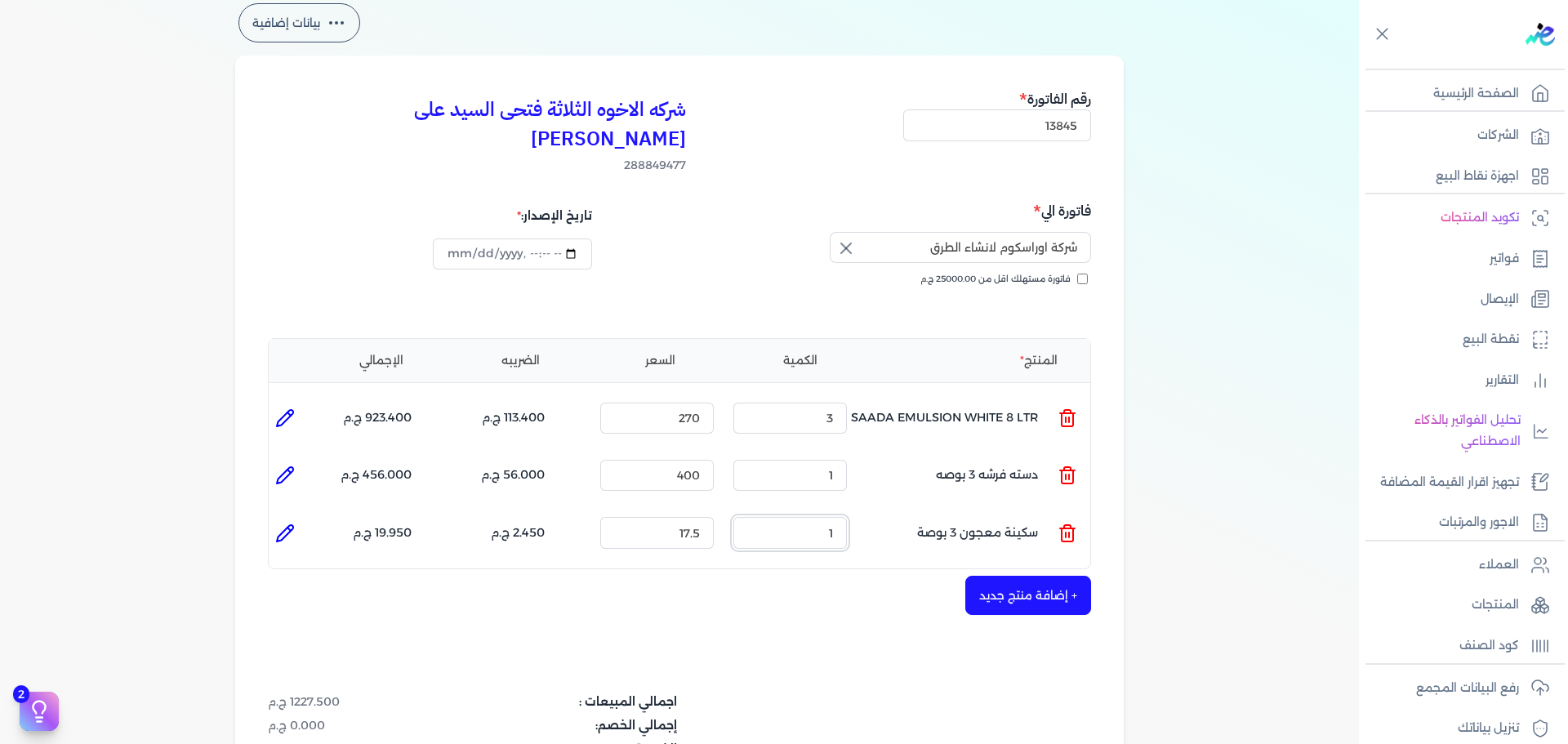
drag, startPoint x: 802, startPoint y: 499, endPoint x: 886, endPoint y: 503, distance: 84.1
click at [884, 511] on ul "المنتج : سكينة معجون 3 بوصة الكمية : 1 السعر : 17.5 الضريبه : 2.450 ج.م الإجمال…" at bounding box center [680, 532] width 821 height 44
type input "3"
drag, startPoint x: 673, startPoint y: 506, endPoint x: 862, endPoint y: 496, distance: 189.3
click at [842, 511] on ul "المنتج : سكينة معجون 3 بوصة الكمية : 3 السعر : 17.5 الضريبه : 7.350 ج.م الإجمال…" at bounding box center [680, 532] width 821 height 44
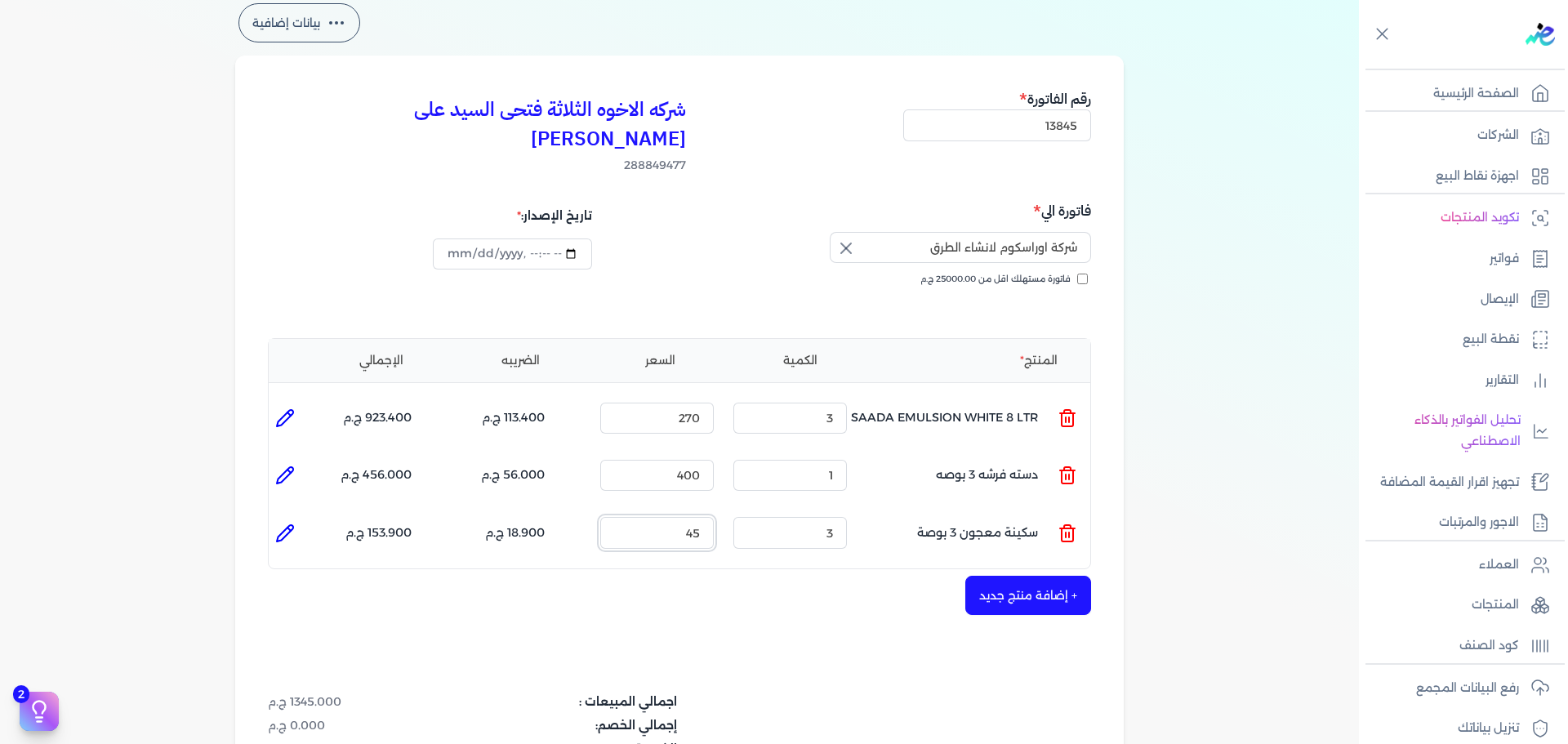
type input "45"
click at [289, 524] on icon at bounding box center [285, 534] width 20 height 20
type input "سكينة معجون 3 بوصة"
type input "45"
type input "3"
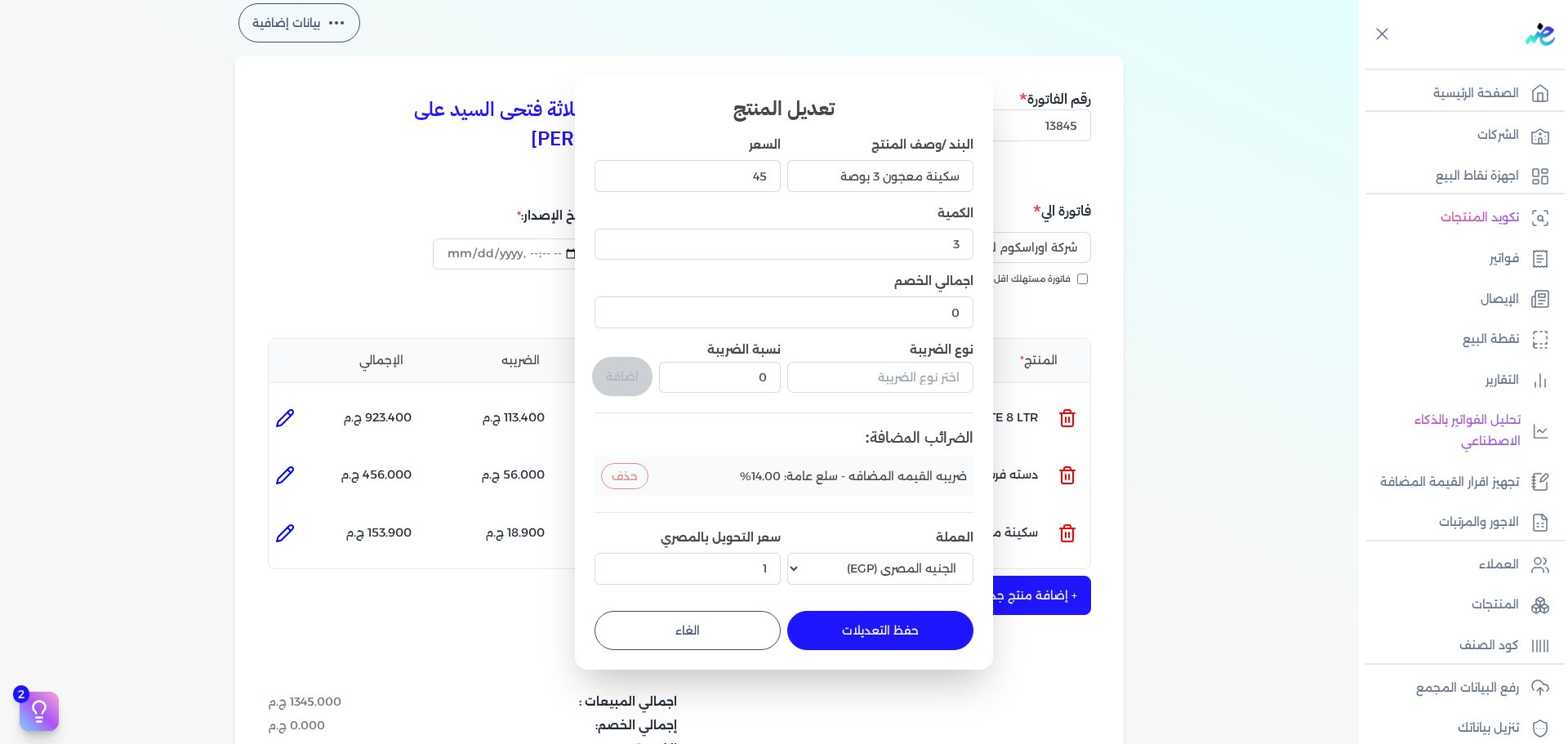
click at [734, 651] on div "تعديل المنتج البند /وصف المنتج سكينة معجون 3 بوصة السعر 45 الكمية 3 اجمالي الخص…" at bounding box center [783, 371] width 418 height 594
drag, startPoint x: 729, startPoint y: 630, endPoint x: 503, endPoint y: 553, distance: 238.8
click at [721, 629] on button "الغاء" at bounding box center [687, 631] width 186 height 39
type input "0"
type input "1"
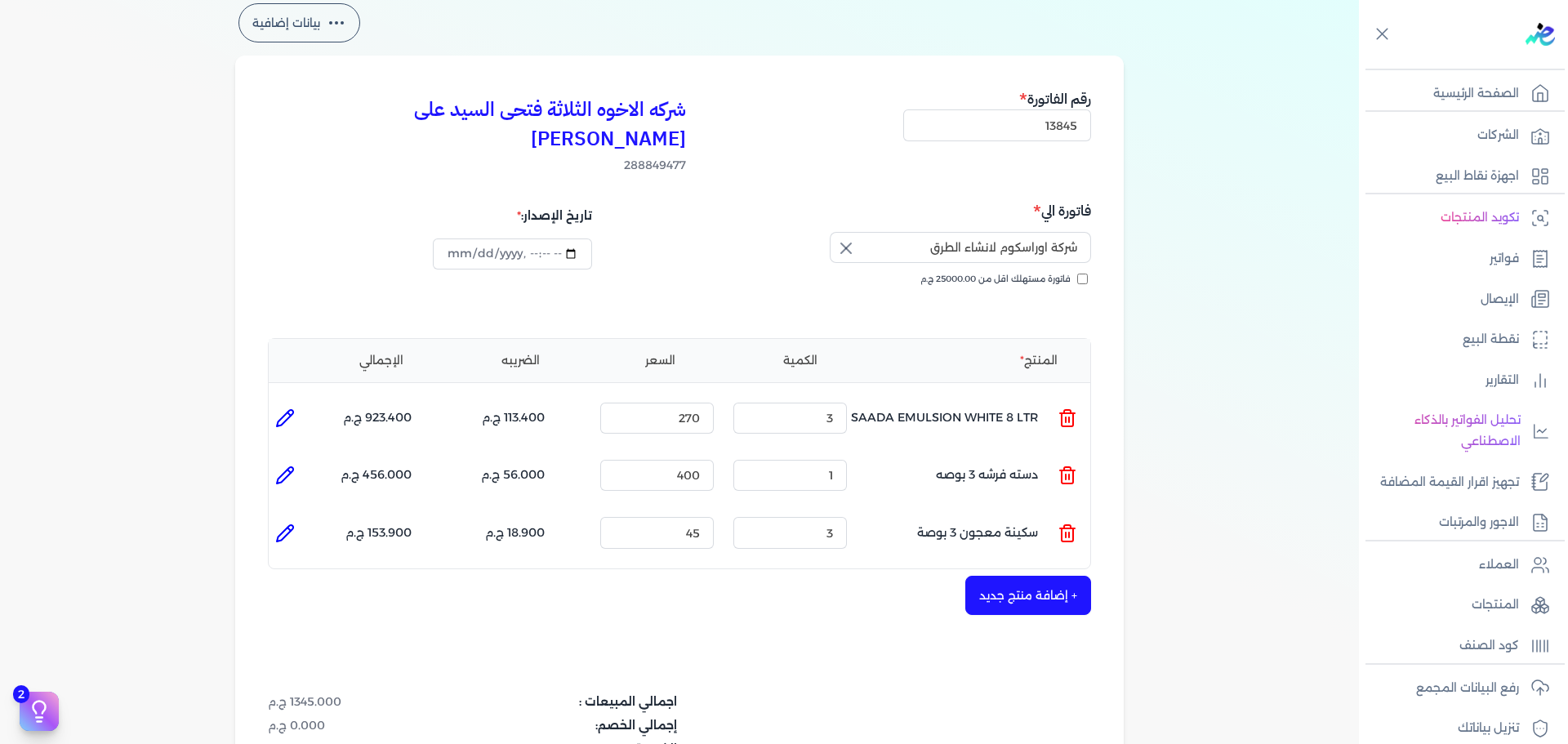
click at [279, 465] on icon at bounding box center [285, 475] width 20 height 20
type input "دسته فرشه 3 بوصه"
type input "400"
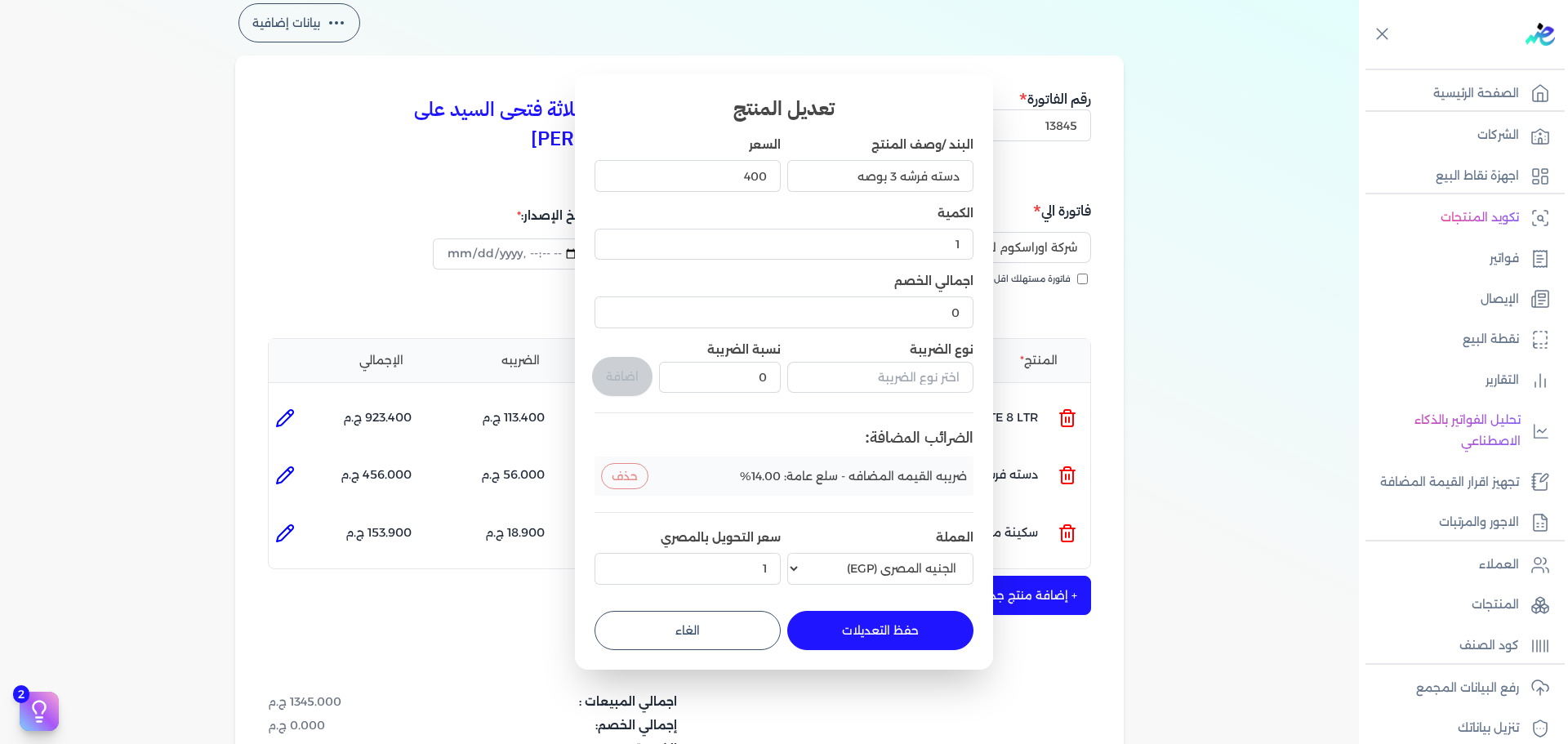
click at [675, 639] on button "الغاء" at bounding box center [687, 631] width 186 height 39
type input "0"
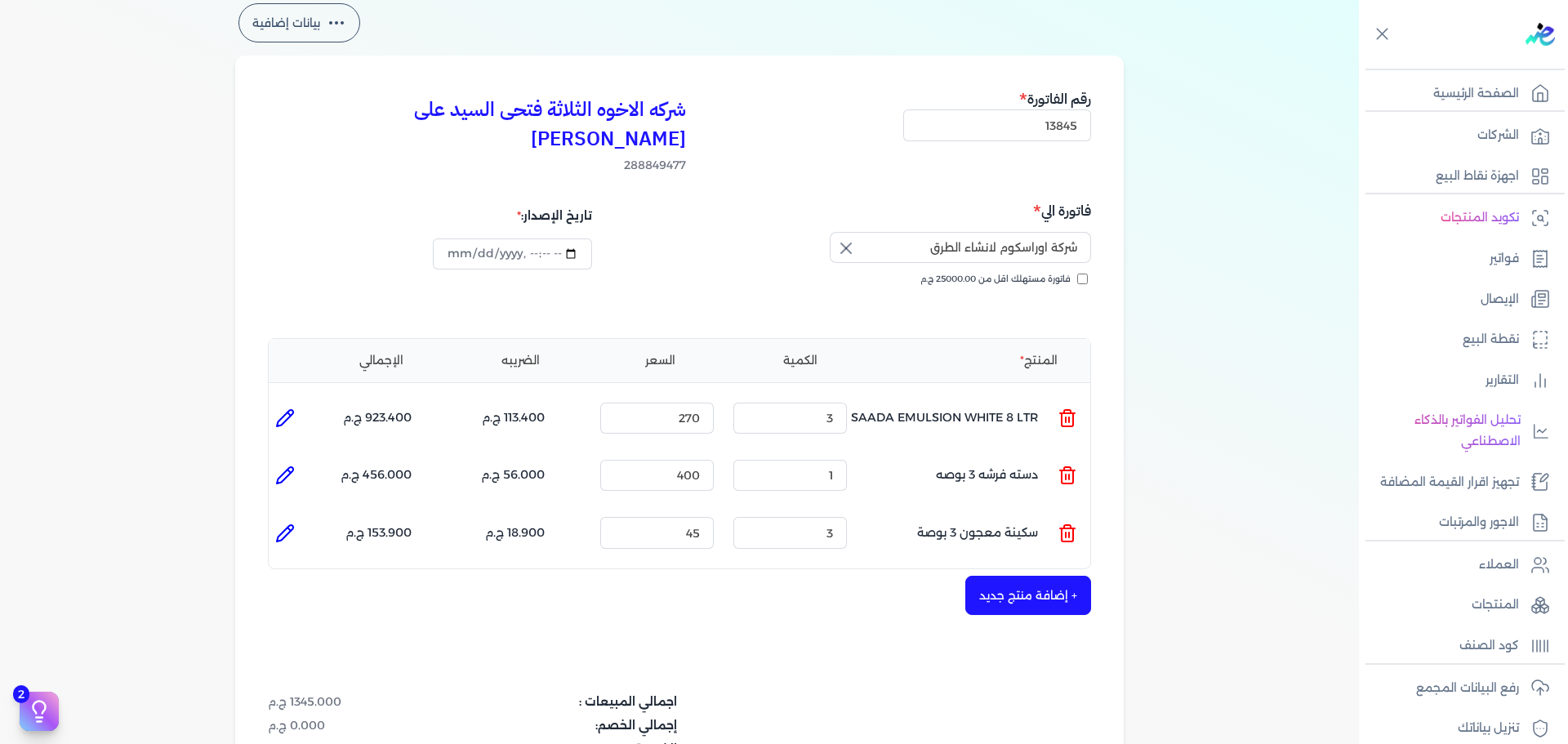
click at [295, 408] on icon at bounding box center [285, 418] width 20 height 20
type input "SAADA EMULSION WHITE 8 LTR"
type input "270"
type input "3"
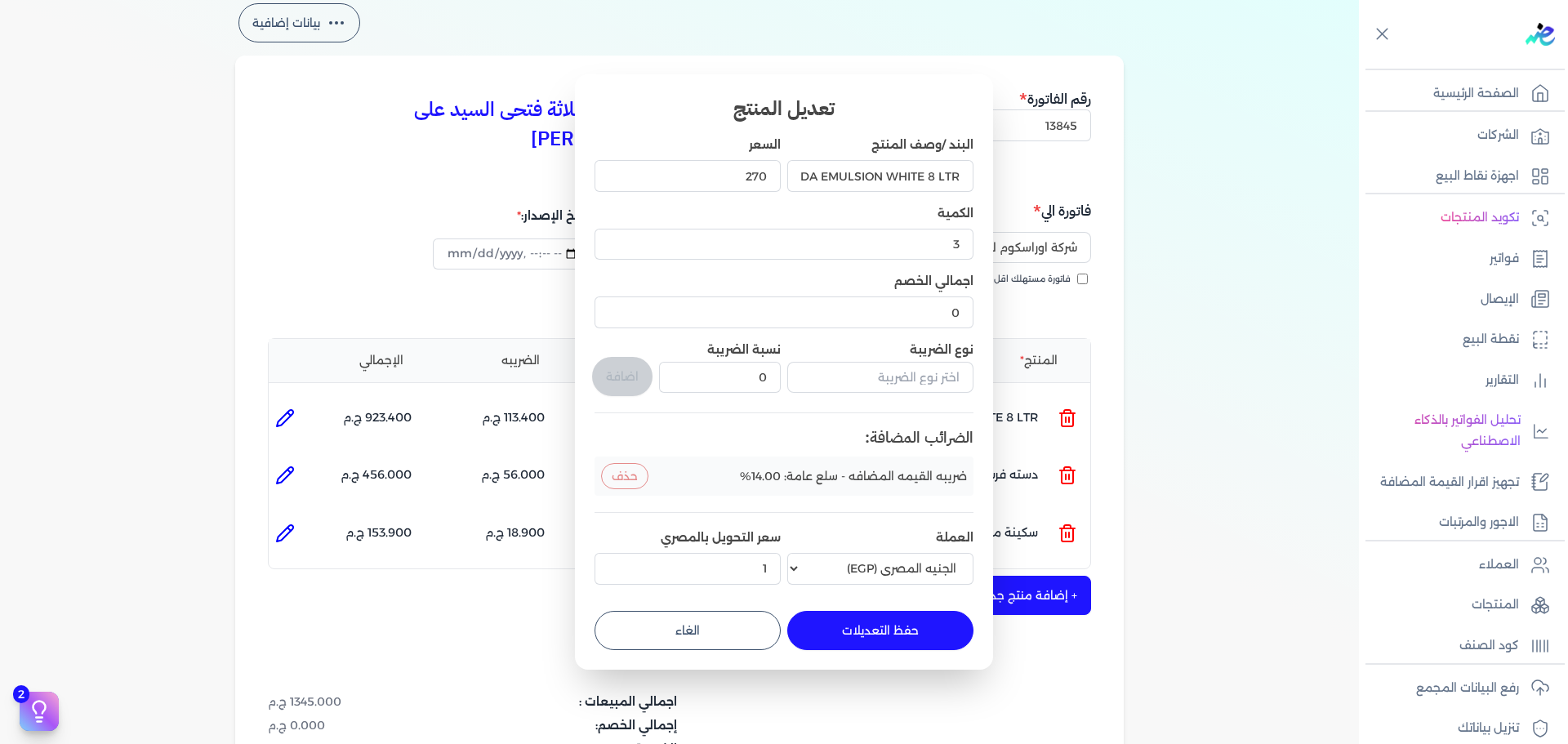
click at [725, 622] on button "الغاء" at bounding box center [687, 631] width 186 height 39
type input "0"
type input "1"
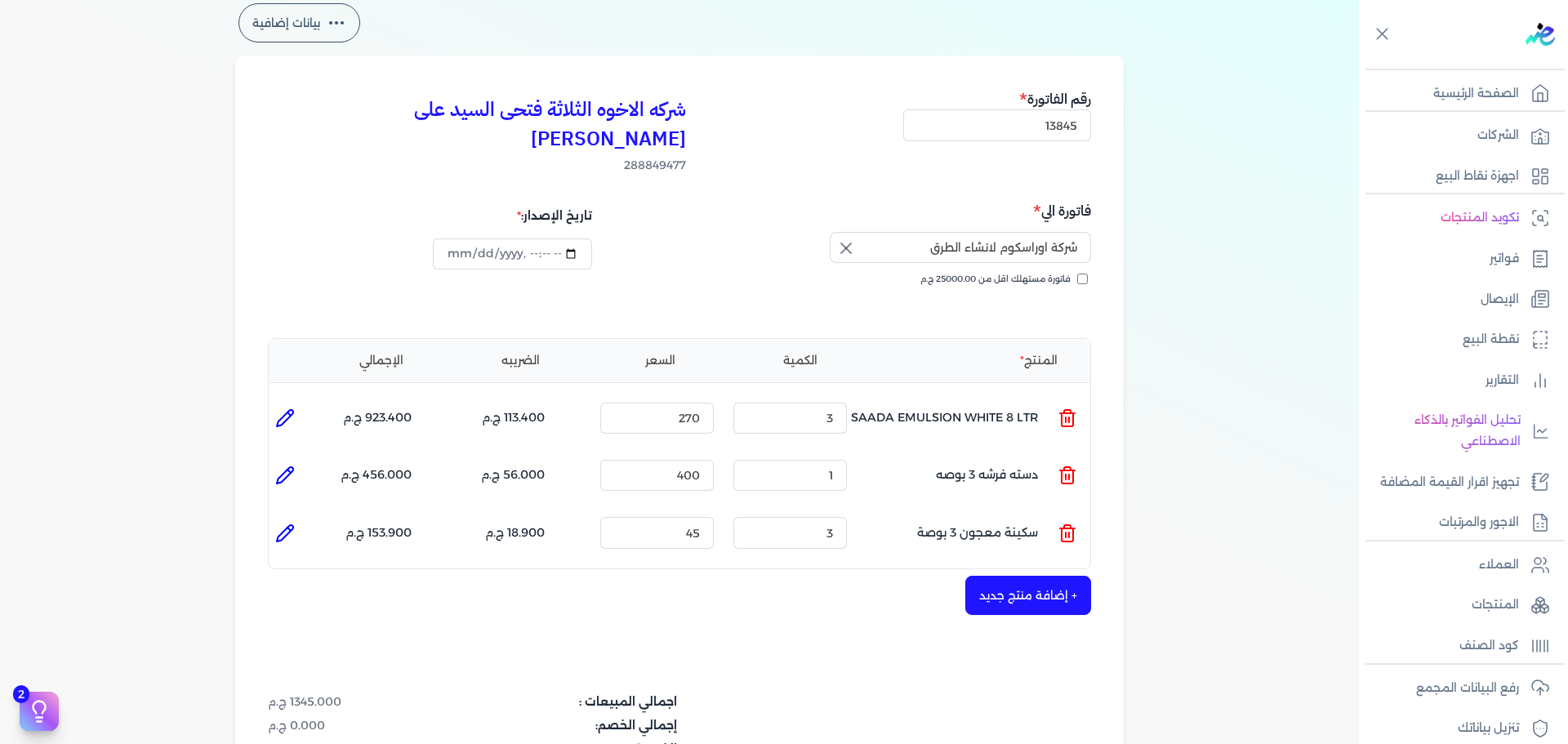
click at [1029, 576] on button "+ إضافة منتج جديد" at bounding box center [1027, 595] width 126 height 39
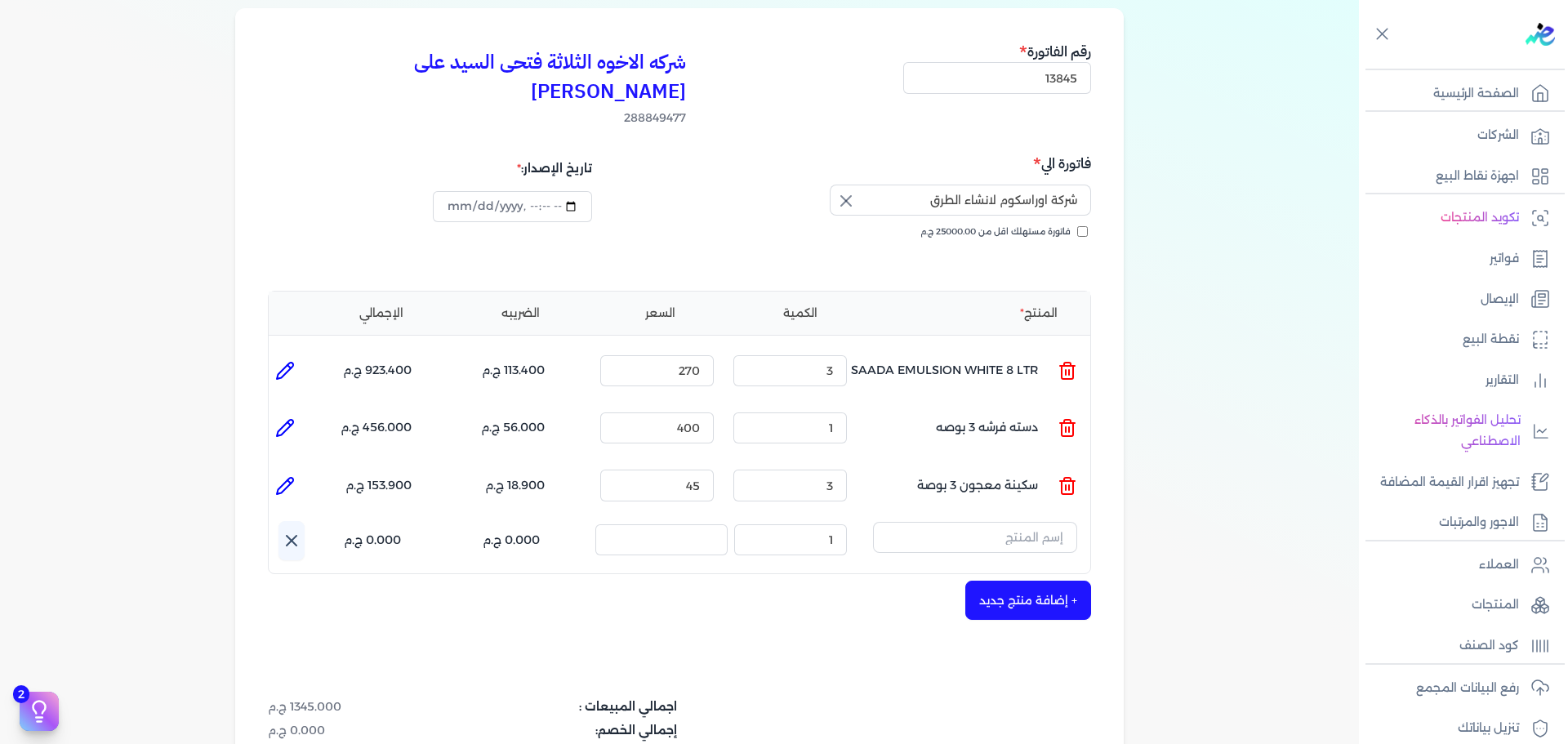
scroll to position [163, 0]
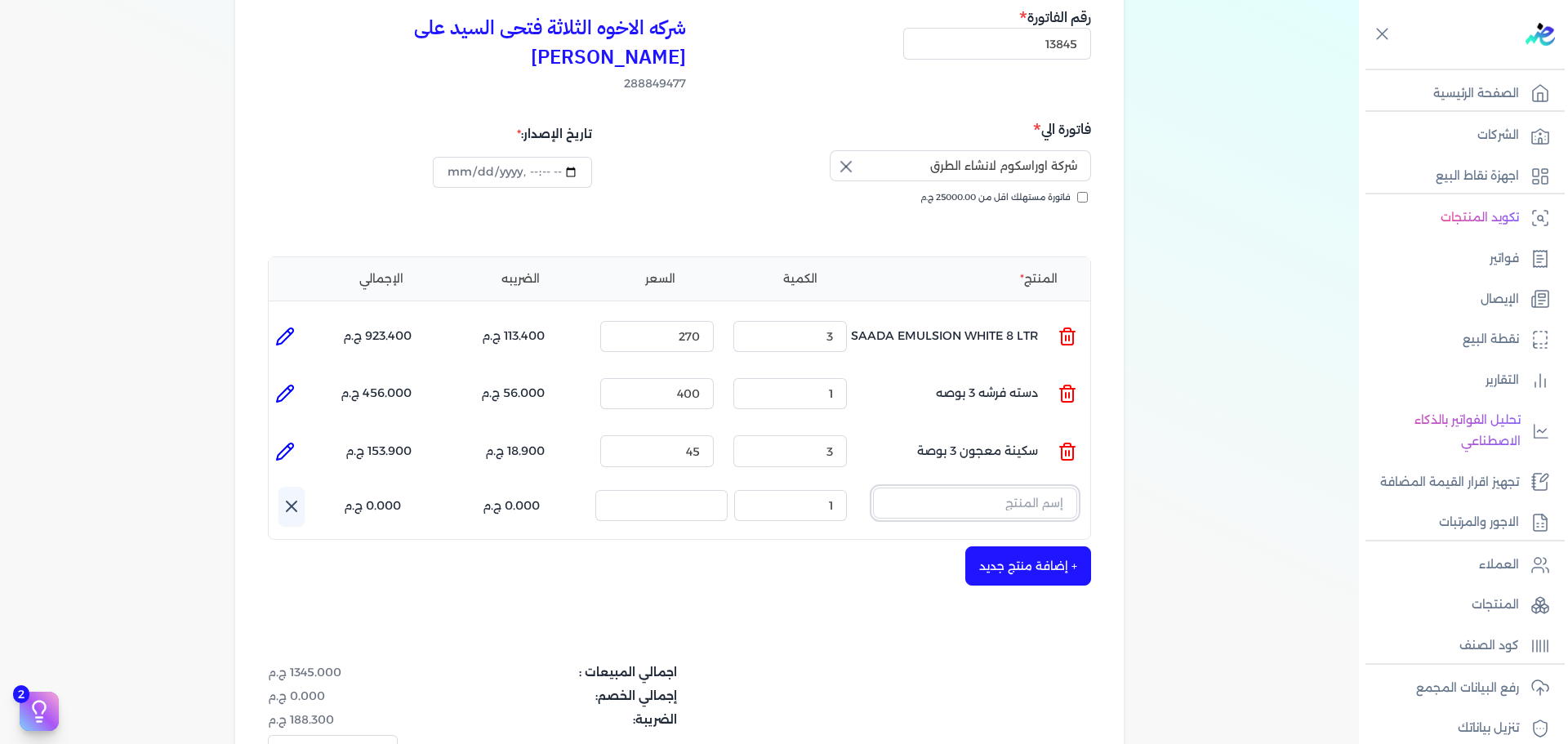
click at [1017, 487] on input "text" at bounding box center [975, 503] width 204 height 31
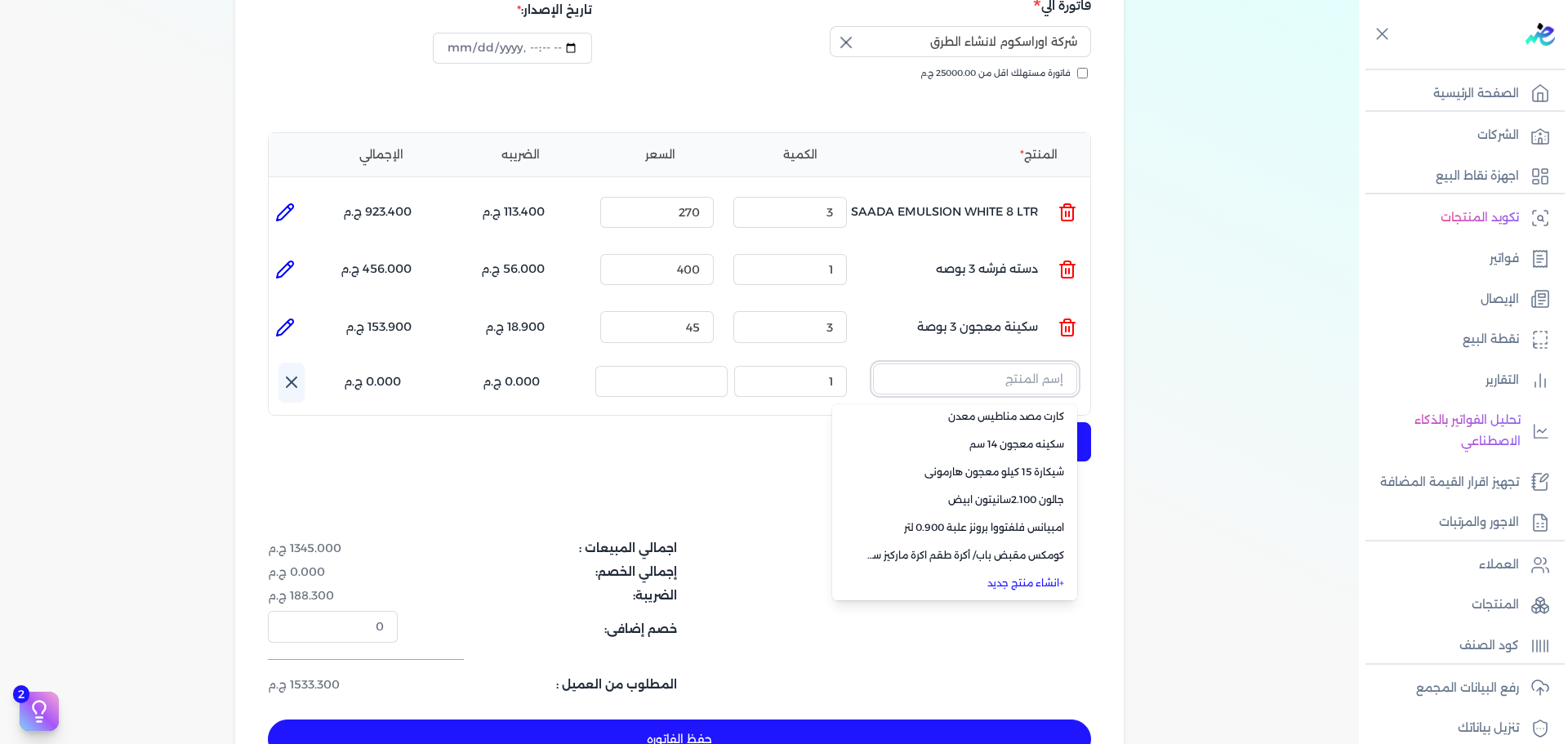
scroll to position [327, 0]
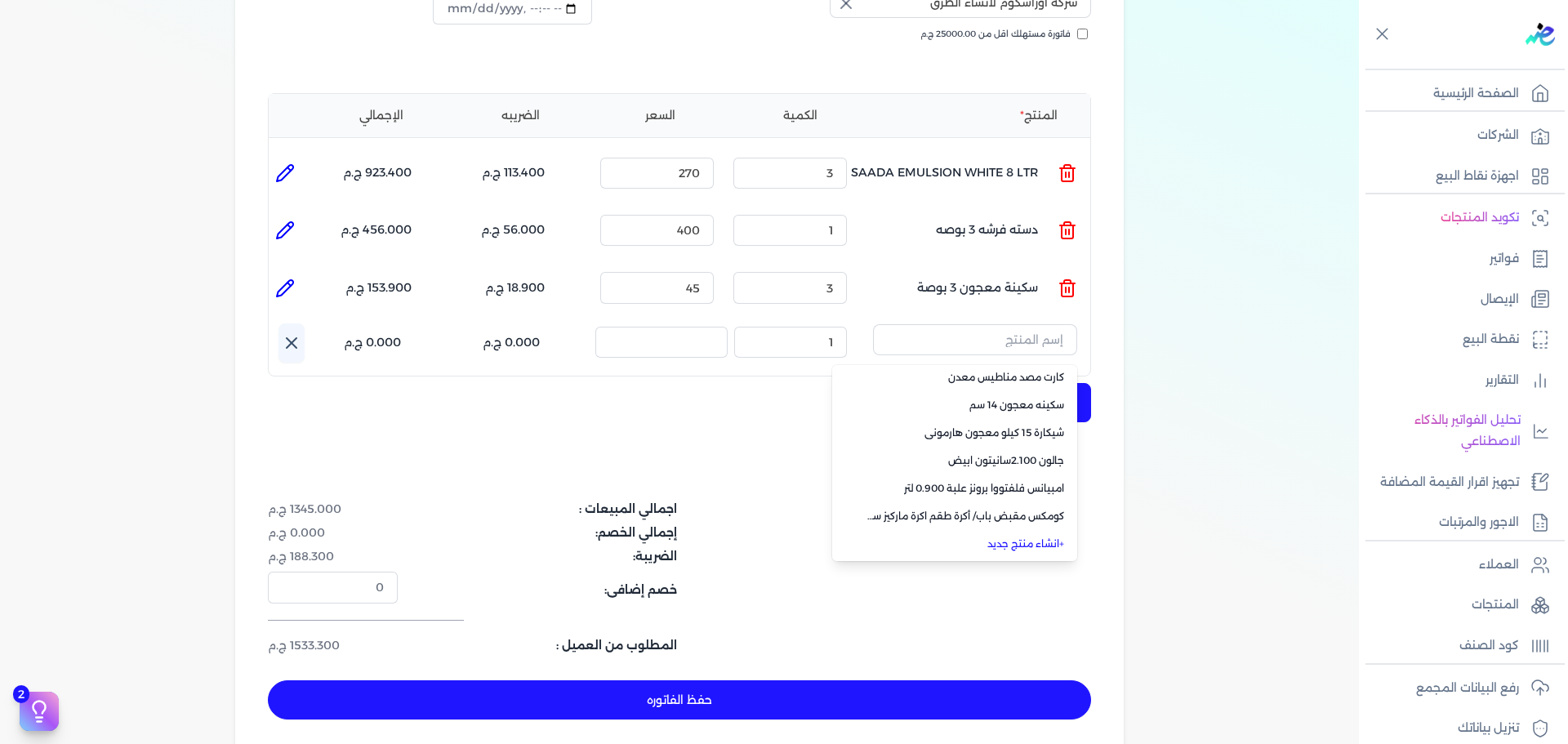
click at [1025, 536] on link "+ انشاء منتج جديد" at bounding box center [965, 544] width 200 height 14
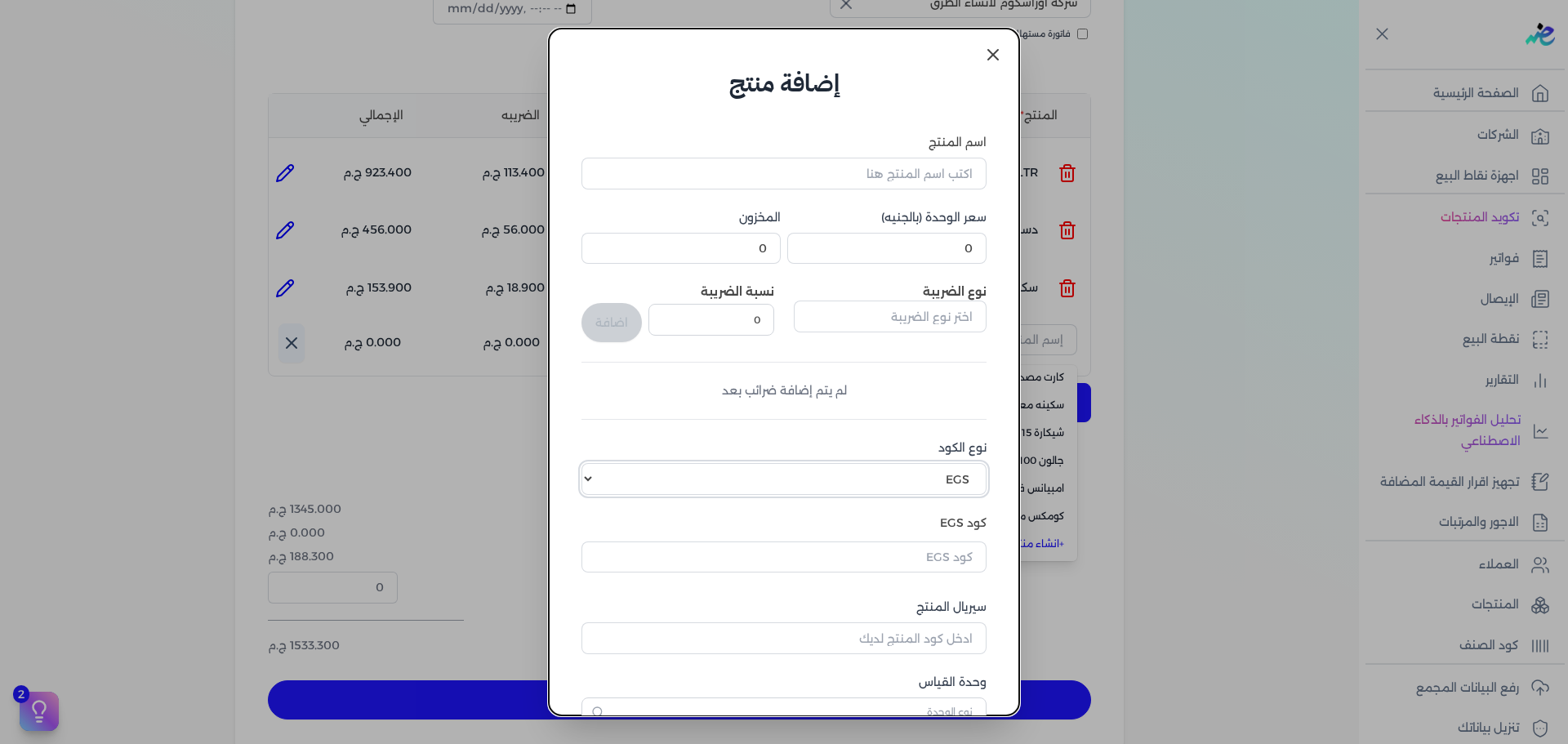
click at [908, 486] on select "اختر نوع الكود EGS GS1" at bounding box center [784, 478] width 405 height 31
select select "GS1"
click at [593, 463] on select "اختر نوع الكود EGS GS1" at bounding box center [784, 478] width 405 height 31
click at [926, 565] on input "كود GS1" at bounding box center [784, 553] width 405 height 31
paste input "10005645"
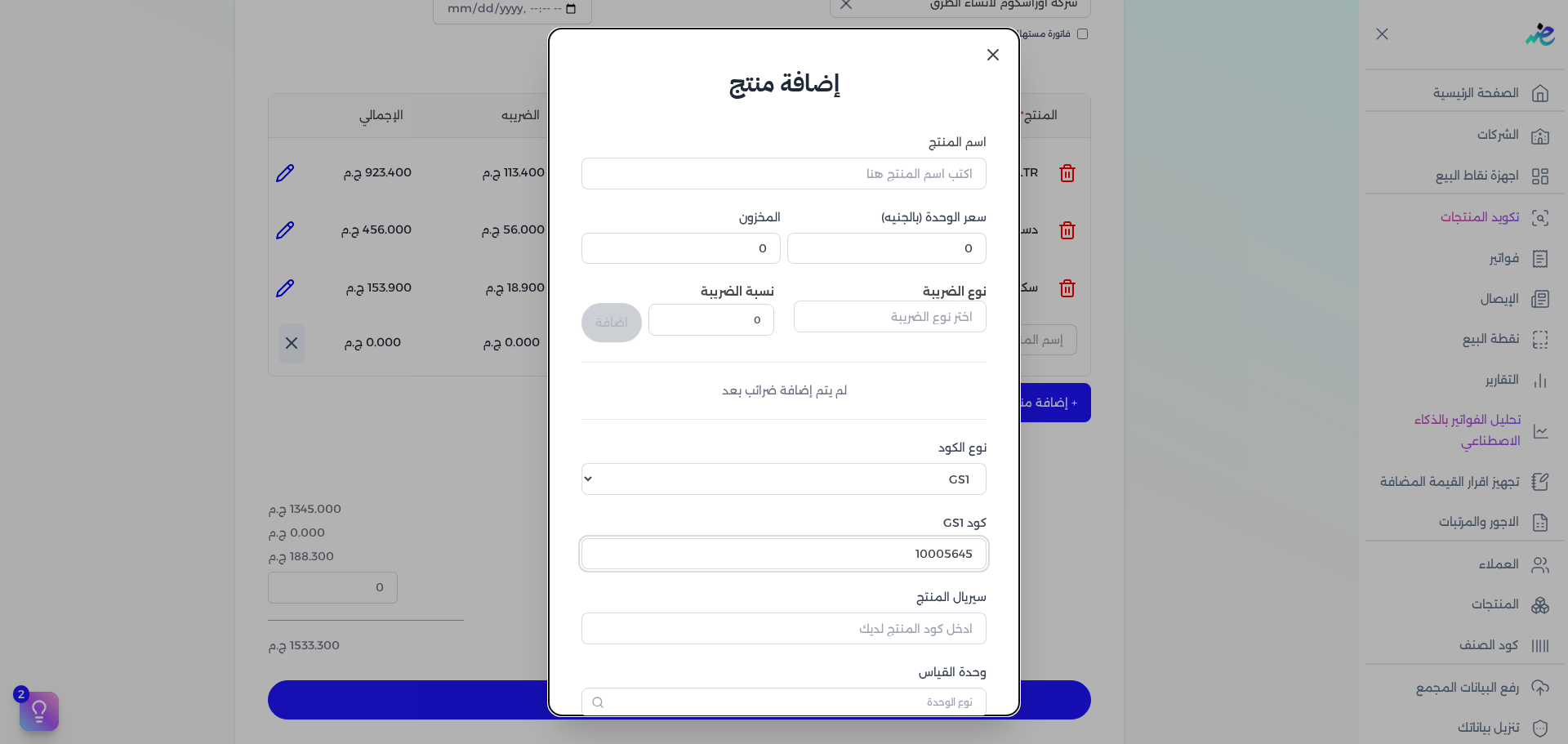
type input "10005645"
click at [912, 161] on input "اسم المنتج" at bounding box center [784, 173] width 405 height 31
type input "عجله براويطه نفخ داخلي و خارجي"
click at [918, 245] on input "0" at bounding box center [887, 248] width 200 height 31
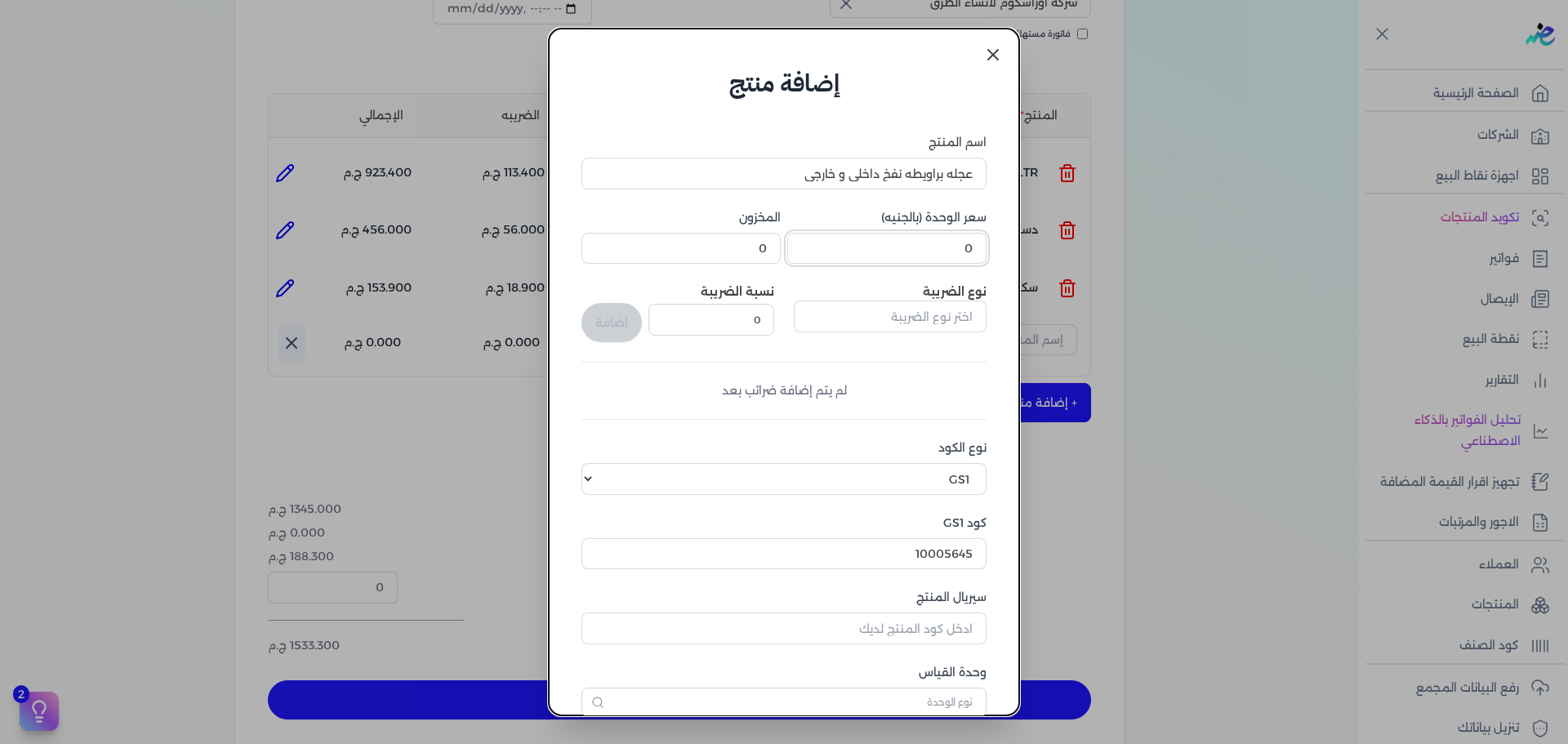
click at [918, 245] on input "0" at bounding box center [887, 248] width 200 height 31
type input "300"
click at [885, 328] on input "text" at bounding box center [890, 315] width 192 height 31
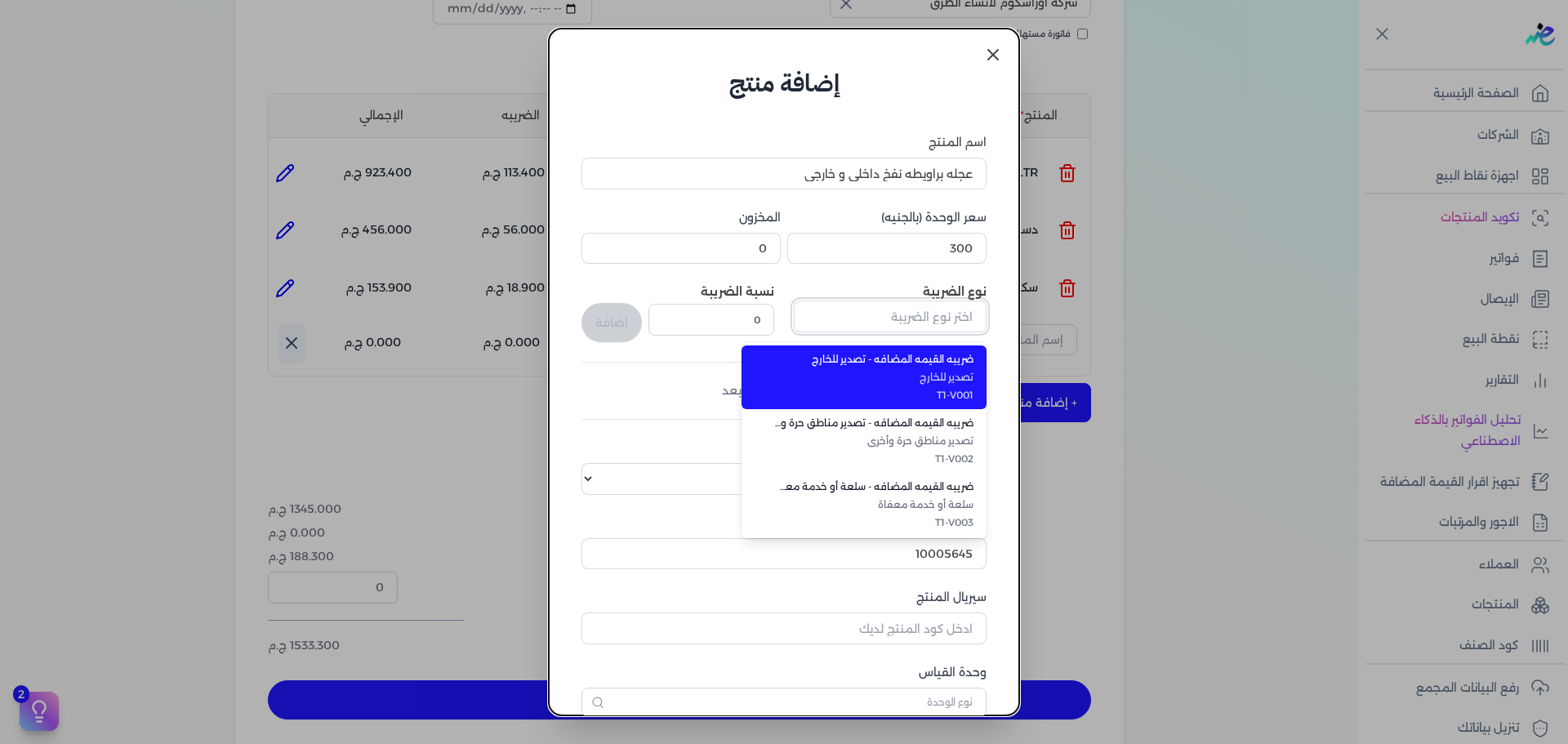
type input "ضريبه القيمه المضافه - سلع عامة"
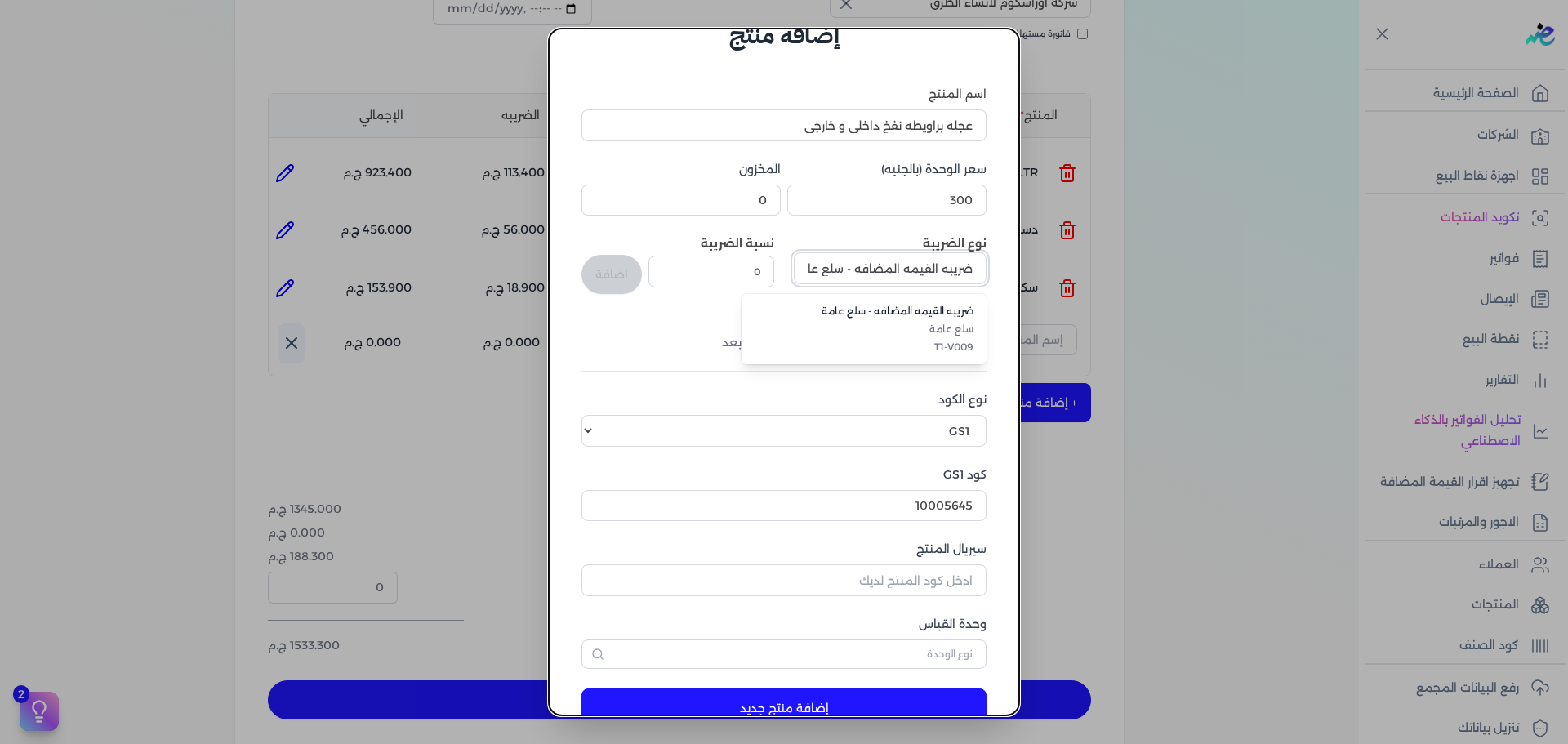
scroll to position [93, 0]
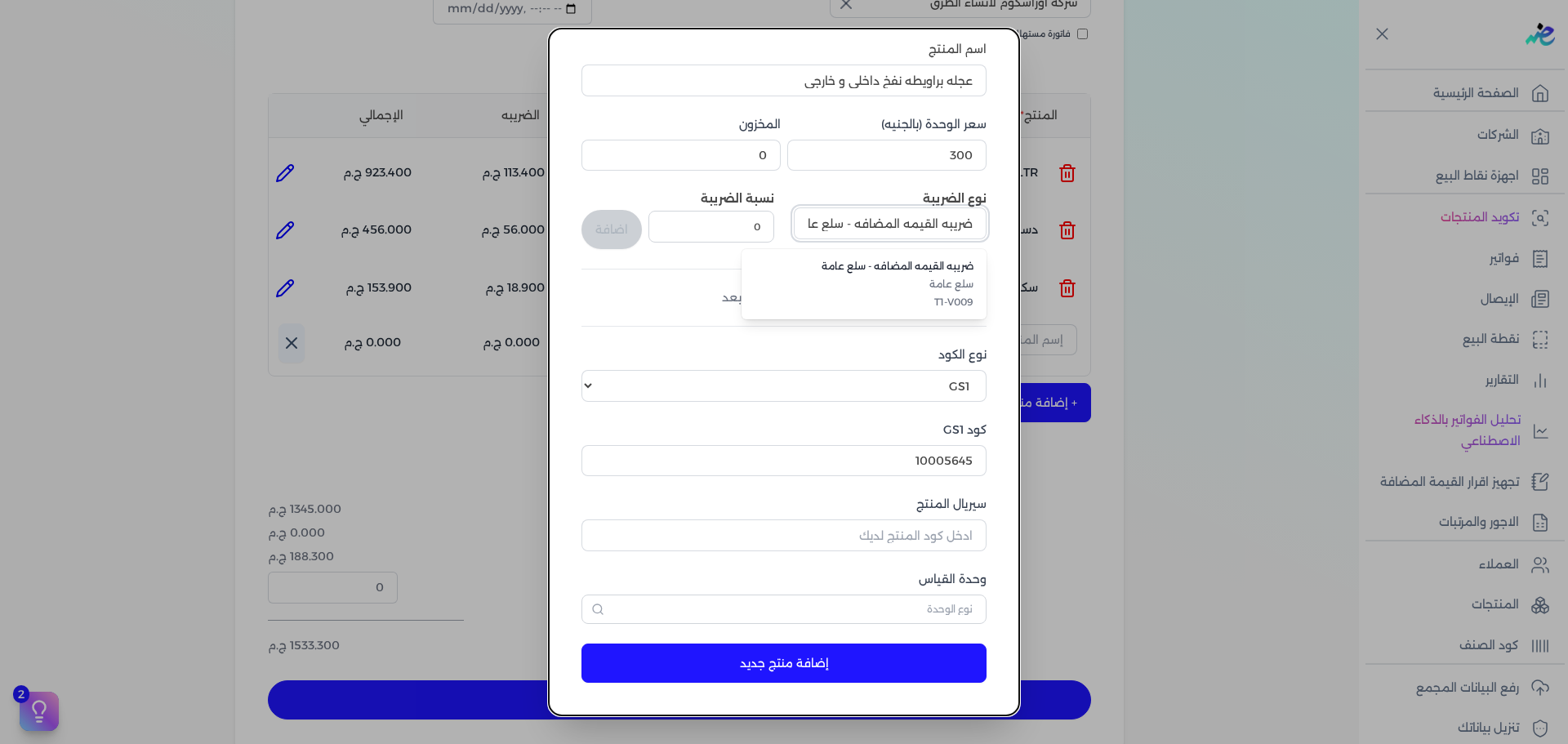
click at [825, 223] on input "ضريبه القيمه المضافه - سلع عامة" at bounding box center [890, 223] width 192 height 31
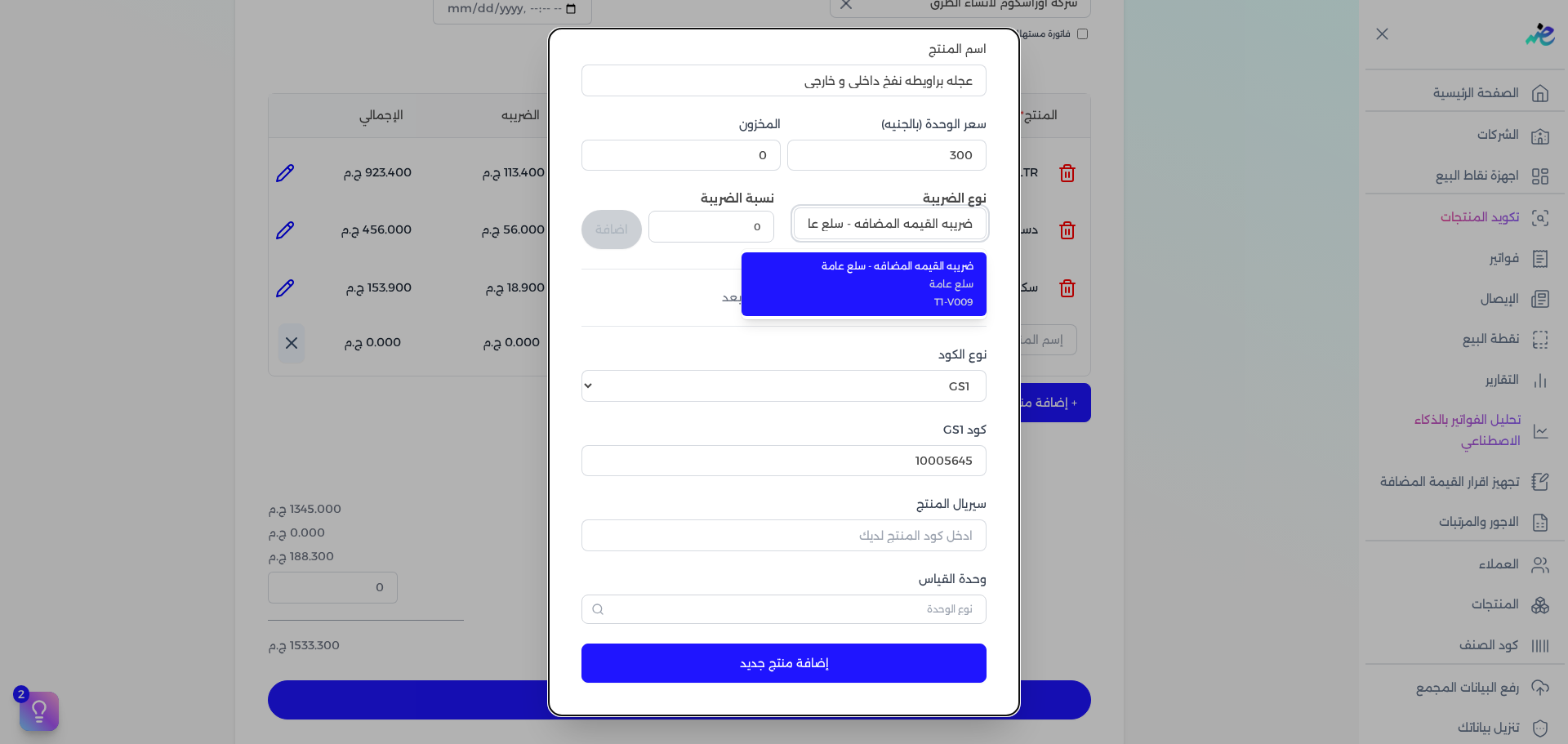
click at [825, 223] on input "ضريبه القيمه المضافه - سلع عامة" at bounding box center [890, 223] width 192 height 31
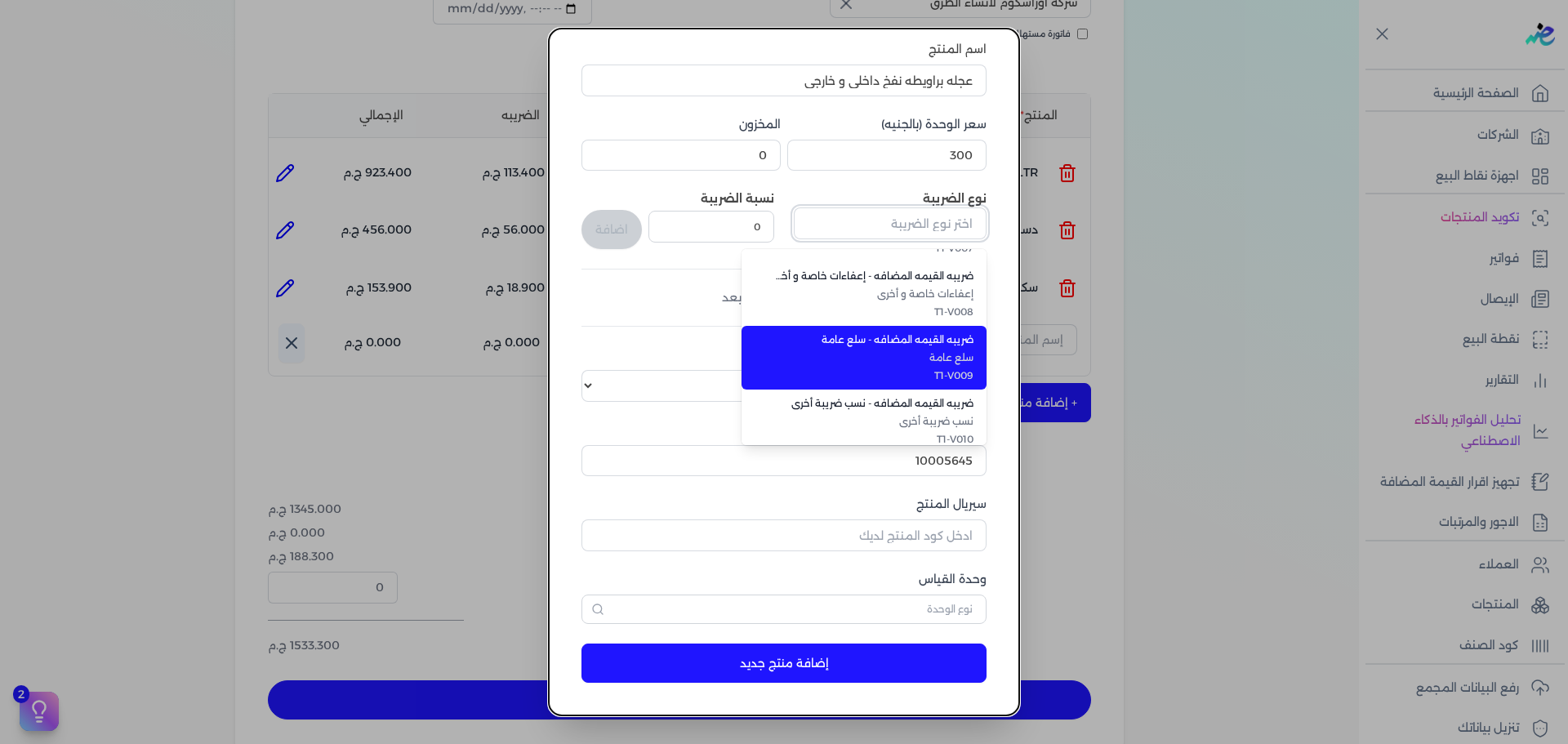
scroll to position [447, 0]
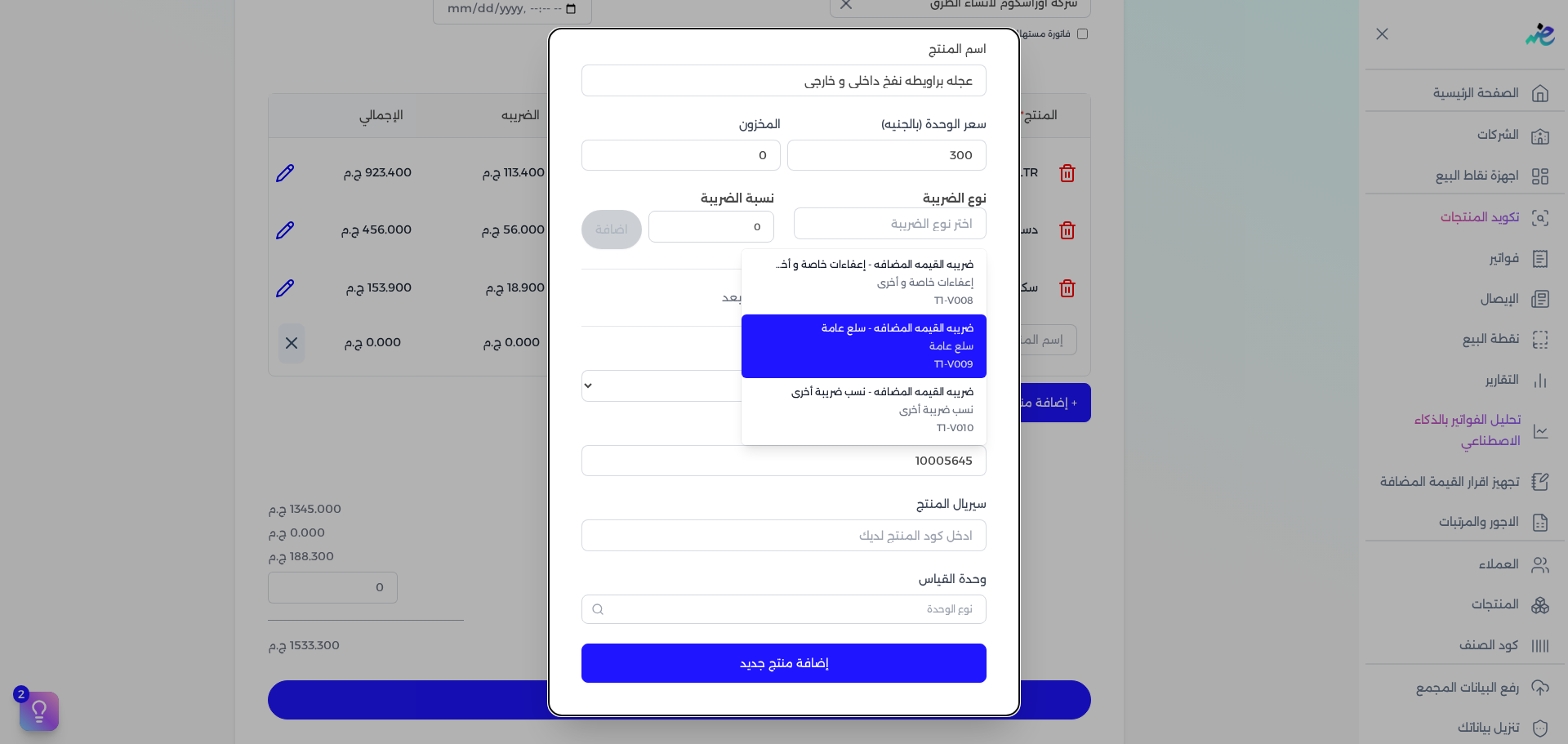
click at [896, 357] on span "T1-V009" at bounding box center [874, 364] width 200 height 14
type input "ضريبه القيمه المضافه - سلع عامة"
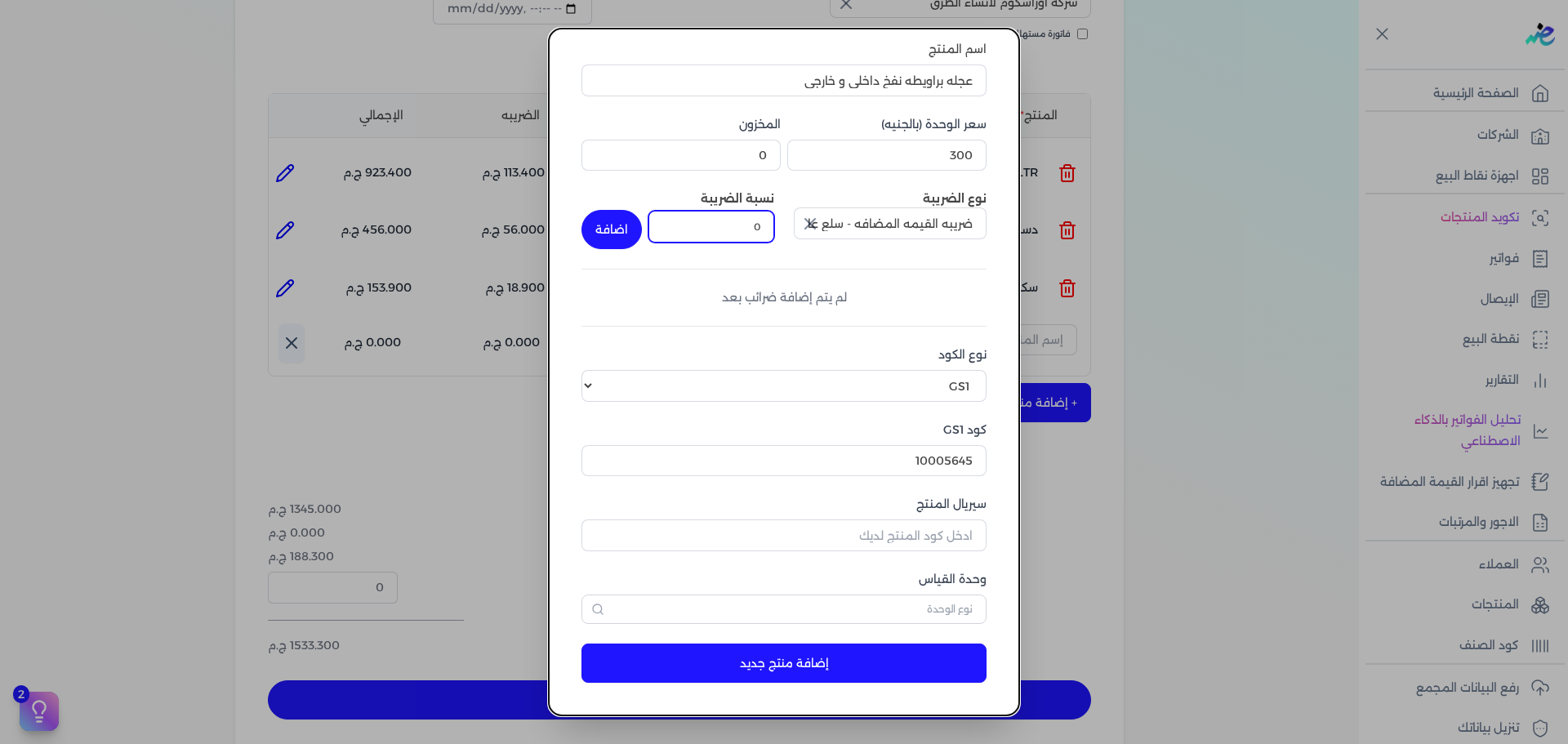
drag, startPoint x: 748, startPoint y: 225, endPoint x: 831, endPoint y: 225, distance: 83.0
click at [831, 225] on div "نوع الضريبة ضريبه القيمه المضافه - سلع عامة نسبة الضريبة 0 اضافة" at bounding box center [784, 220] width 405 height 59
type input "14"
click at [632, 224] on button "اضافة" at bounding box center [612, 230] width 61 height 39
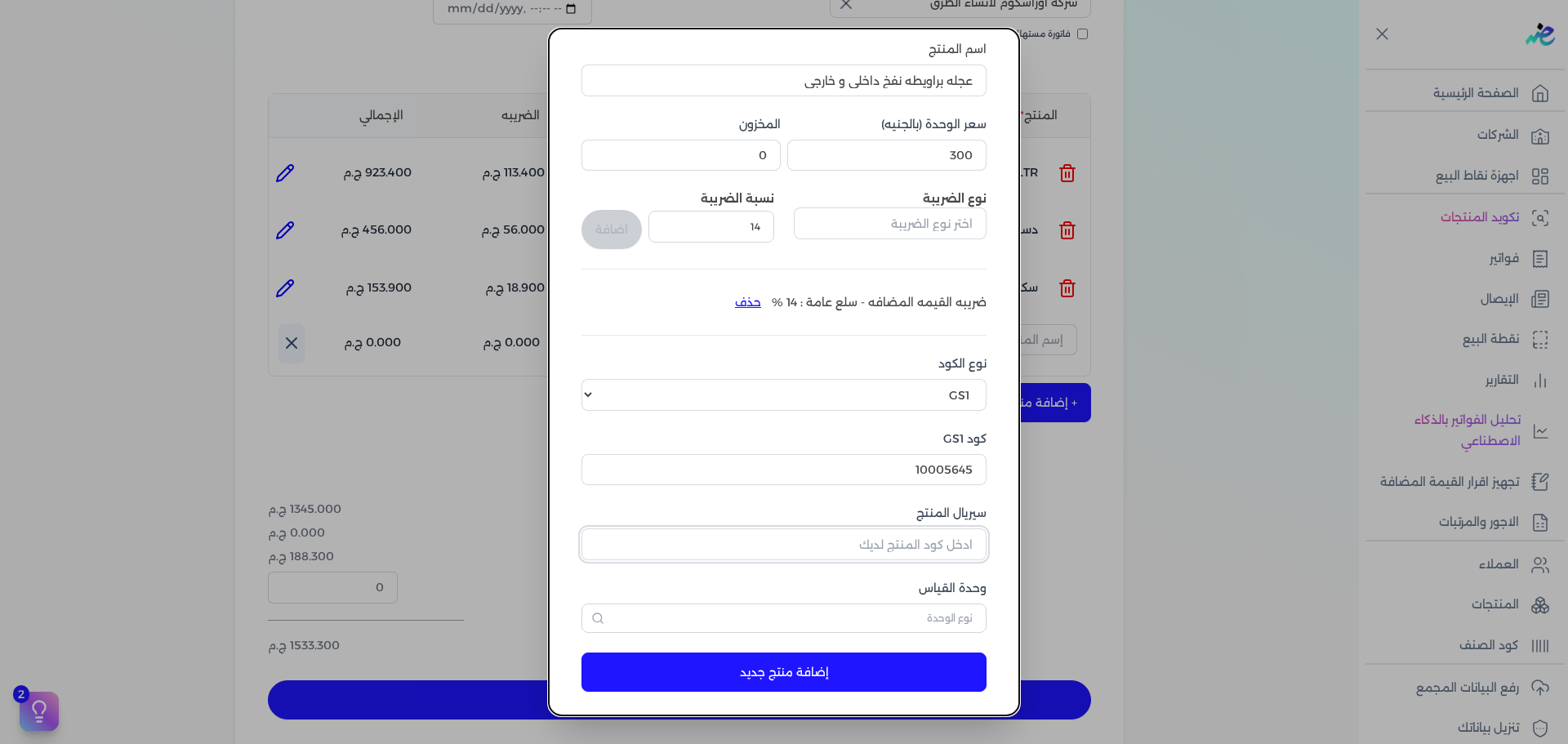
click at [955, 540] on input "سيريال المنتج" at bounding box center [784, 544] width 405 height 31
type input "1286618"
click at [942, 618] on input "text" at bounding box center [784, 617] width 405 height 29
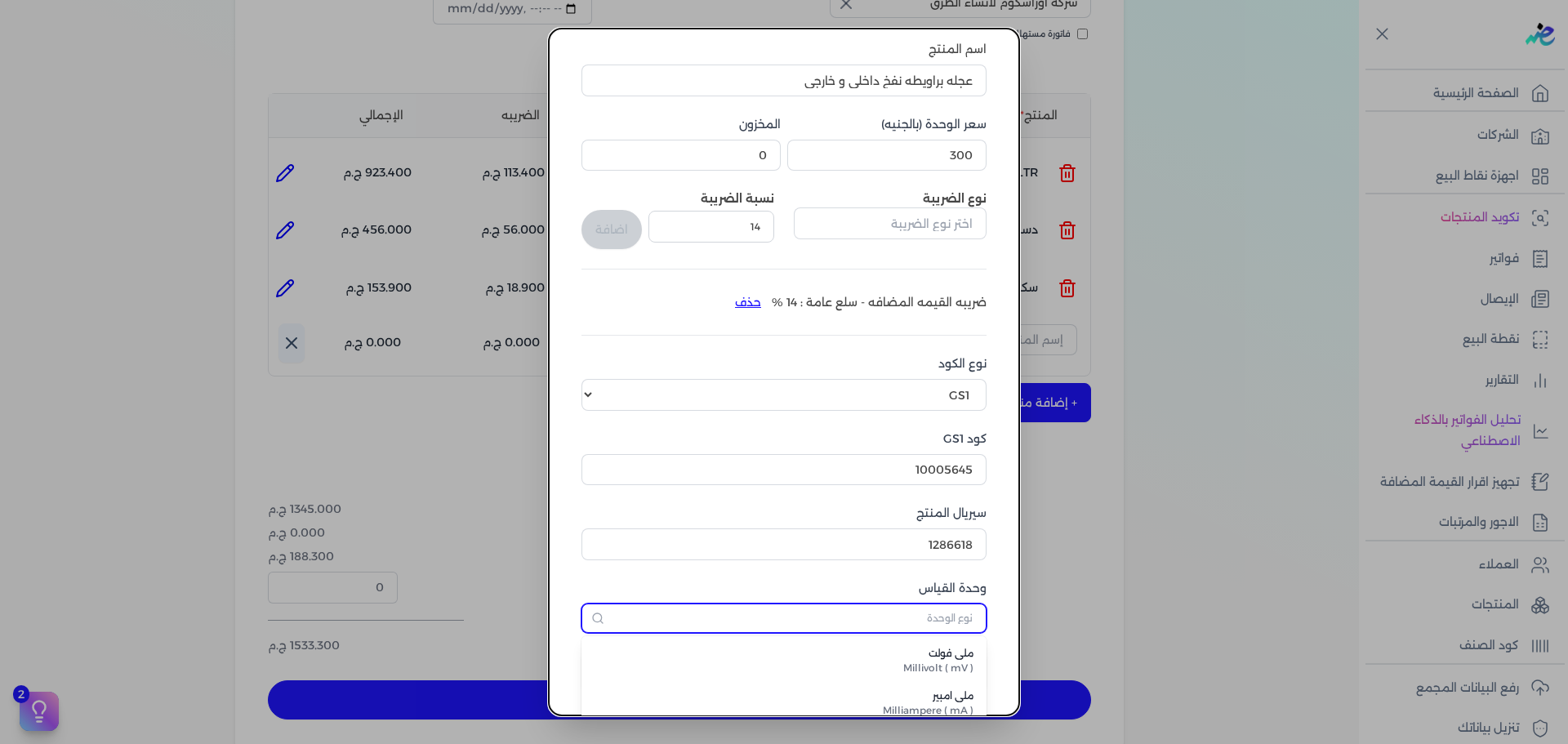
type input "كل"
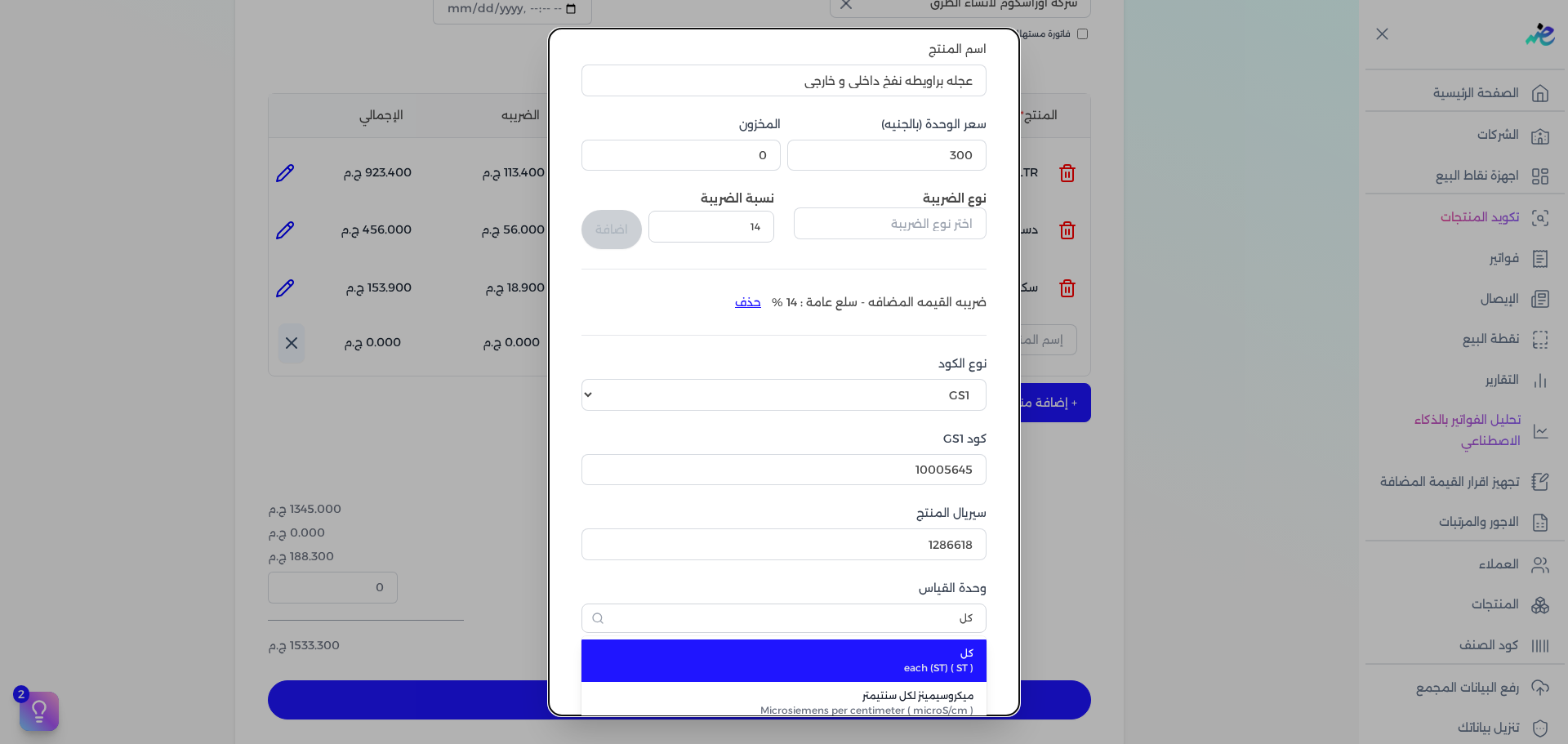
click at [875, 669] on span "each (ST) ( ST )" at bounding box center [793, 668] width 359 height 14
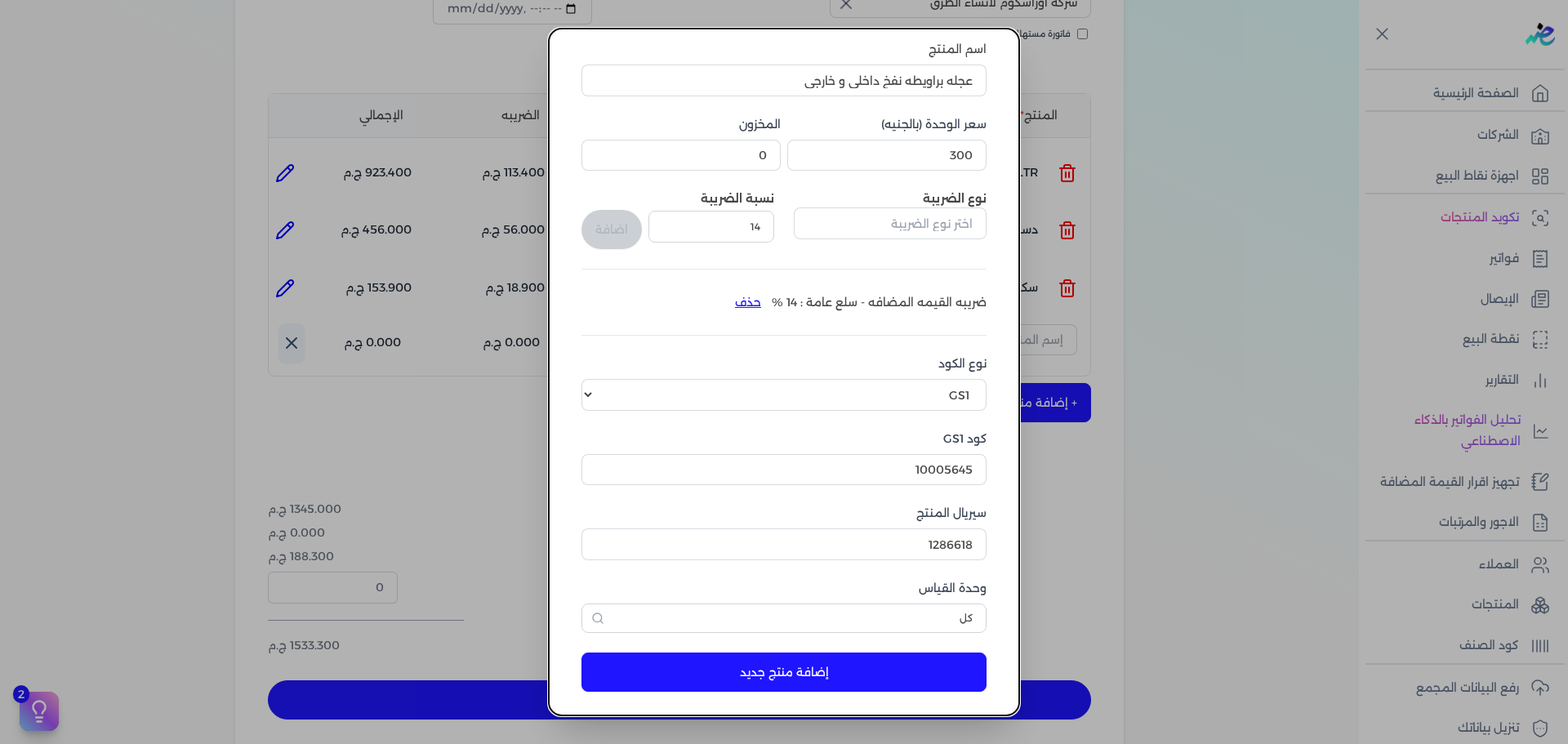
click at [868, 658] on button "إضافة منتج جديد" at bounding box center [784, 672] width 405 height 39
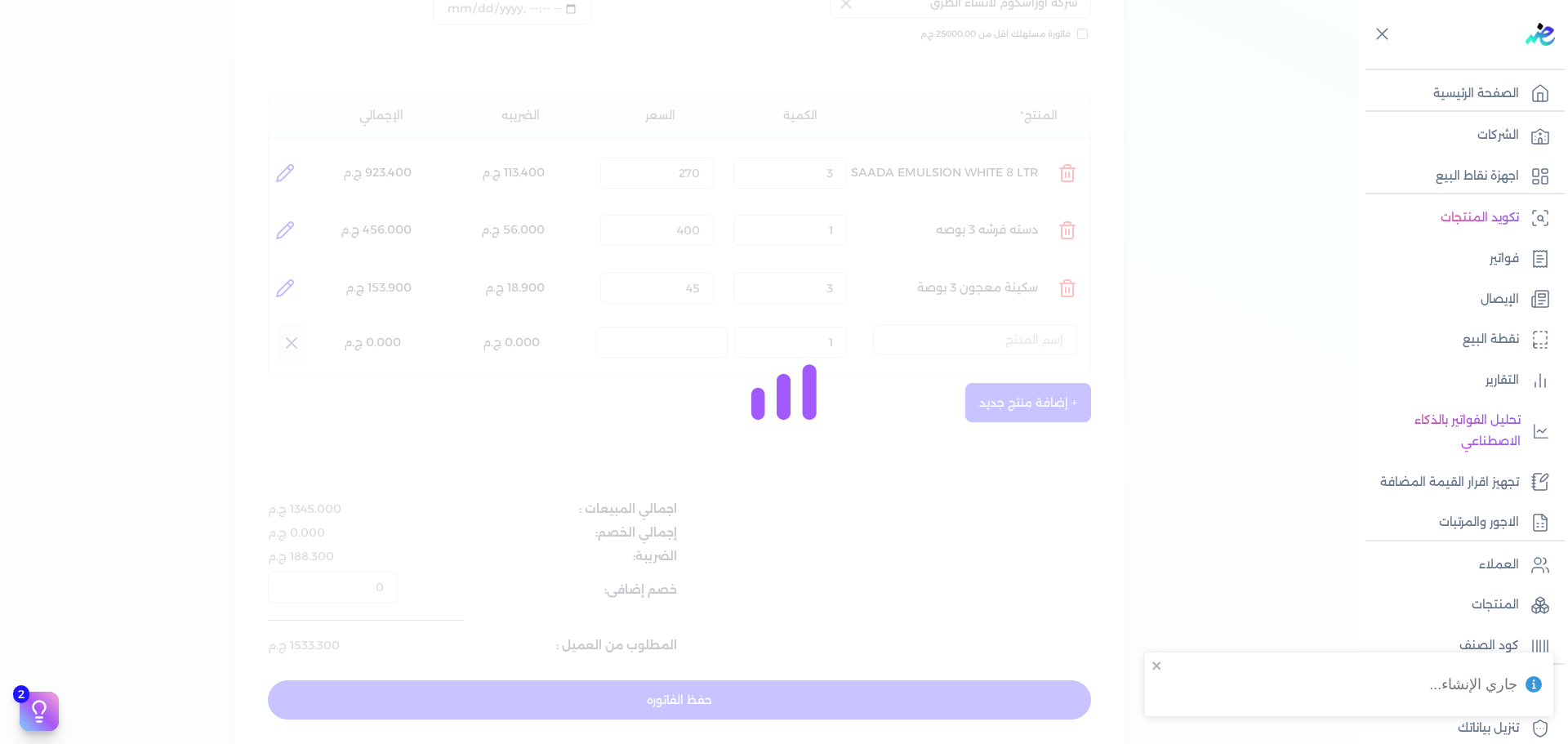
select select "EGS"
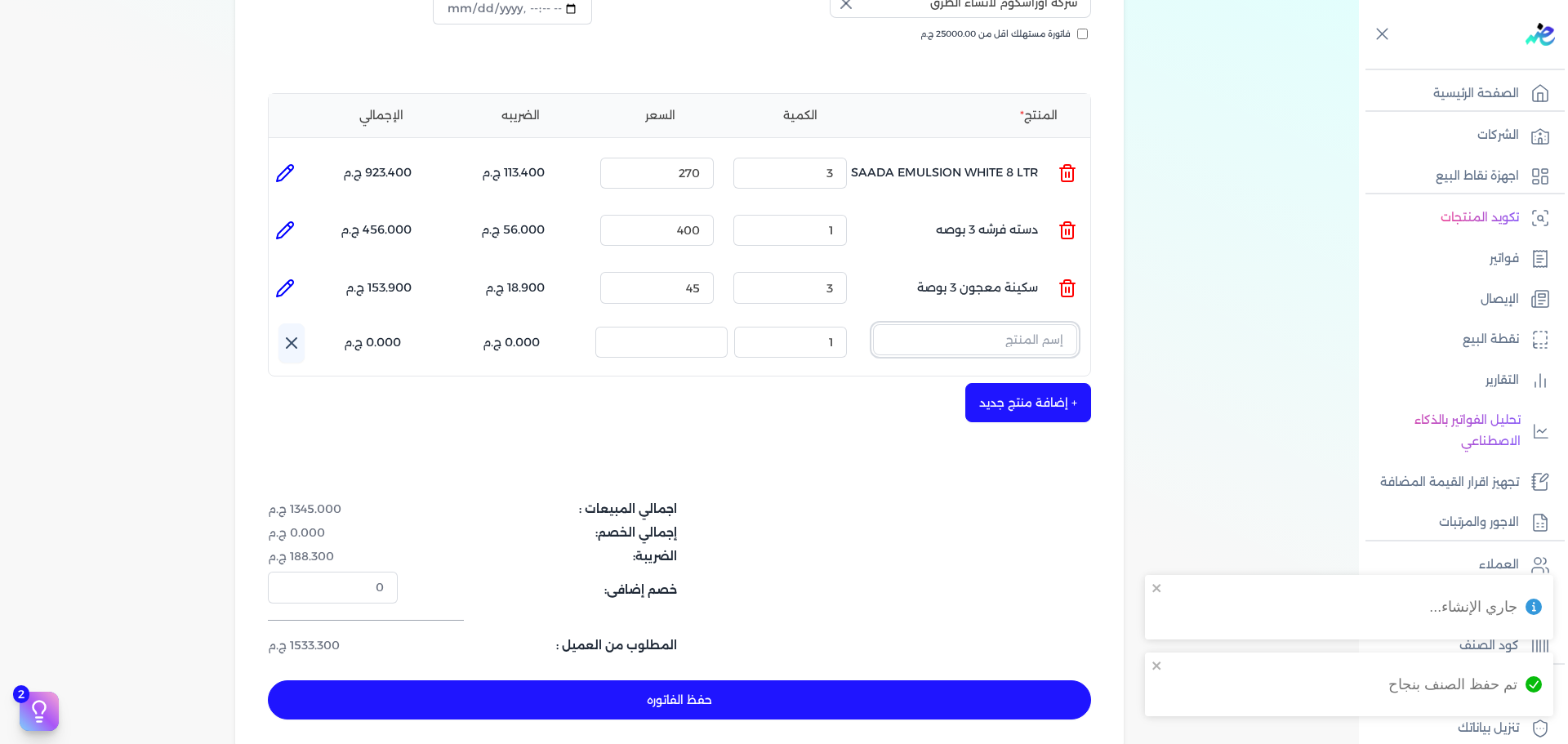
click at [1030, 324] on input "text" at bounding box center [975, 339] width 204 height 31
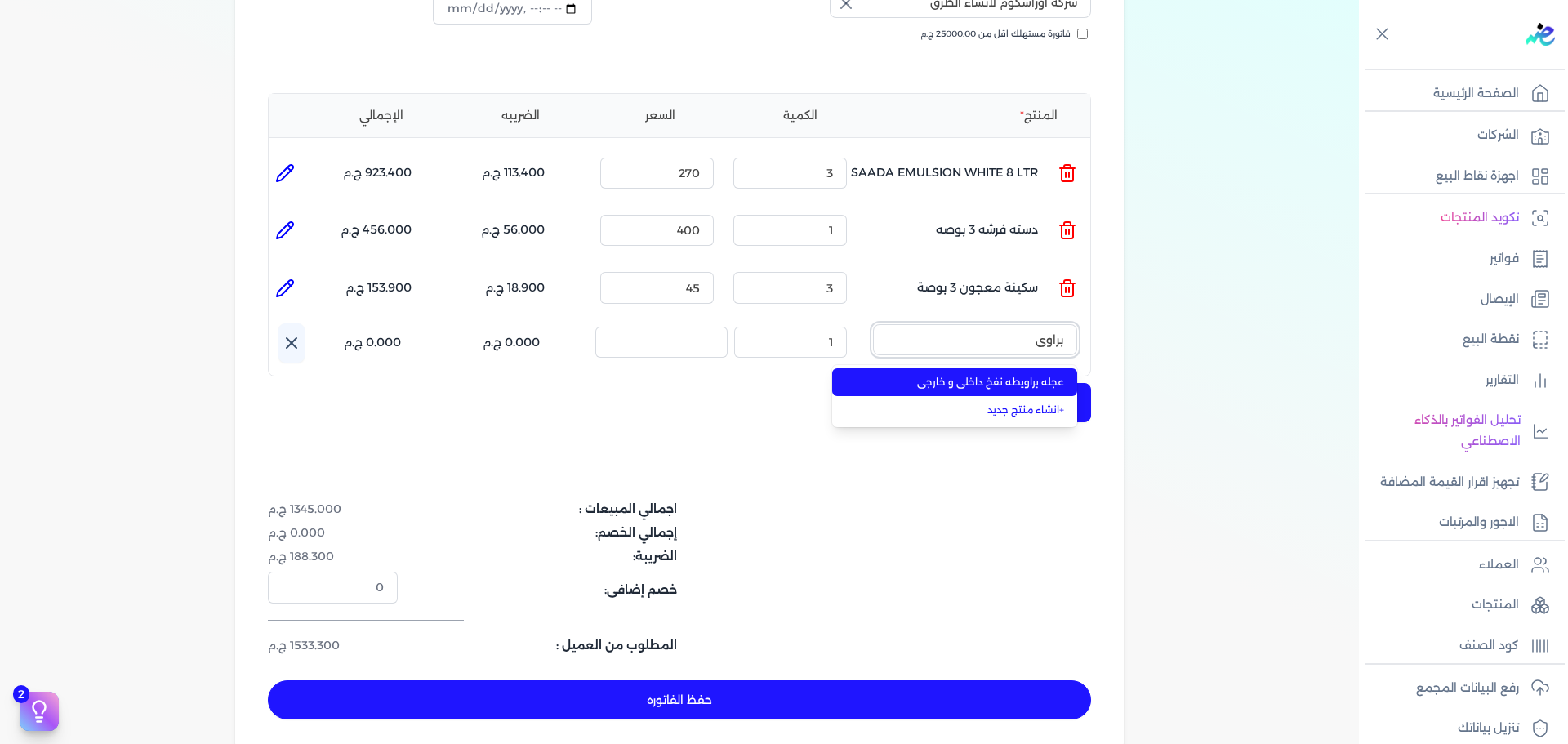
type input "براوي"
click at [987, 375] on span "عجله براويطه نفخ داخلي و خارجي" at bounding box center [965, 382] width 200 height 14
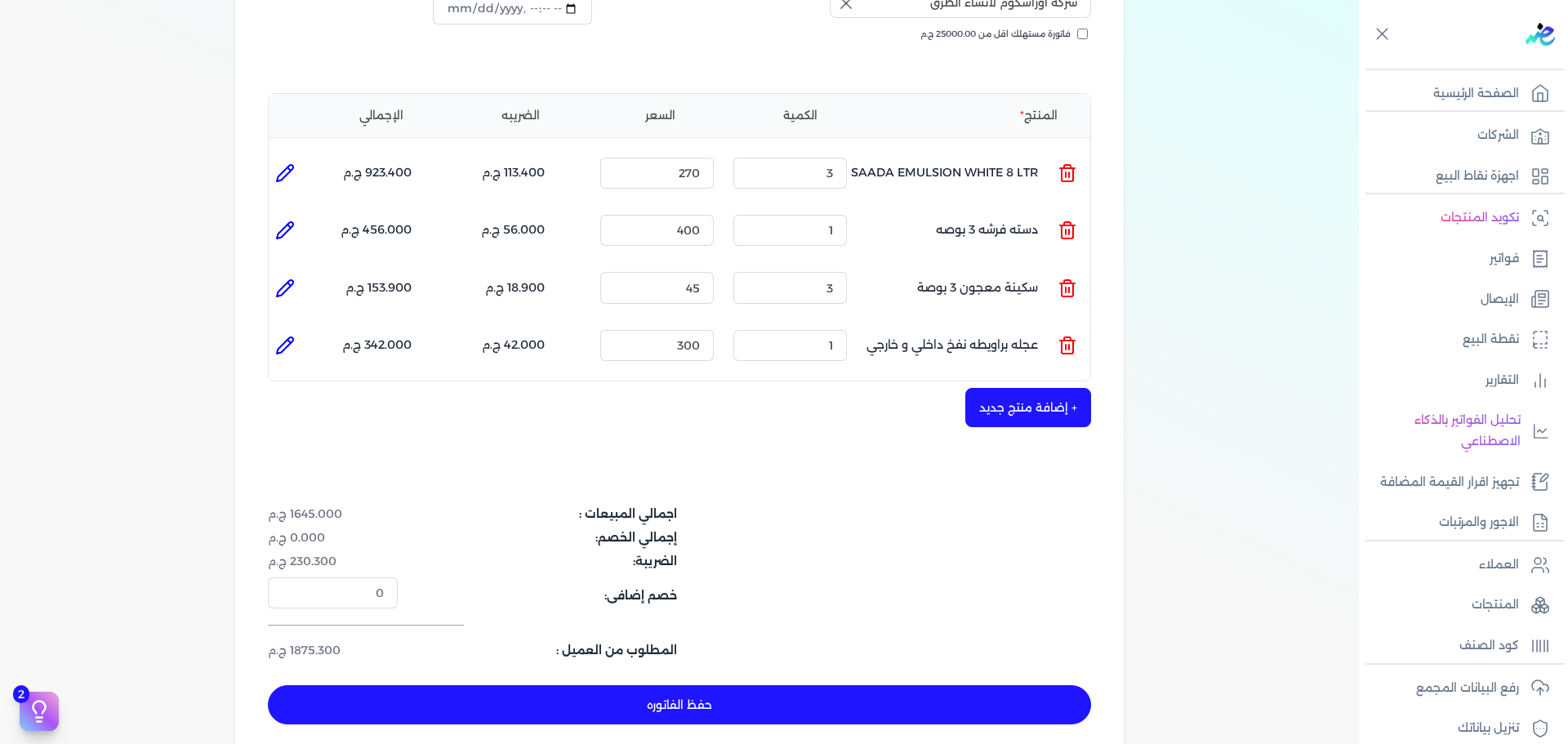
click at [274, 329] on li at bounding box center [285, 345] width 33 height 33
type input "عجله براويطه نفخ داخلي و خارجي"
type input "300"
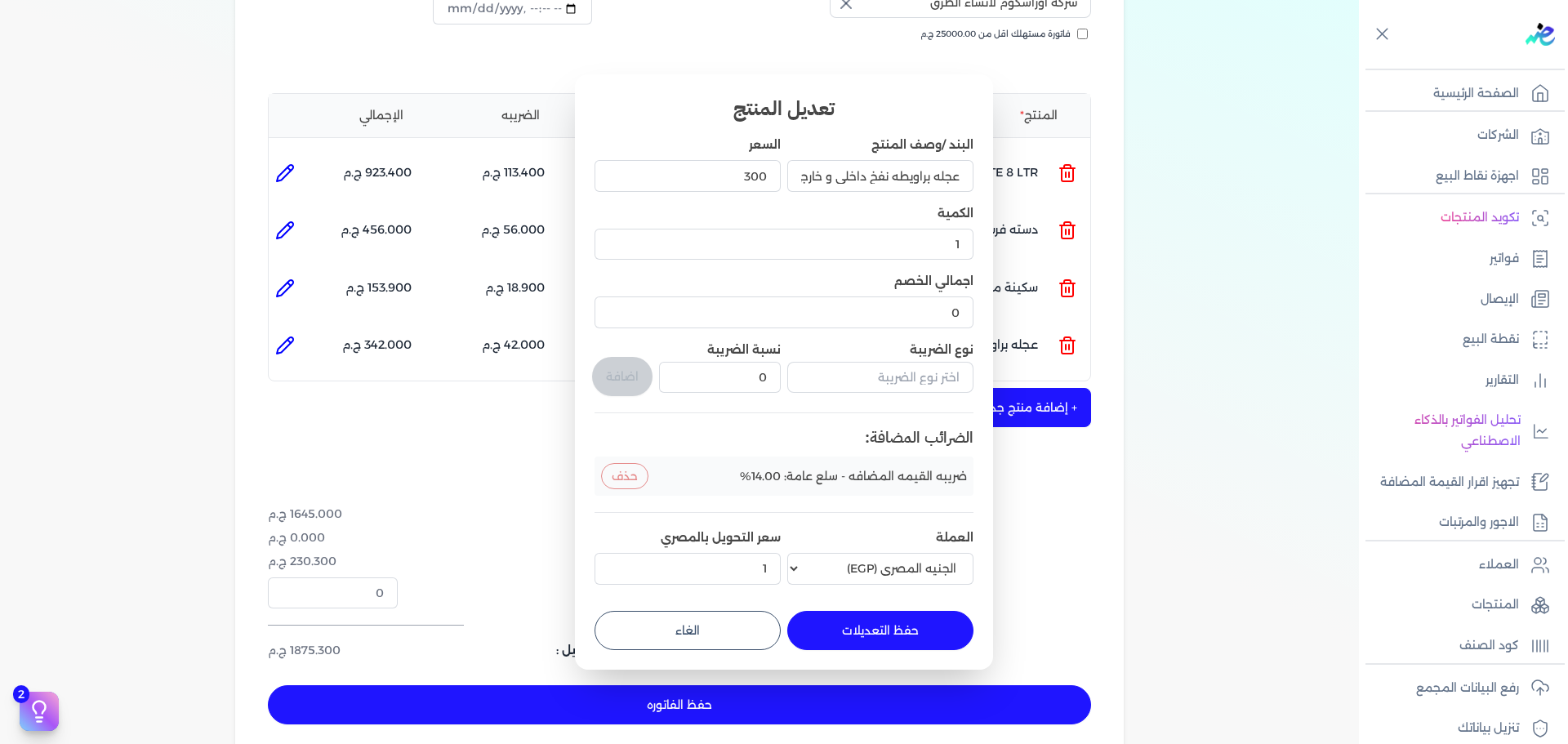
click at [289, 317] on dialog "تعديل المنتج البند /وصف المنتج عجله براويطه نفخ داخلي و خارجي السعر 300 الكمية …" at bounding box center [784, 372] width 1568 height 744
click at [733, 645] on button "الغاء" at bounding box center [687, 631] width 186 height 39
type input "0"
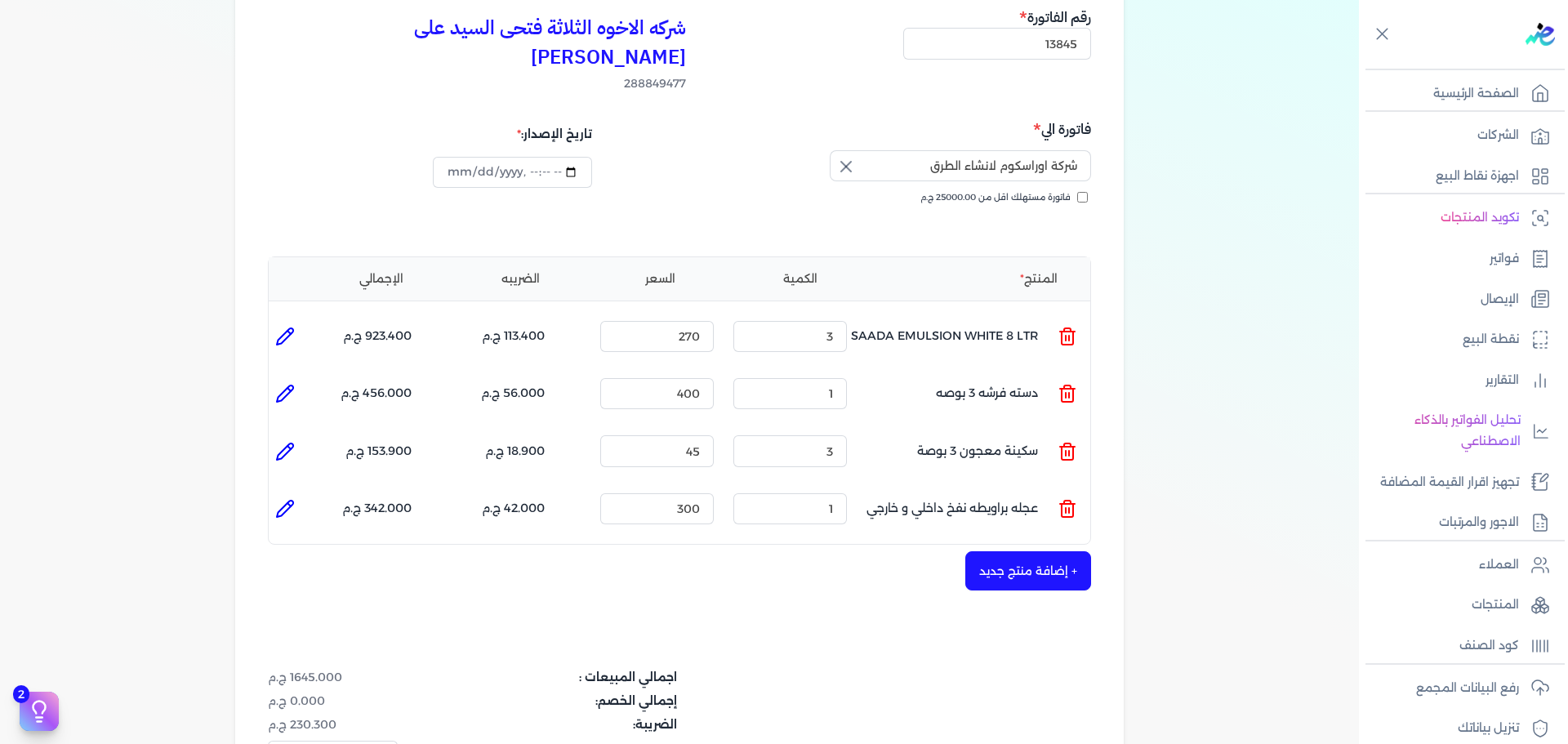
scroll to position [560, 0]
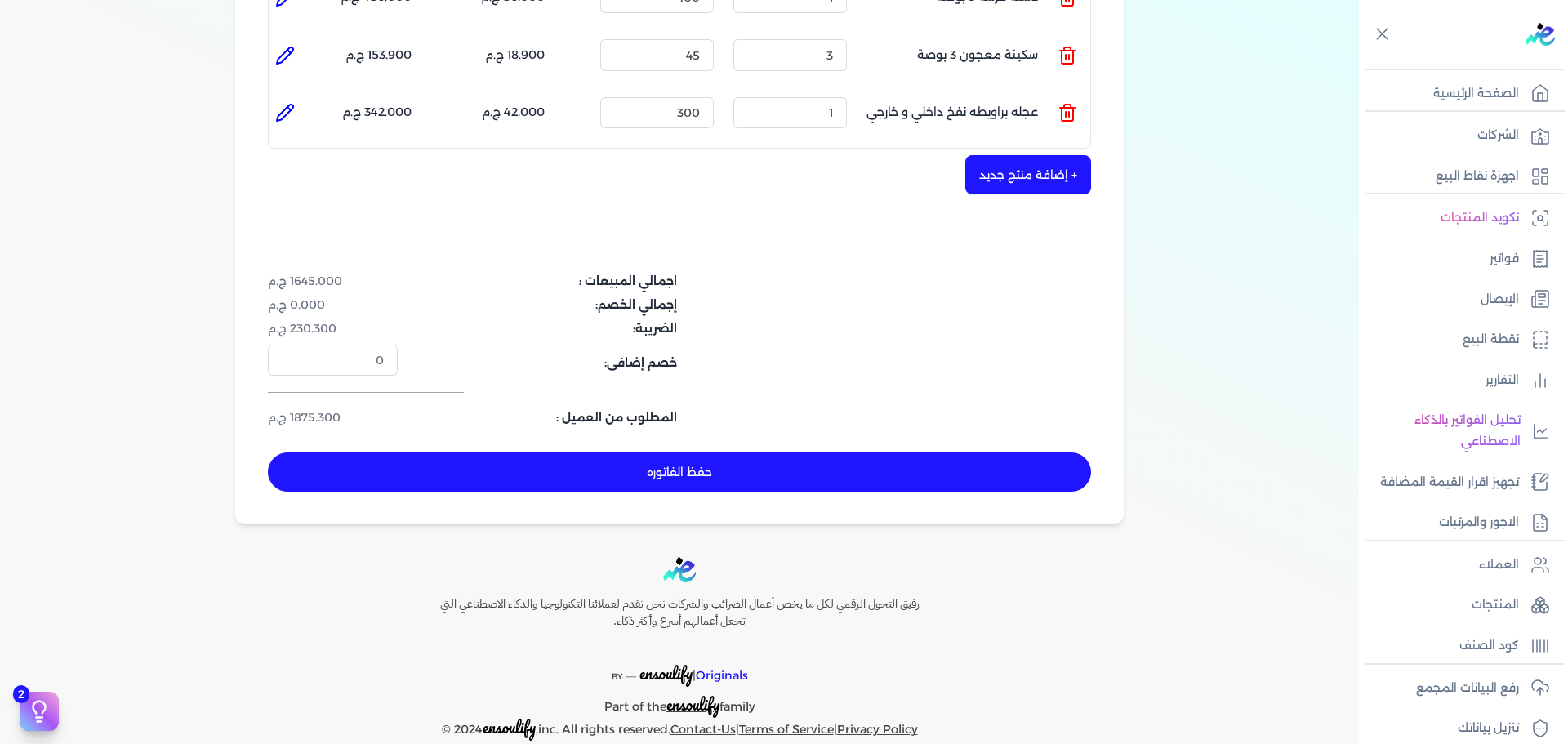
click at [928, 453] on button "حفظ الفاتوره" at bounding box center [680, 472] width 823 height 39
type input "[DATE]"
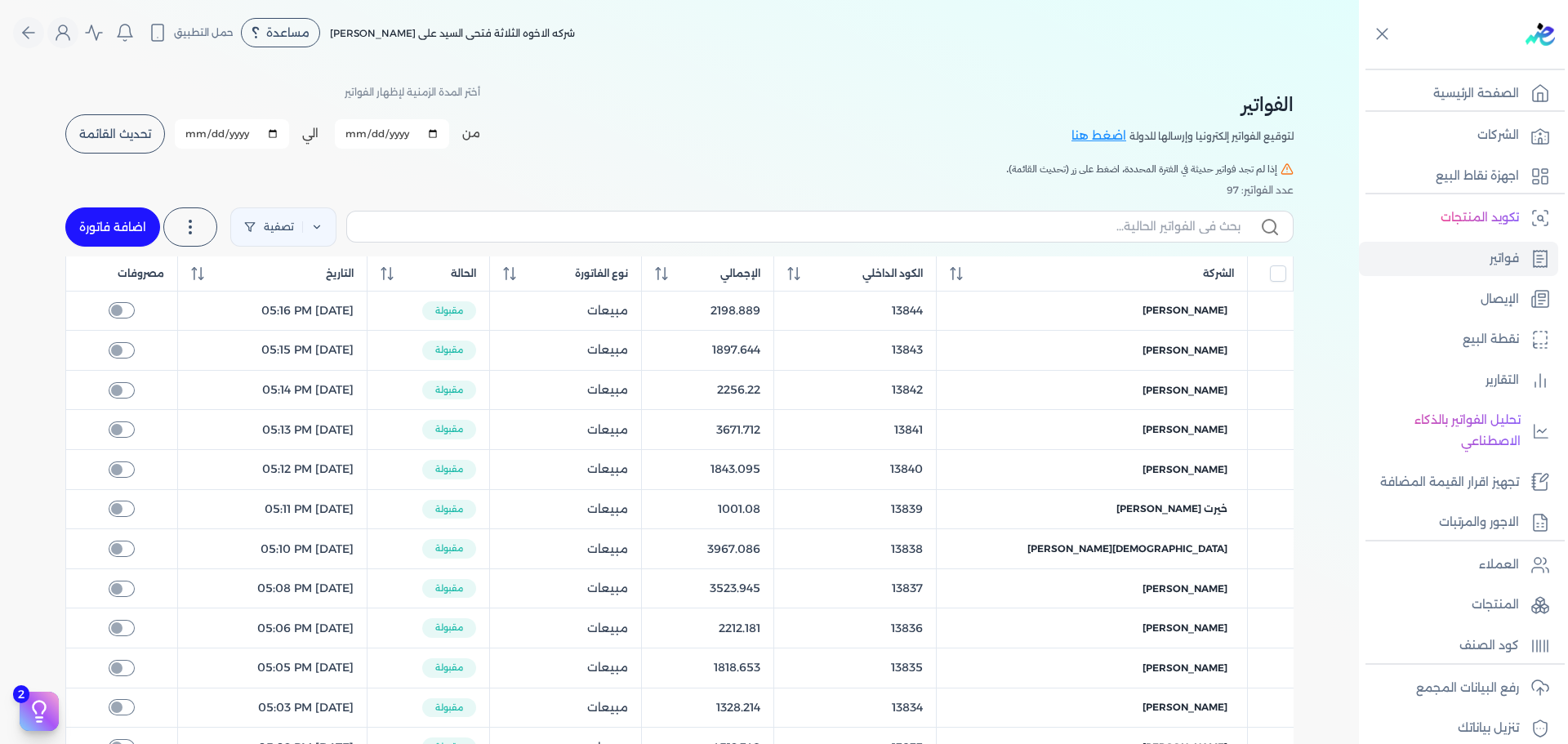
click at [142, 117] on button "تحديث القائمة" at bounding box center [115, 134] width 100 height 39
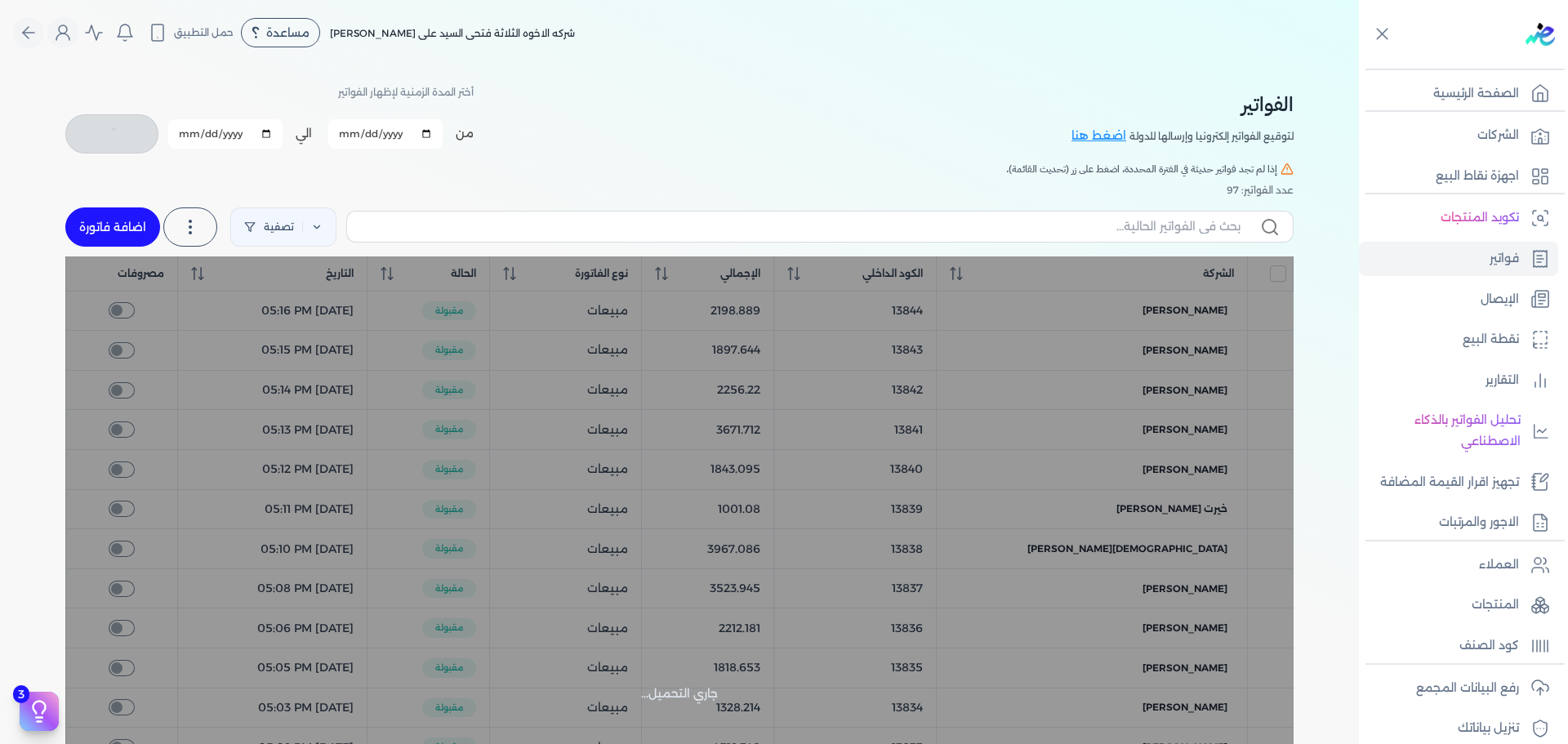
checkbox input "false"
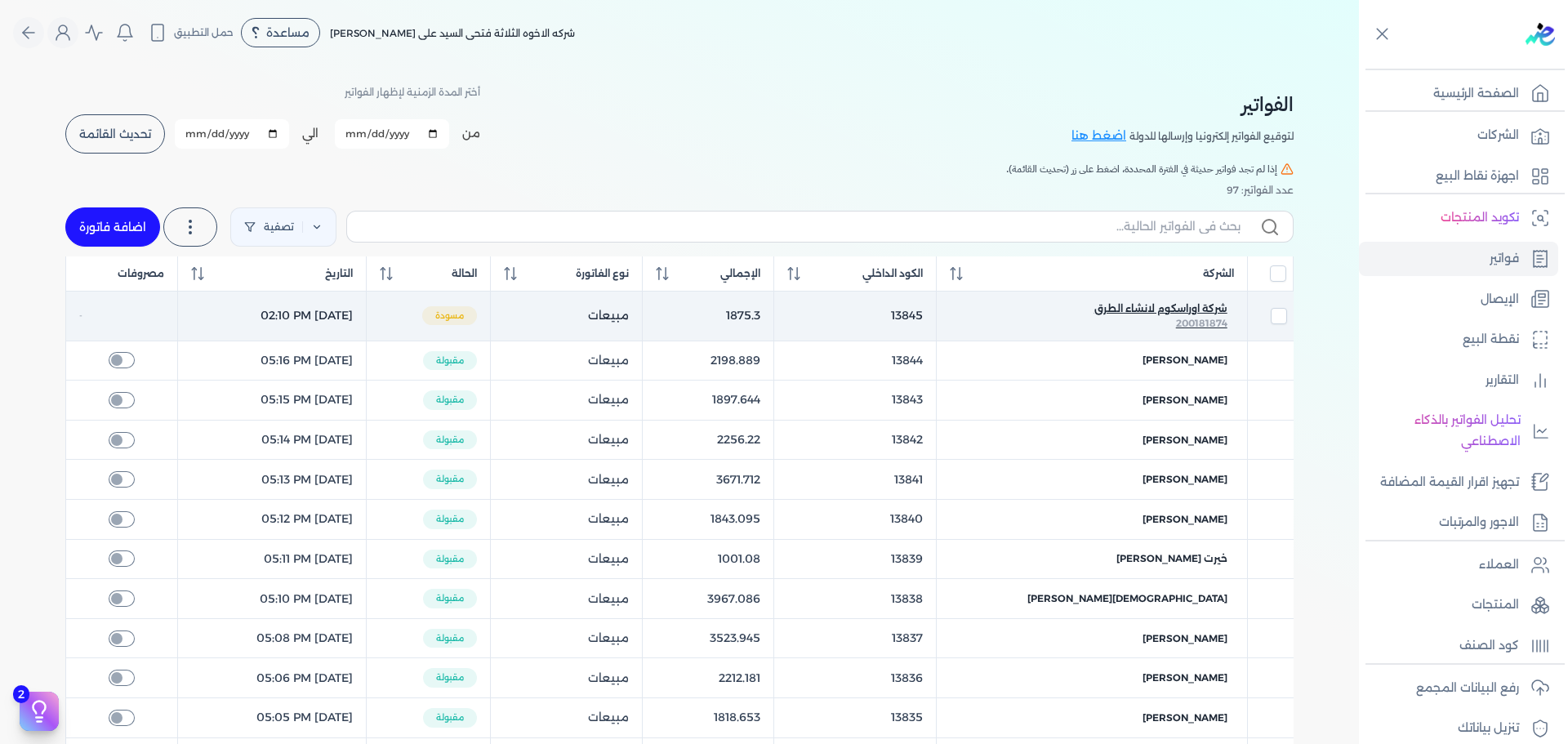
click at [1162, 312] on span "شركة اوراسكوم لانشاء الطرق" at bounding box center [1160, 308] width 133 height 14
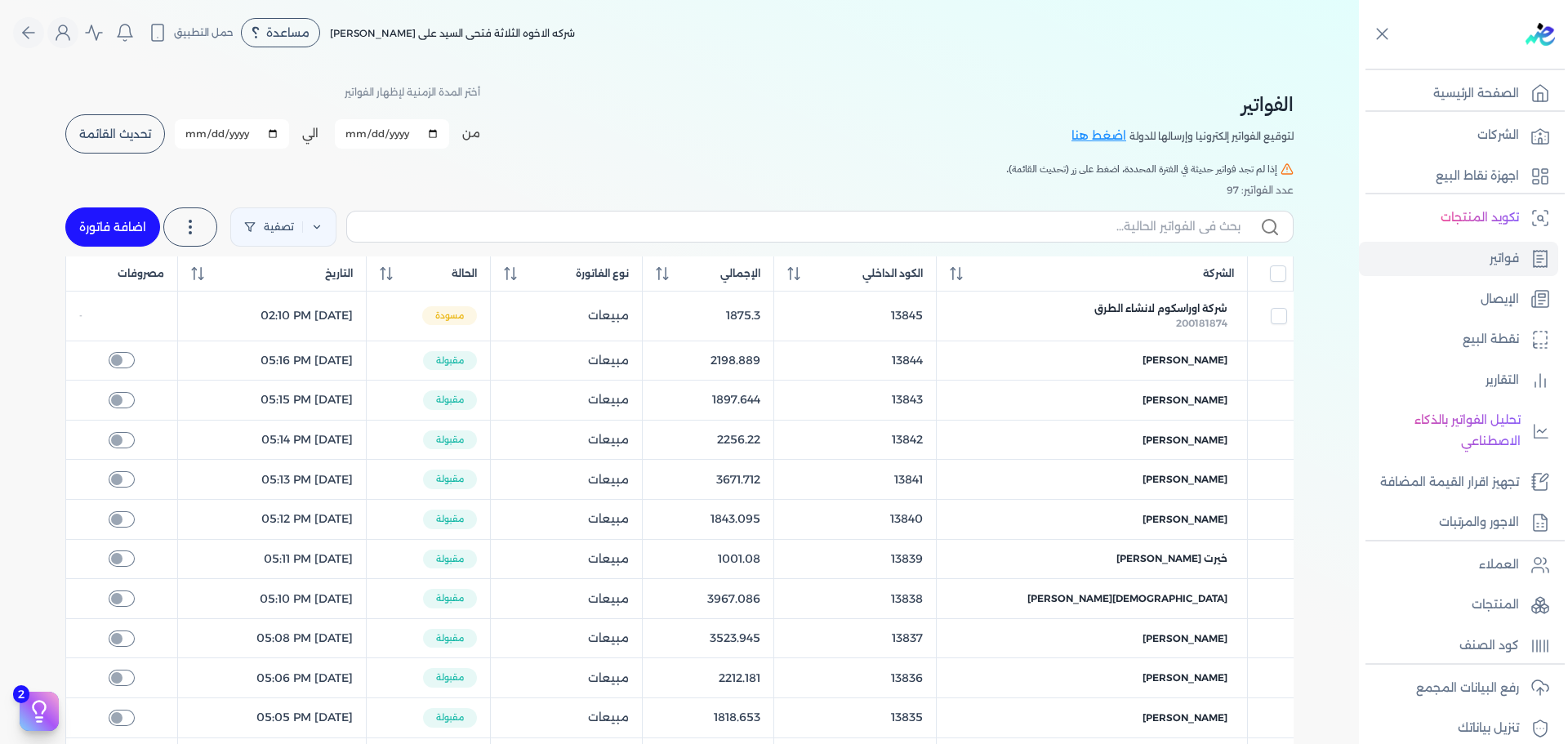
select select "EGP"
select select "B"
select select "EGS"
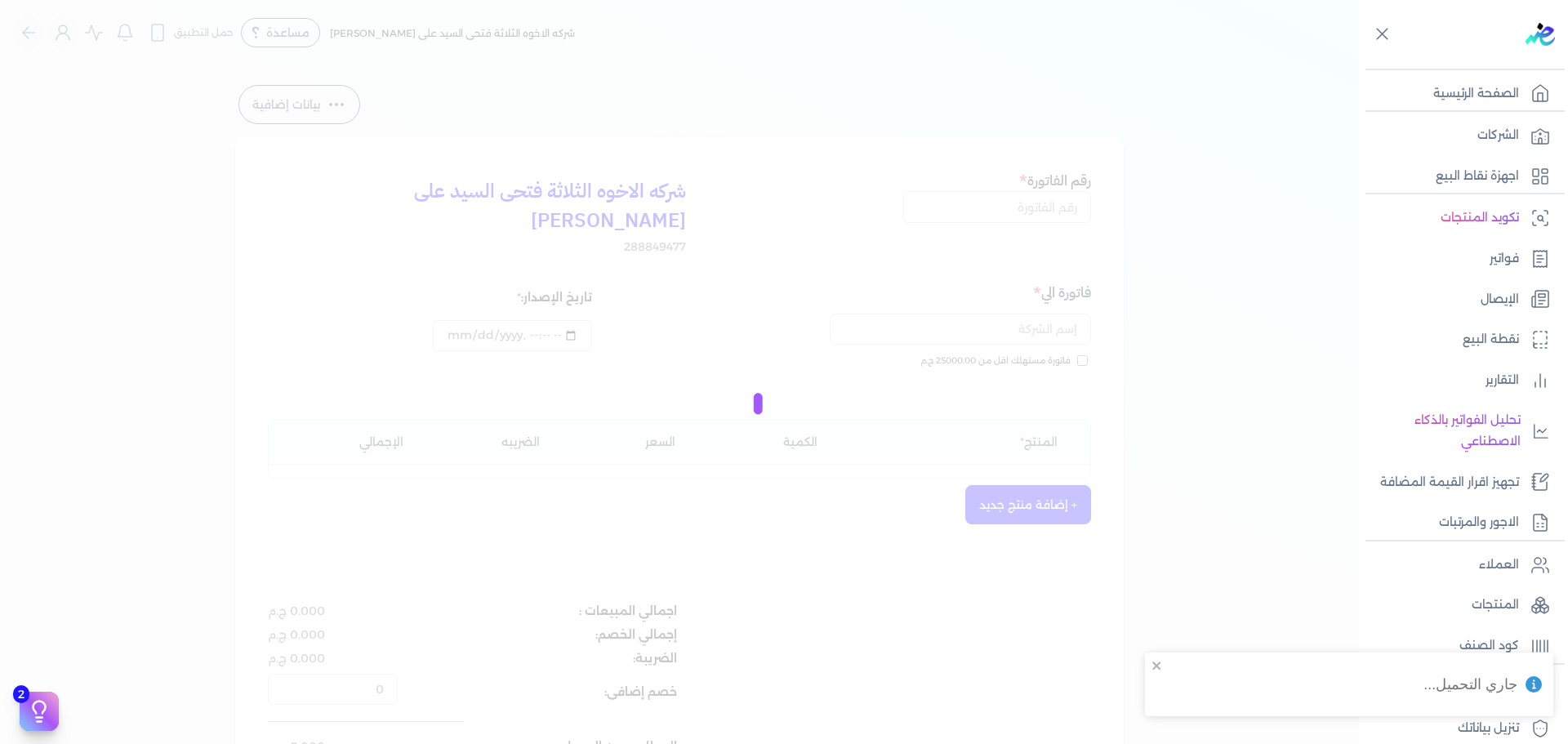
type input "13845"
type input "شركة اوراسكوم لانشاء الطرق"
type input "[DATE]T14:10:24"
type input "[DATE]"
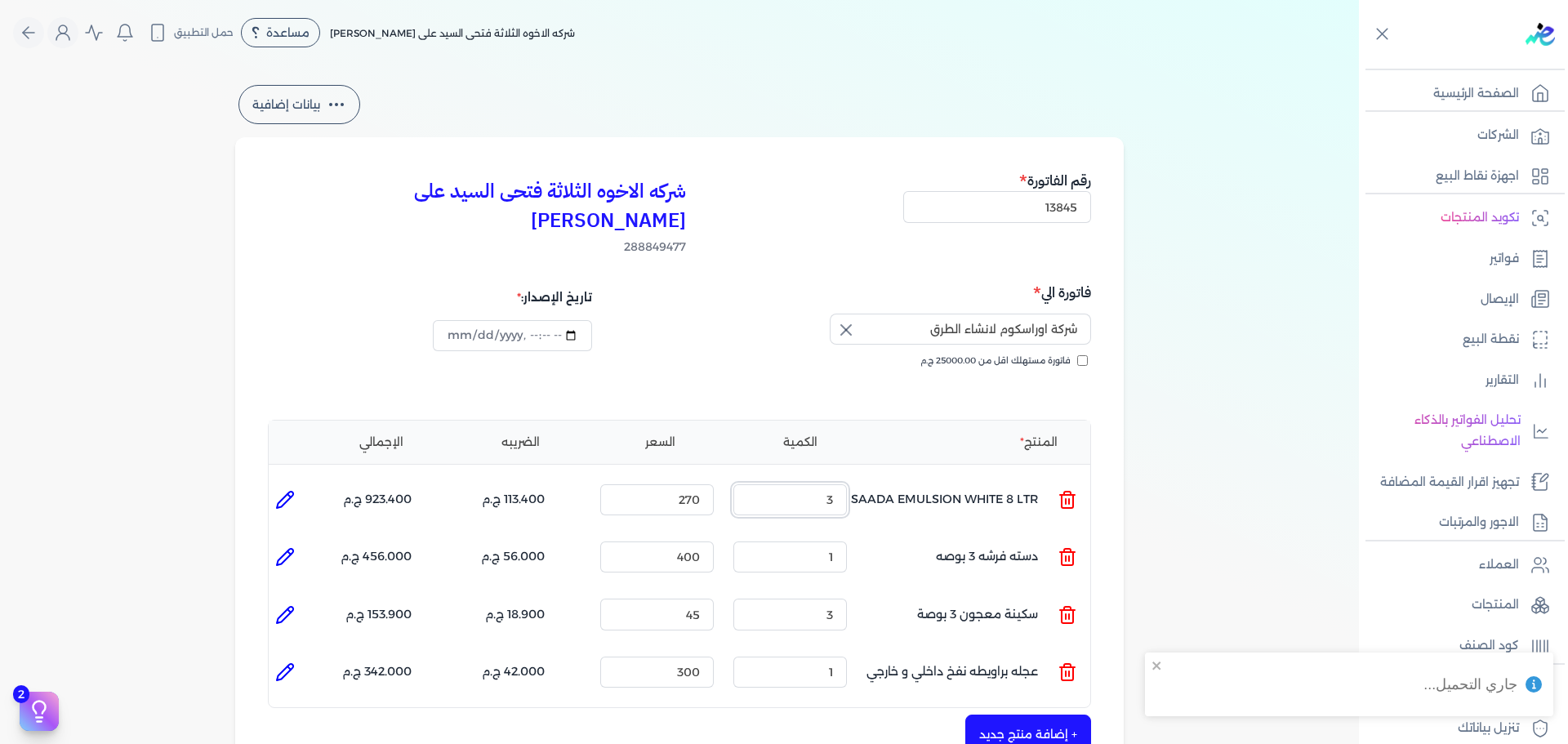
drag, startPoint x: 817, startPoint y: 475, endPoint x: 965, endPoint y: 470, distance: 148.1
click at [947, 478] on ul "المنتج : SAADA EMULSION WHITE 8 LTR الكمية : 3 السعر : 270 الضريبه : 113.400 ج.…" at bounding box center [680, 499] width 821 height 44
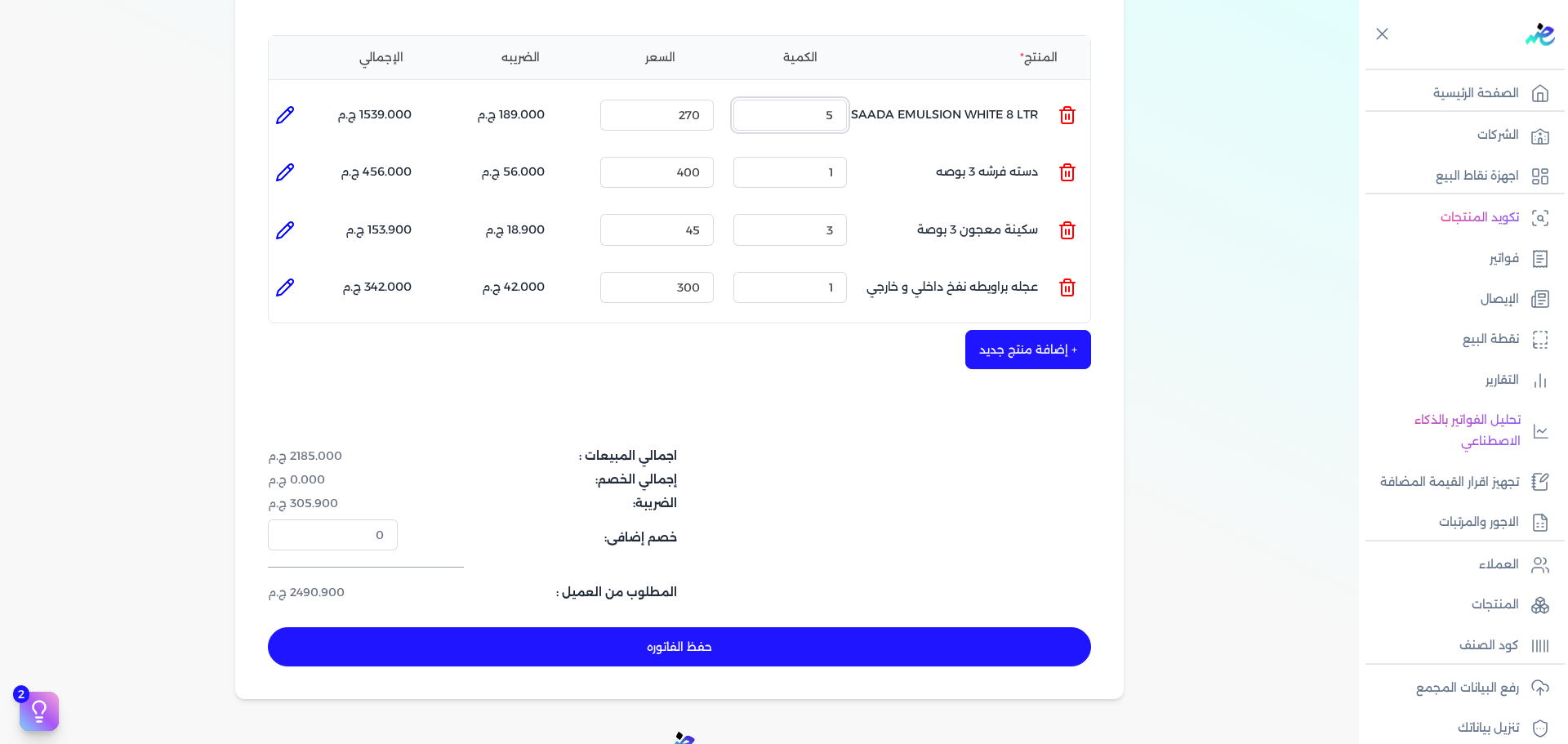
scroll to position [560, 0]
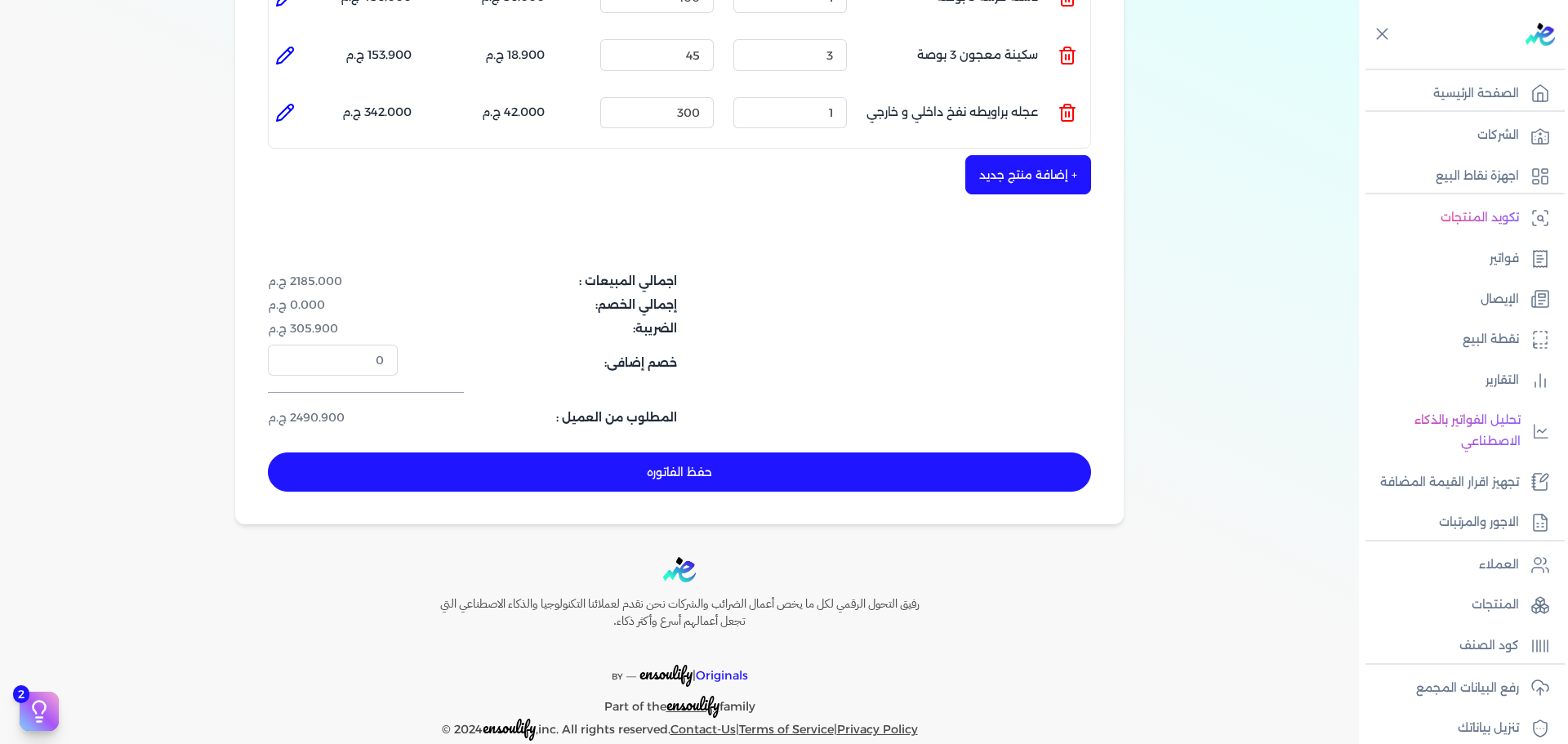
type input "5"
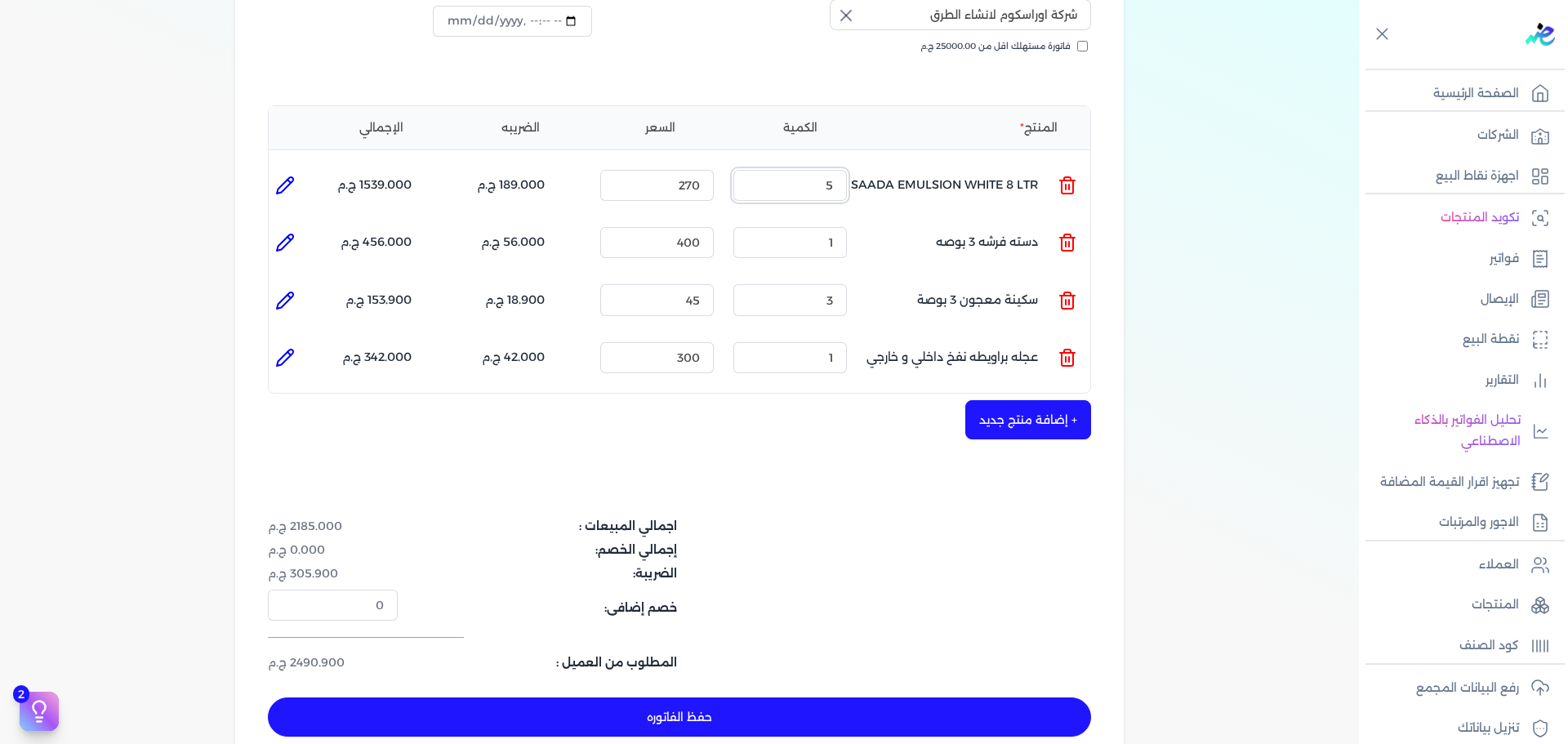
scroll to position [233, 0]
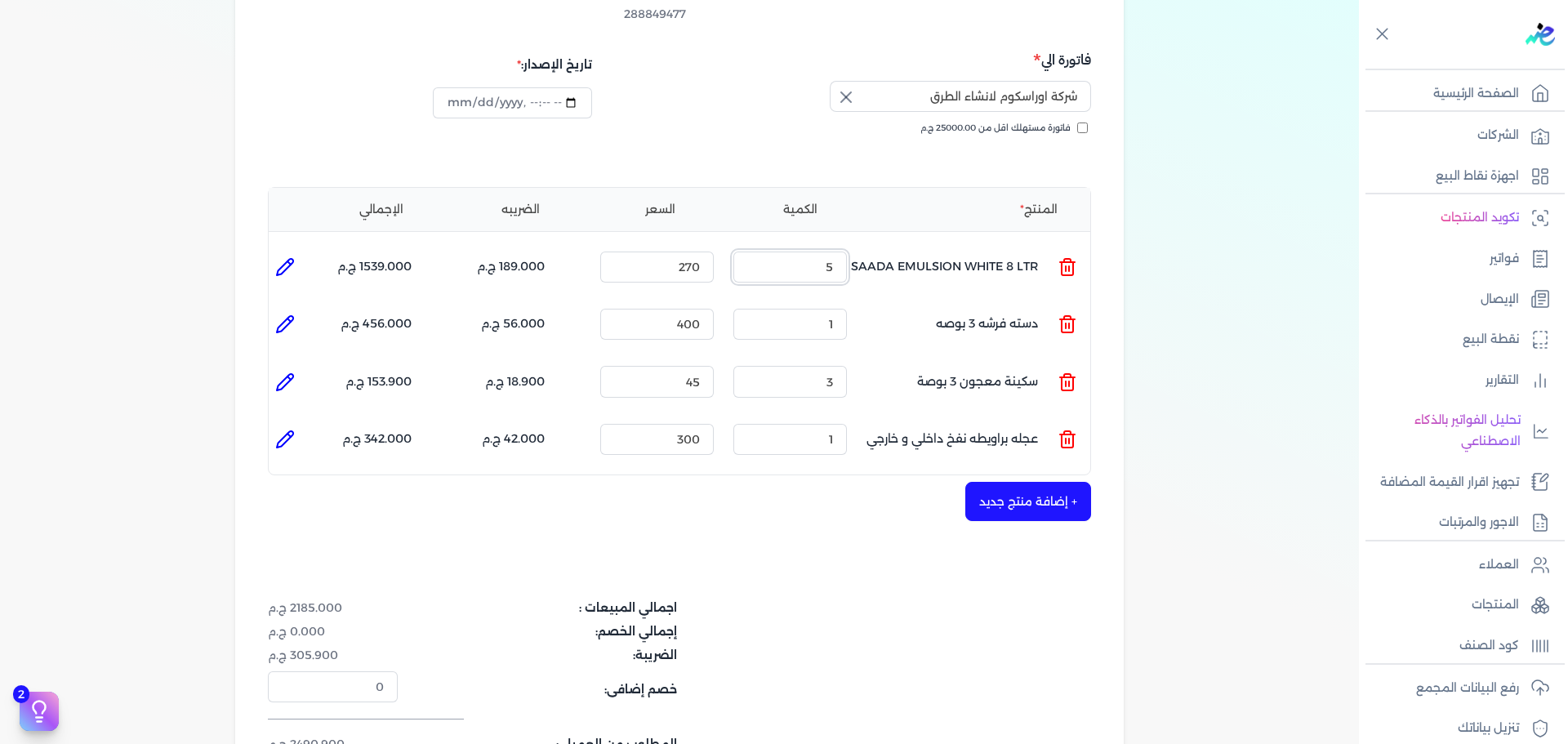
type input "[DATE]T14:19:03"
click at [788, 482] on div "+ إضافة منتج جديد" at bounding box center [680, 502] width 823 height 39
drag, startPoint x: 684, startPoint y: 357, endPoint x: 862, endPoint y: 356, distance: 178.0
click at [862, 359] on ul "المنتج : سكينة معجون 3 بوصة الكمية : 3 السعر : 45 الضريبه : 18.900 ج.م الإجمالي…" at bounding box center [680, 380] width 821 height 44
drag, startPoint x: 687, startPoint y: 357, endPoint x: 788, endPoint y: 356, distance: 101.0
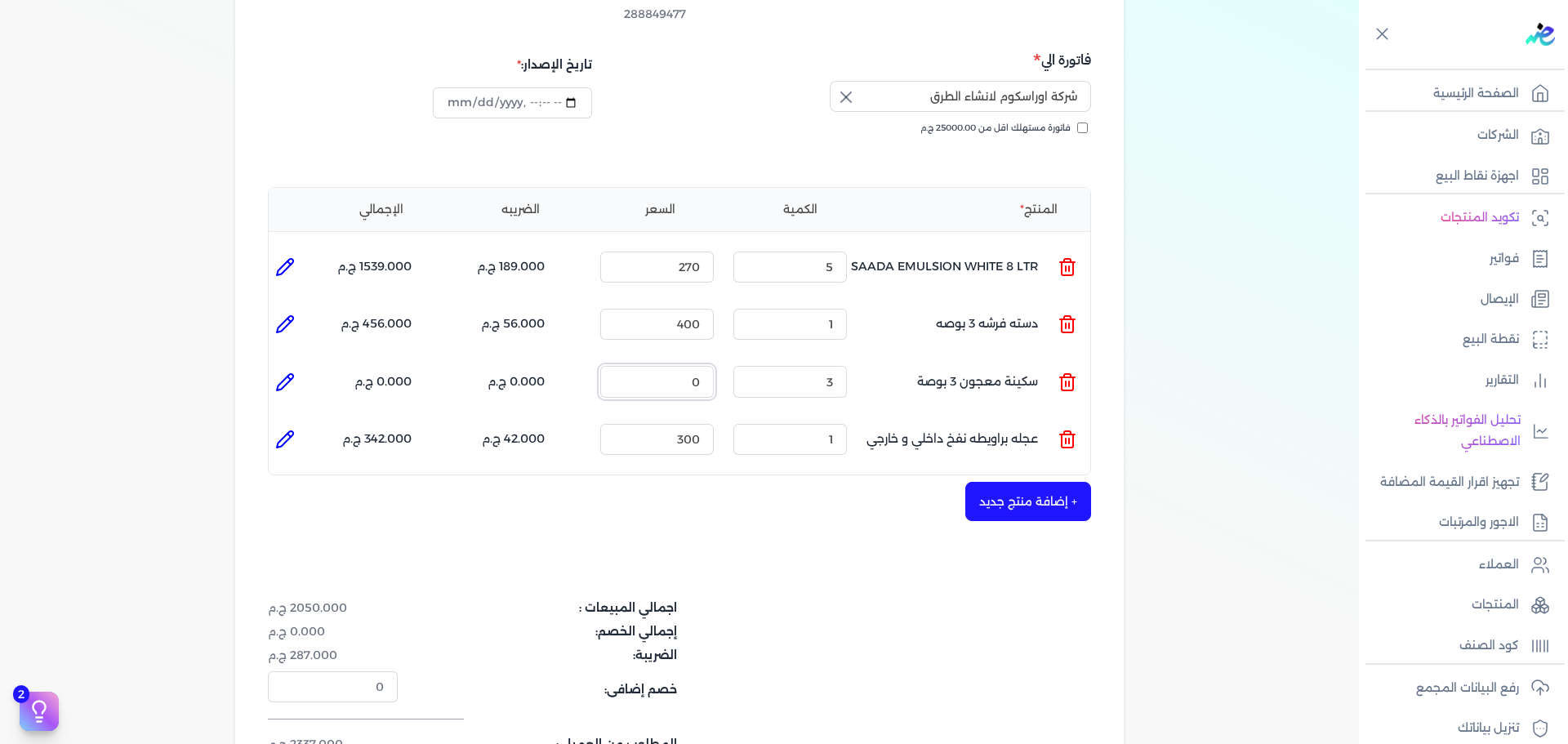
click at [788, 359] on ul "المنتج : سكينة معجون 3 بوصة الكمية : 3 السعر : 0 الضريبه : 0.000 ج.م الإجمالي :…" at bounding box center [680, 380] width 821 height 44
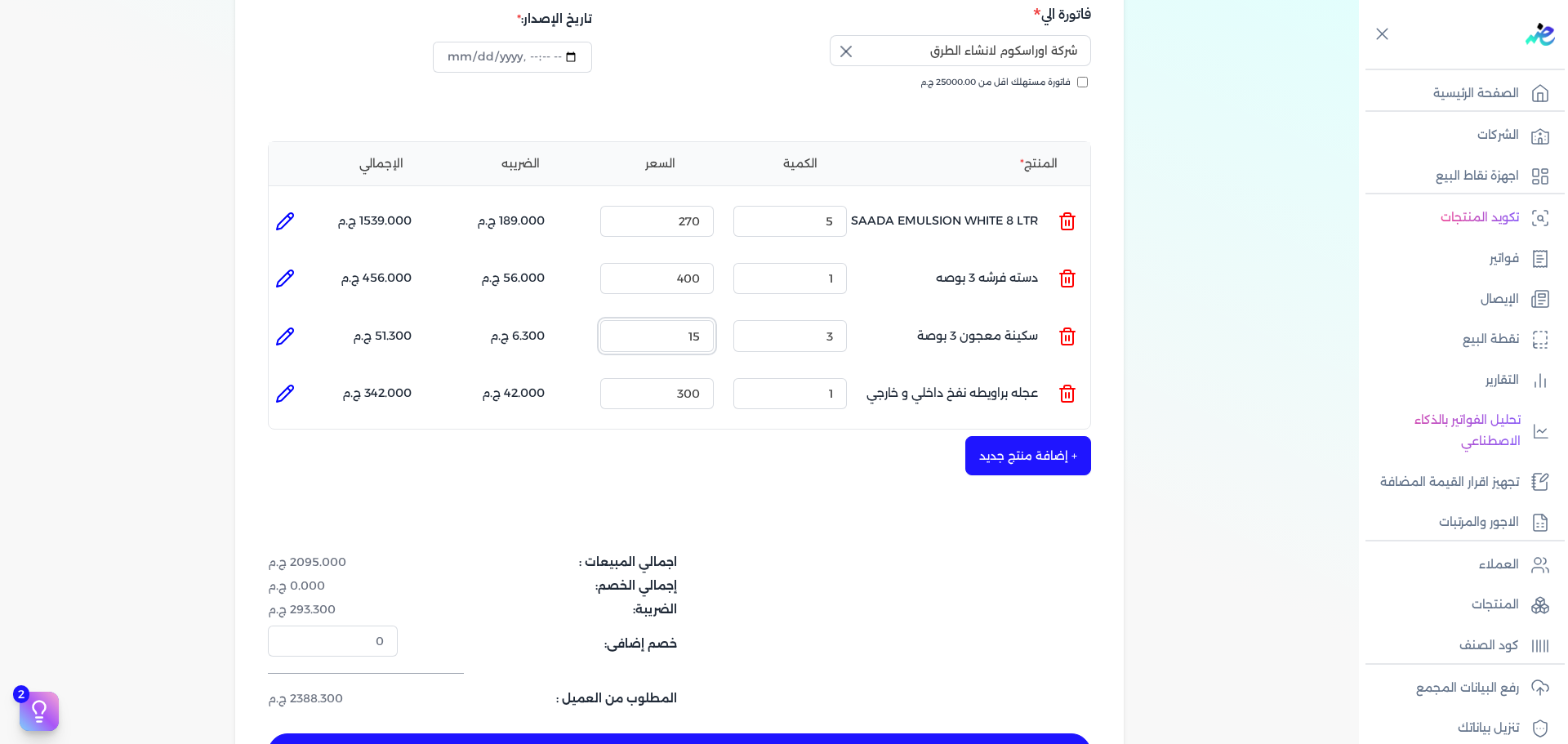
scroll to position [315, 0]
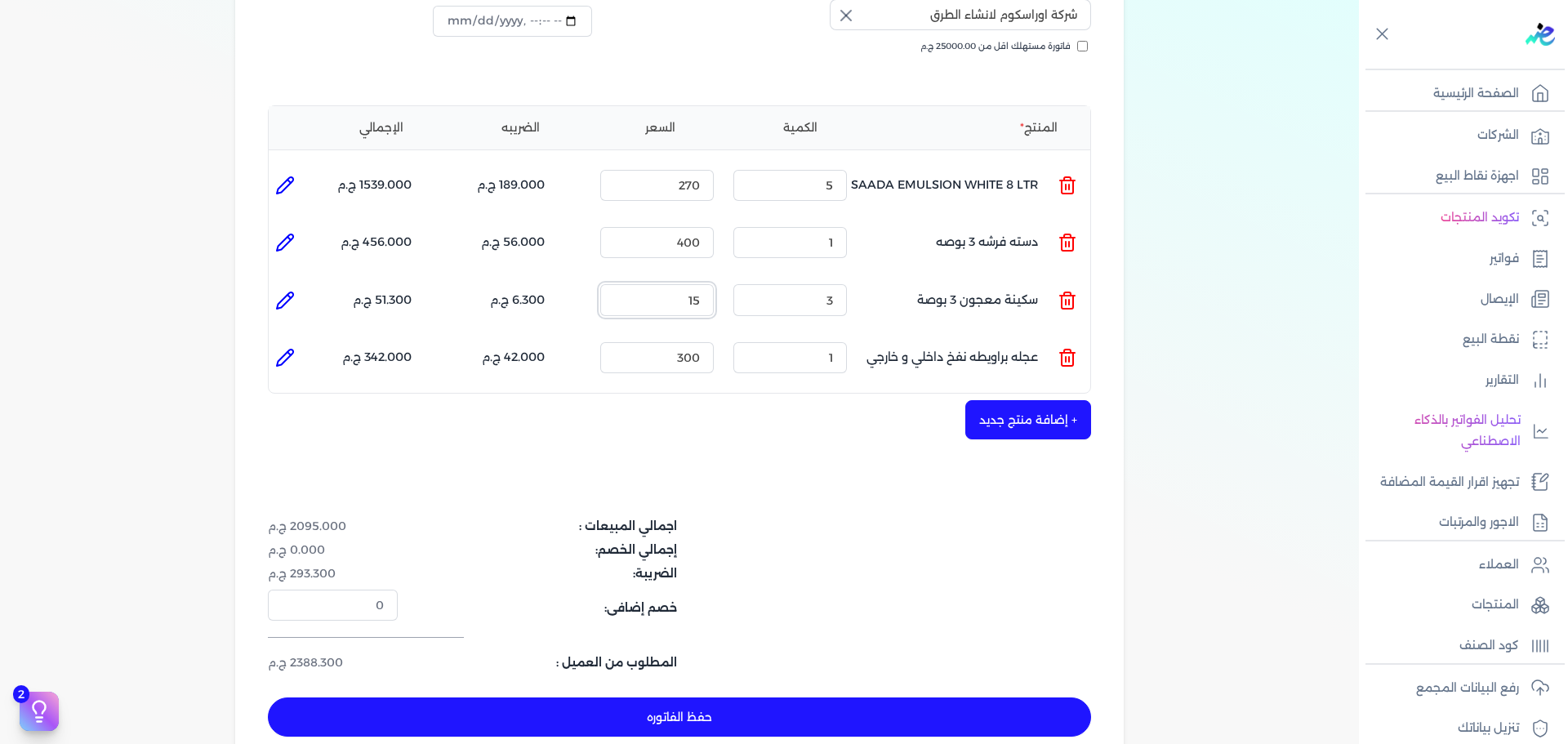
type input "15"
click at [723, 698] on button "حفظ الفاتوره" at bounding box center [680, 717] width 823 height 39
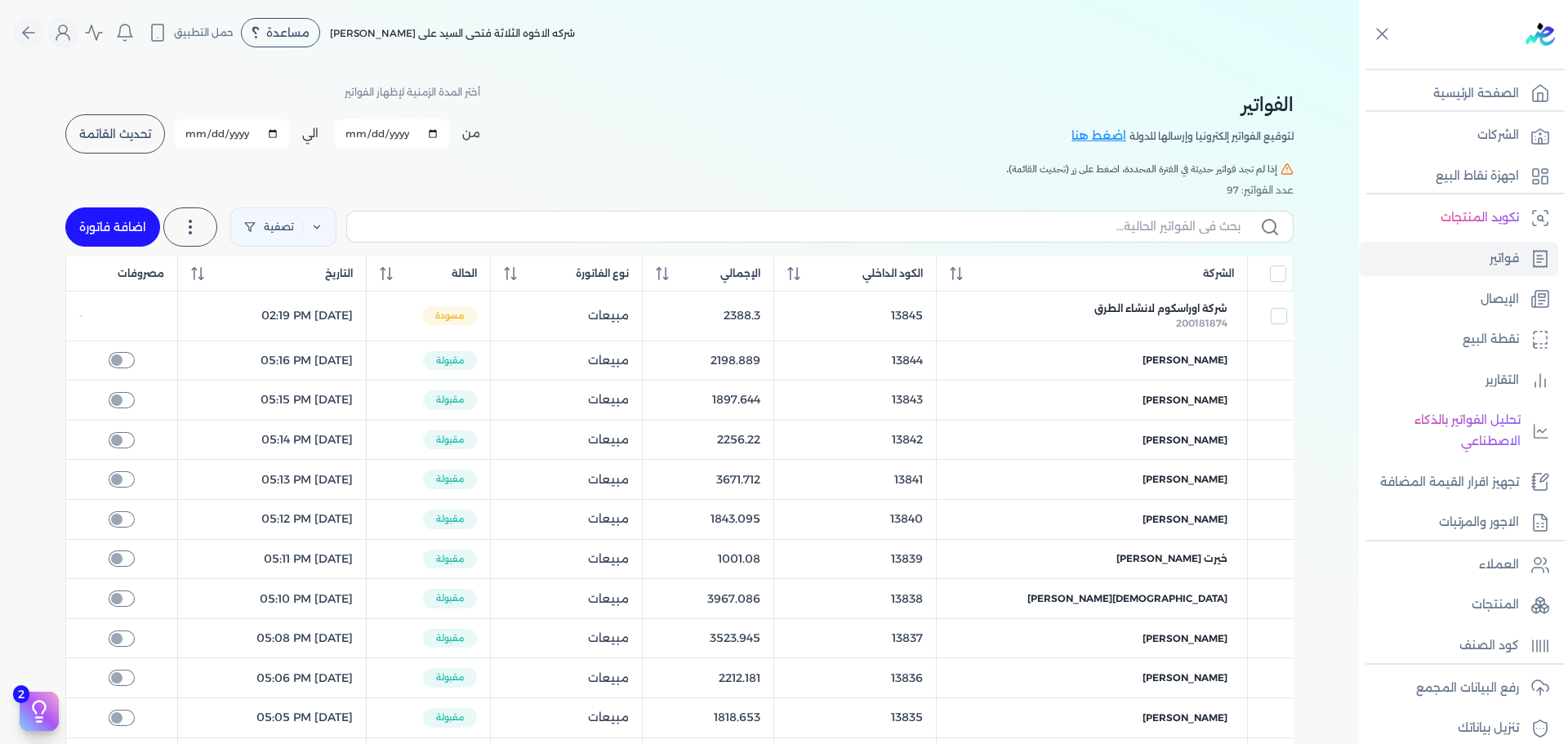
click at [148, 128] on span "تحديث القائمة" at bounding box center [115, 134] width 72 height 12
checkbox input "false"
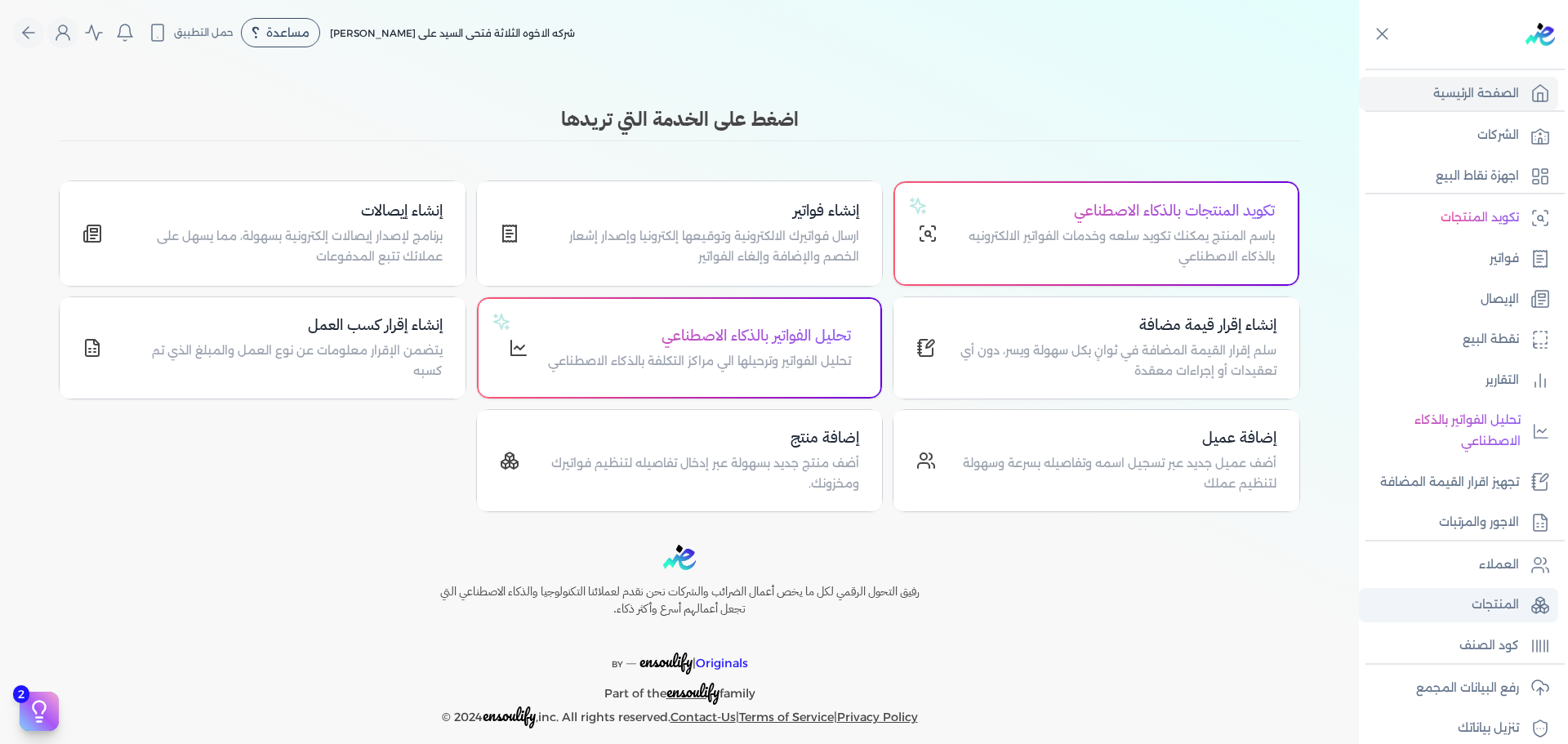
click at [1510, 601] on p "المنتجات" at bounding box center [1495, 605] width 47 height 21
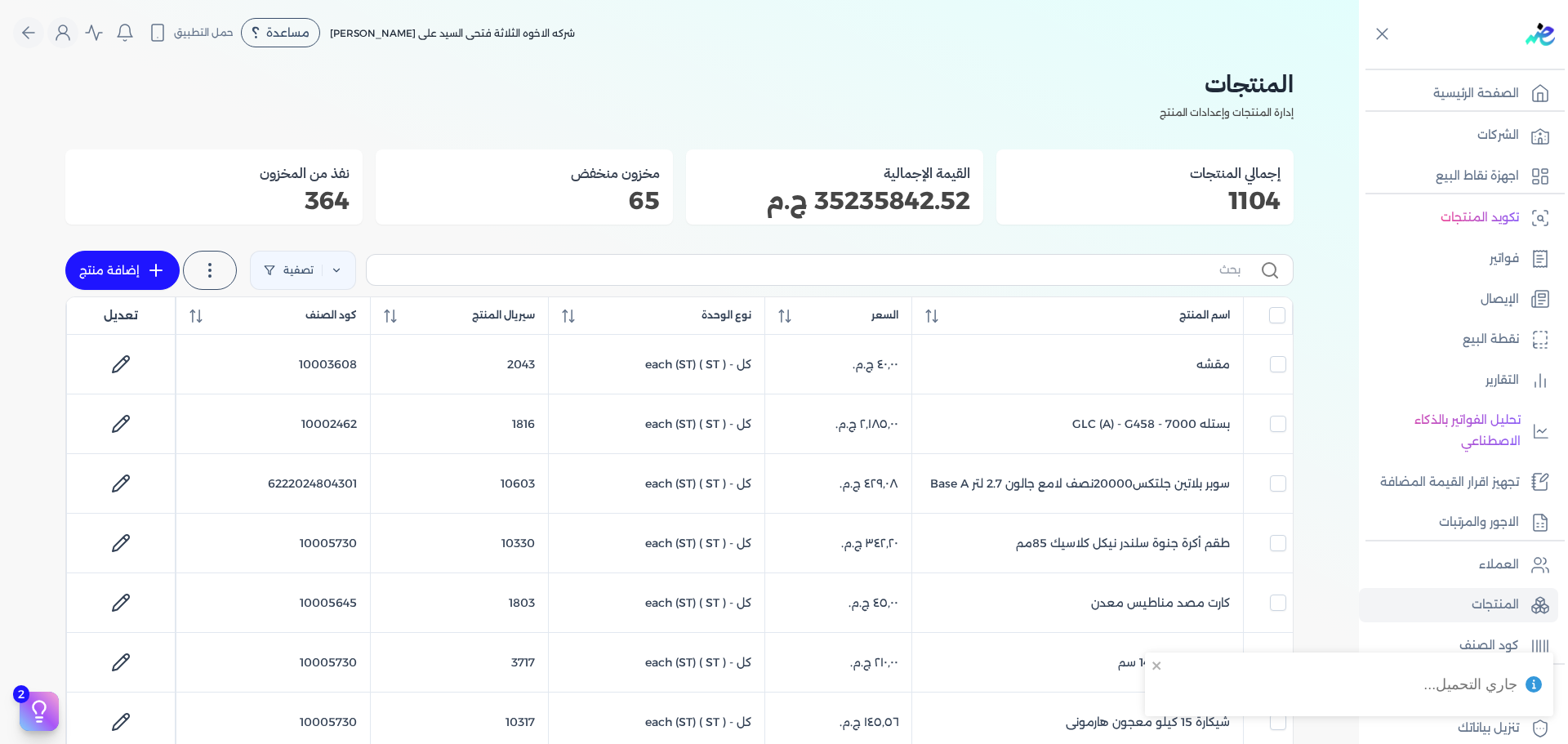
click at [1024, 280] on label at bounding box center [829, 269] width 927 height 31
click at [1024, 279] on input "text" at bounding box center [810, 269] width 861 height 17
click at [1026, 274] on input "text" at bounding box center [810, 269] width 861 height 17
type input "مسا"
checkbox input "false"
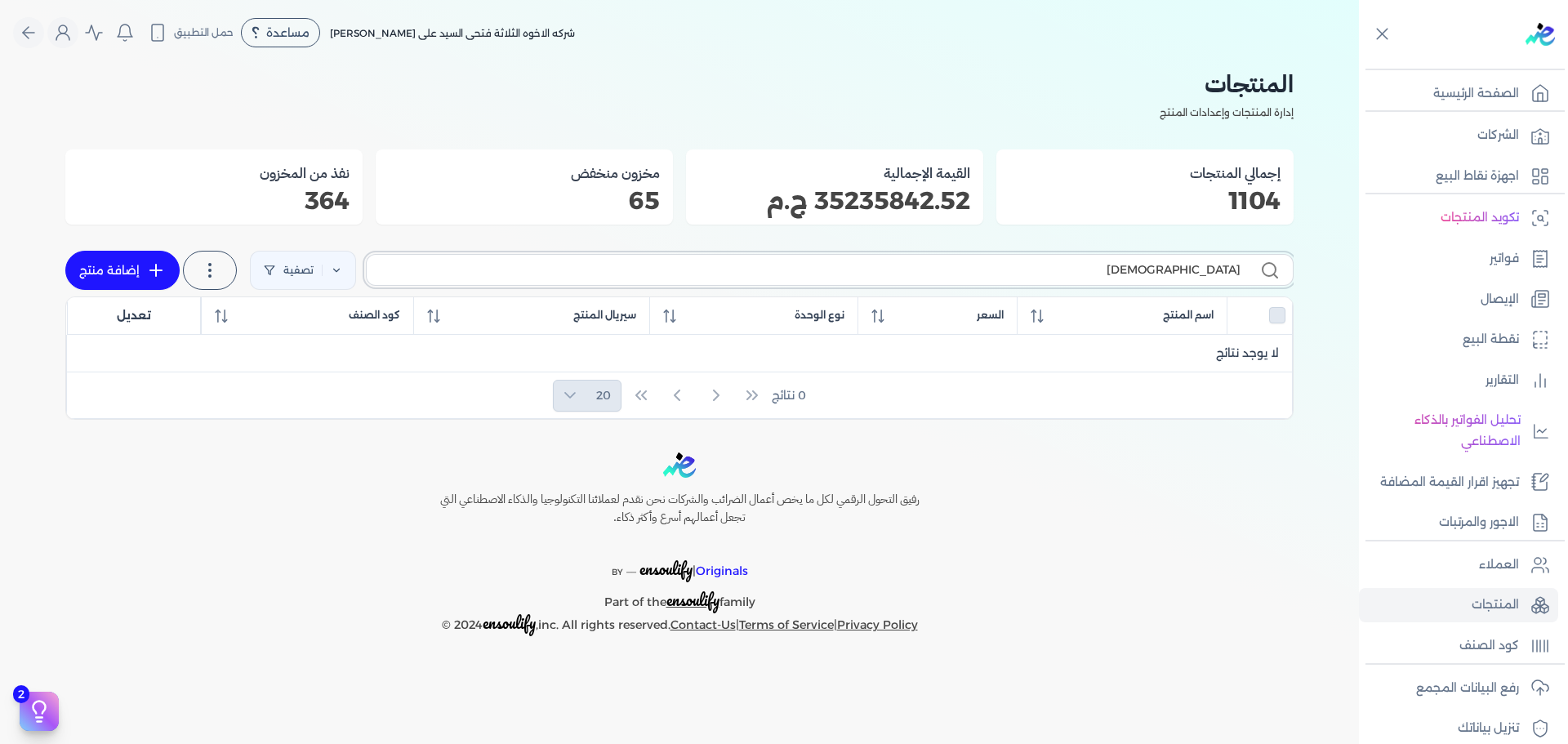
type input "مس"
checkbox input "false"
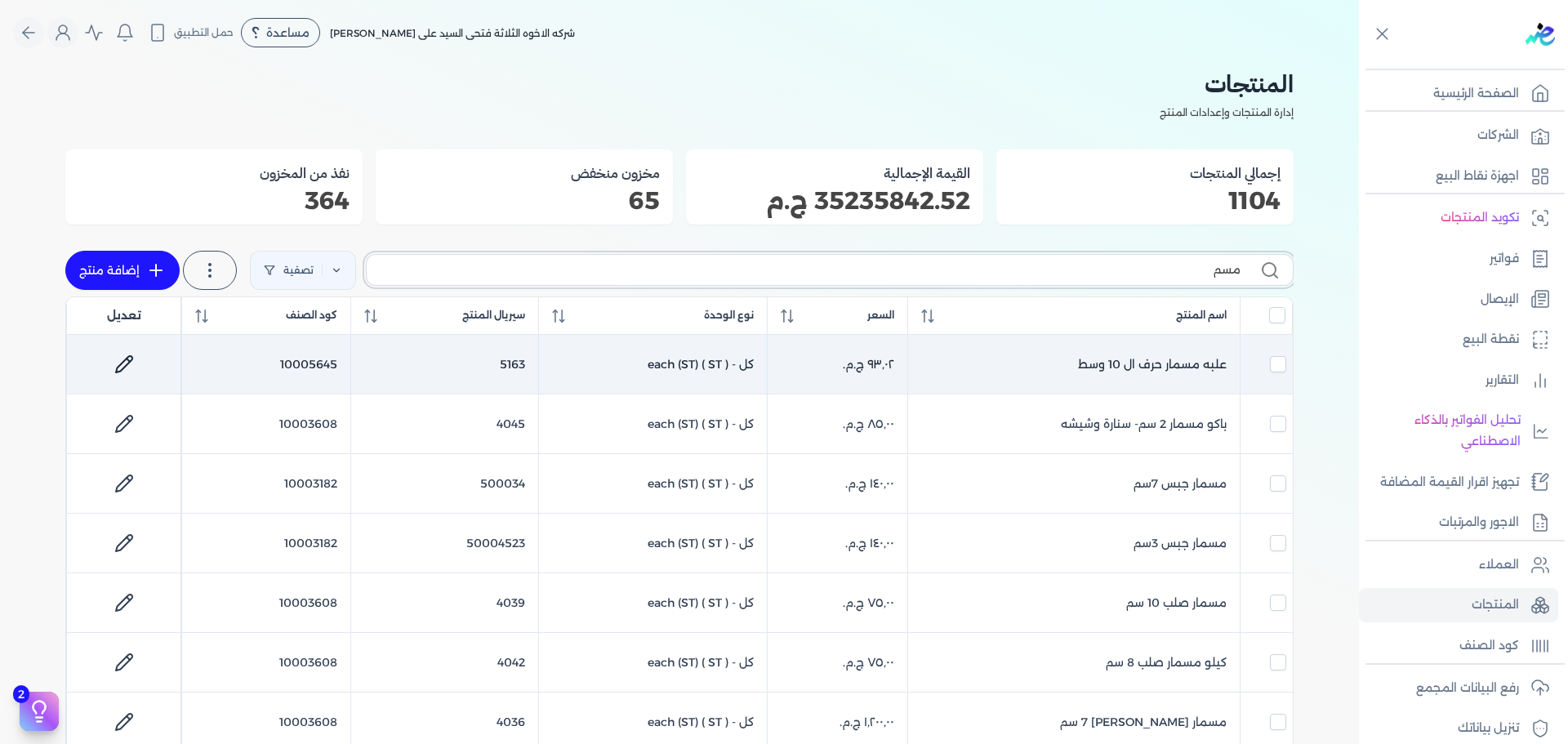
type input "مسم"
click at [118, 356] on icon at bounding box center [124, 364] width 20 height 20
select select "GS1"
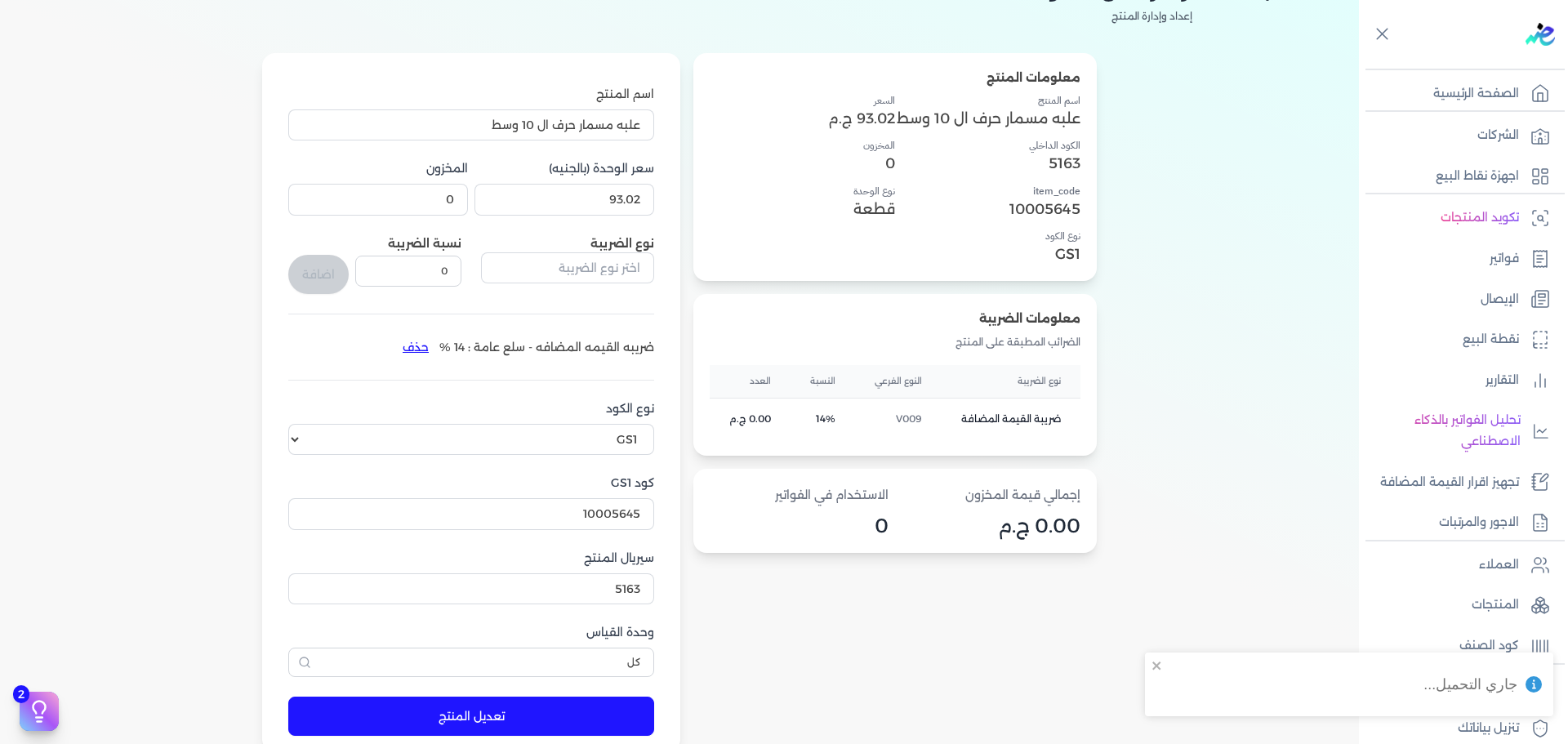
scroll to position [245, 0]
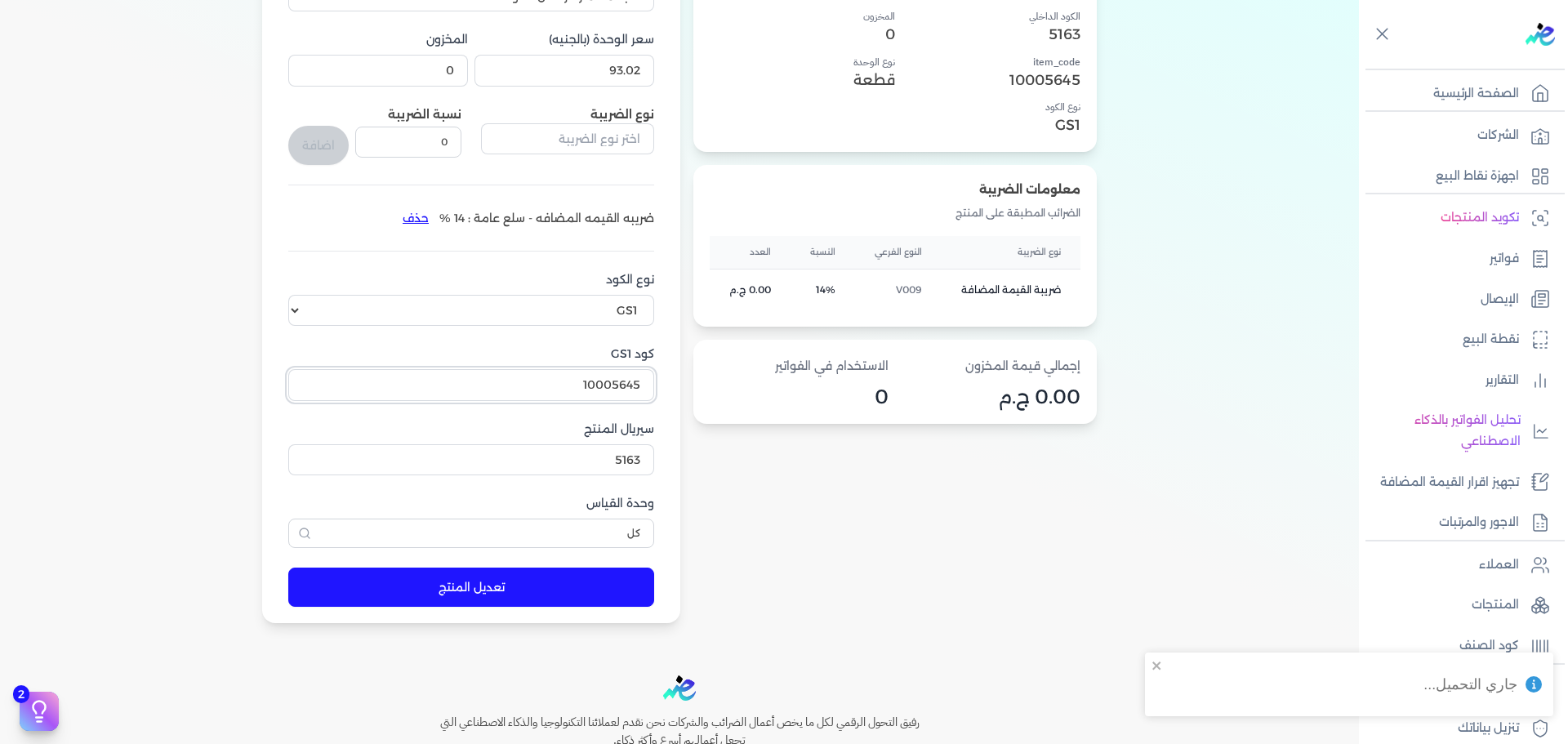
click at [571, 382] on input "10005645" at bounding box center [471, 384] width 366 height 31
click at [571, 381] on input "10005645" at bounding box center [471, 384] width 366 height 31
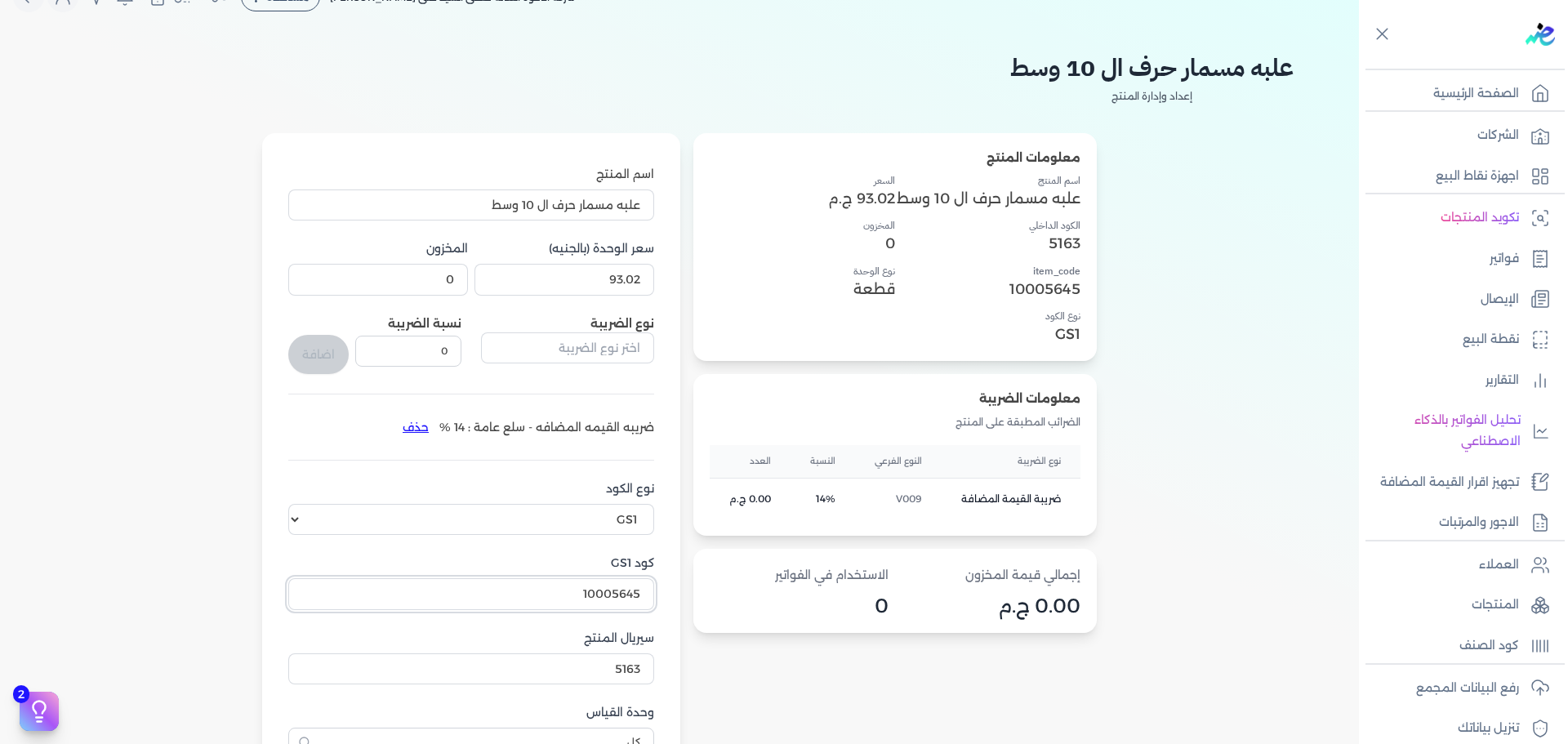
scroll to position [0, 0]
